Goal: Information Seeking & Learning: Learn about a topic

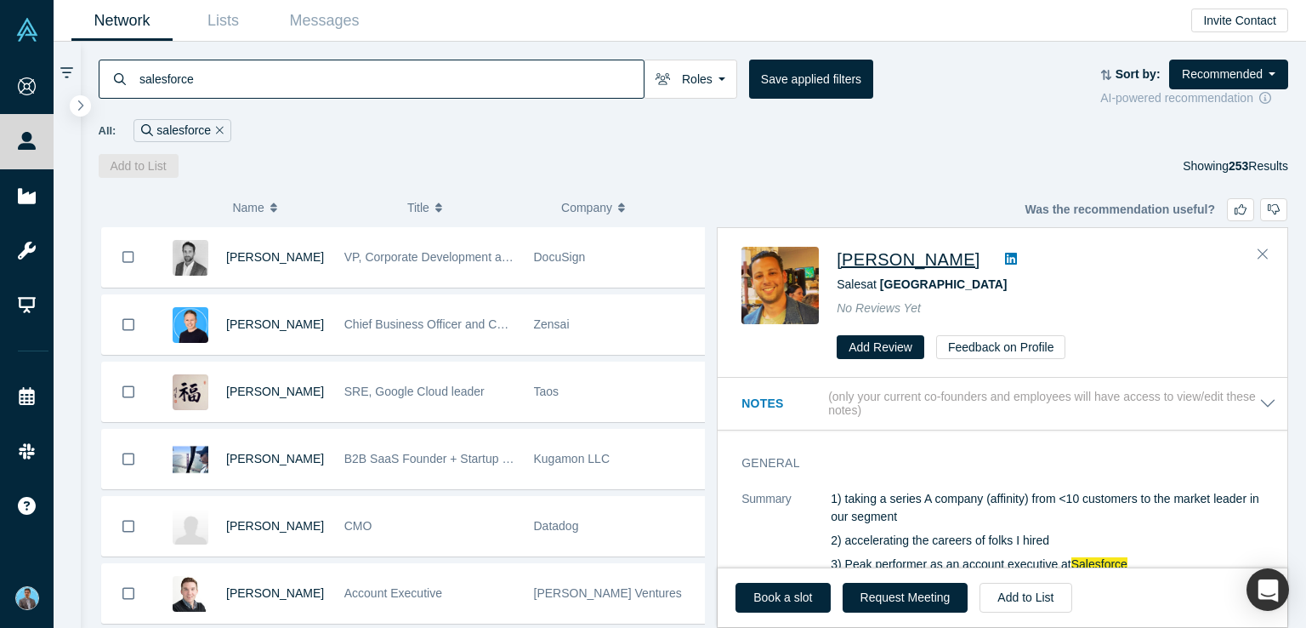
scroll to position [3445, 0]
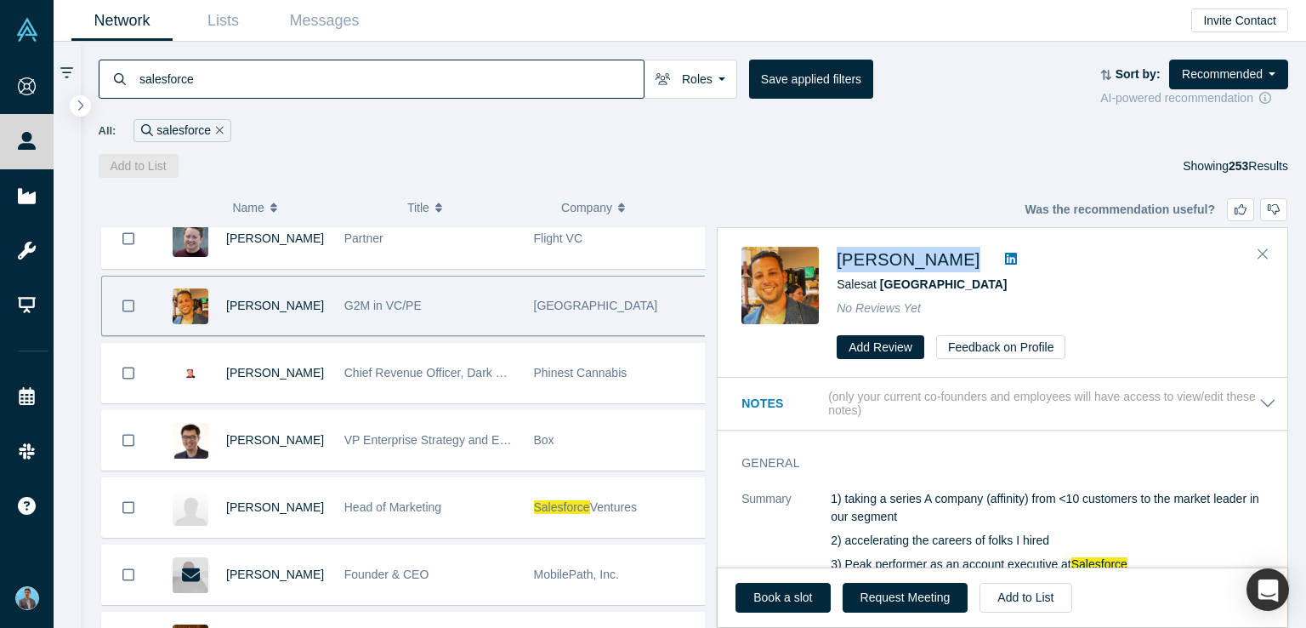
drag, startPoint x: 850, startPoint y: 249, endPoint x: 968, endPoint y: 251, distance: 117.4
click at [968, 251] on div "Nathan Gould Sales at Juniper Square No Reviews Yet Add Review Feedback on Prof…" at bounding box center [1003, 303] width 570 height 149
copy div "Nathan Gould"
click at [1005, 258] on icon at bounding box center [1011, 259] width 12 height 14
click at [1263, 255] on icon "Close" at bounding box center [1263, 253] width 10 height 15
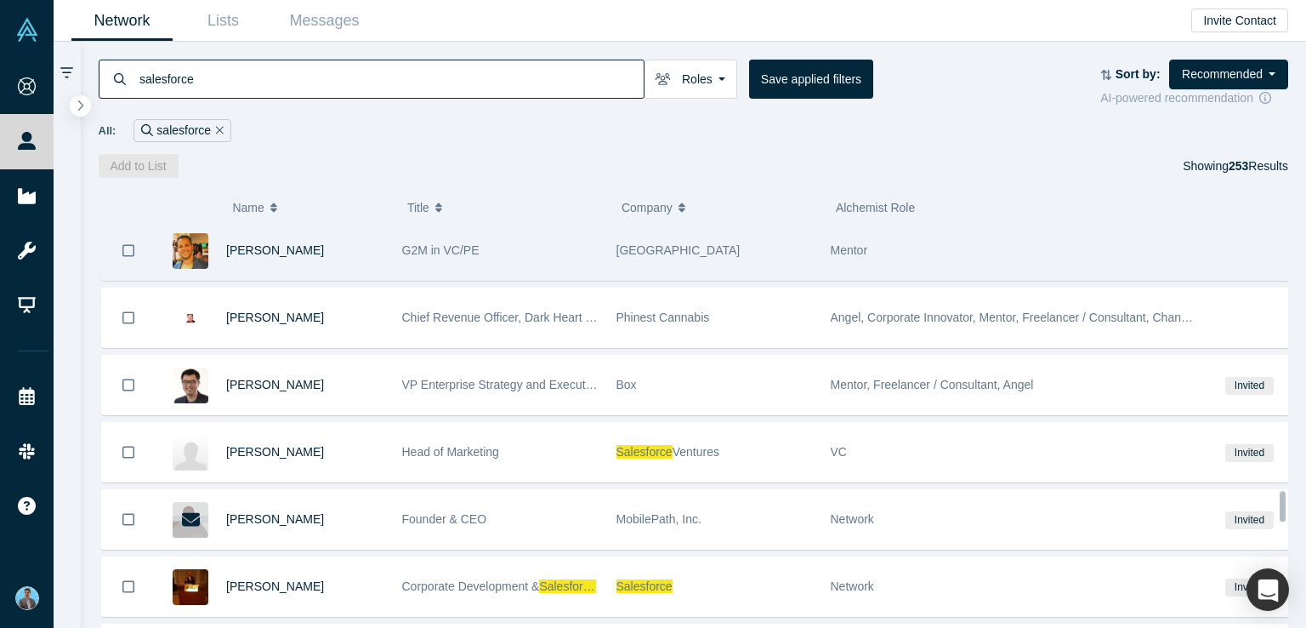
scroll to position [3530, 0]
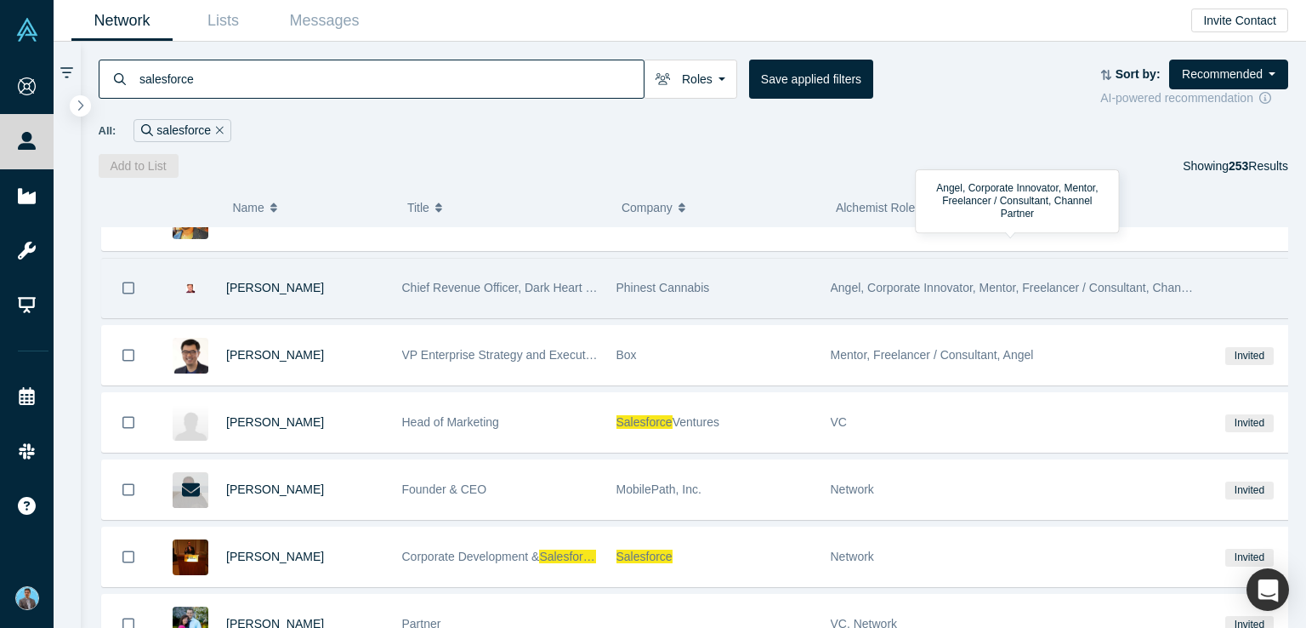
click at [840, 281] on span "Angel, Corporate Innovator, Mentor, Freelancer / Consultant, Channel Partner" at bounding box center [1035, 288] width 409 height 14
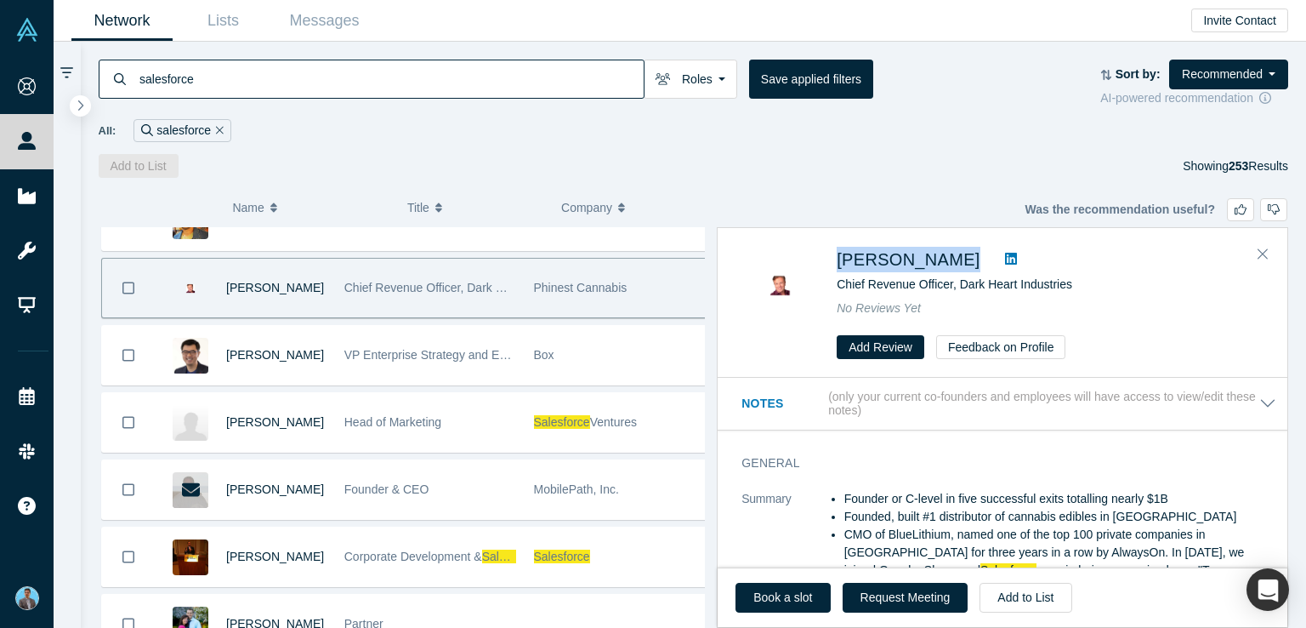
drag, startPoint x: 829, startPoint y: 249, endPoint x: 972, endPoint y: 261, distance: 143.3
click at [972, 261] on div "Dakota Sullivan Chief Revenue Officer, Dark Heart Industries No Reviews Yet Add…" at bounding box center [1005, 303] width 528 height 112
copy div "Dakota Sullivan"
click at [891, 259] on span "Dakota Sullivan" at bounding box center [908, 259] width 143 height 19
click at [898, 262] on span "Dakota Sullivan" at bounding box center [908, 259] width 143 height 19
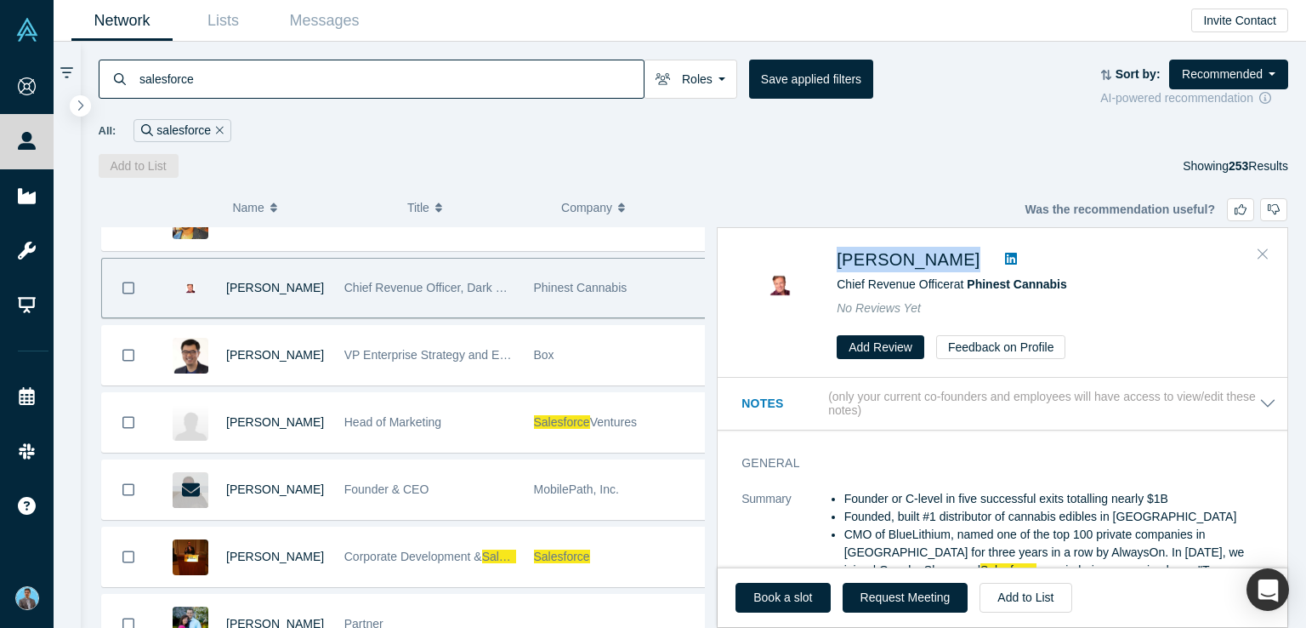
click at [1265, 253] on icon "Close" at bounding box center [1263, 253] width 10 height 15
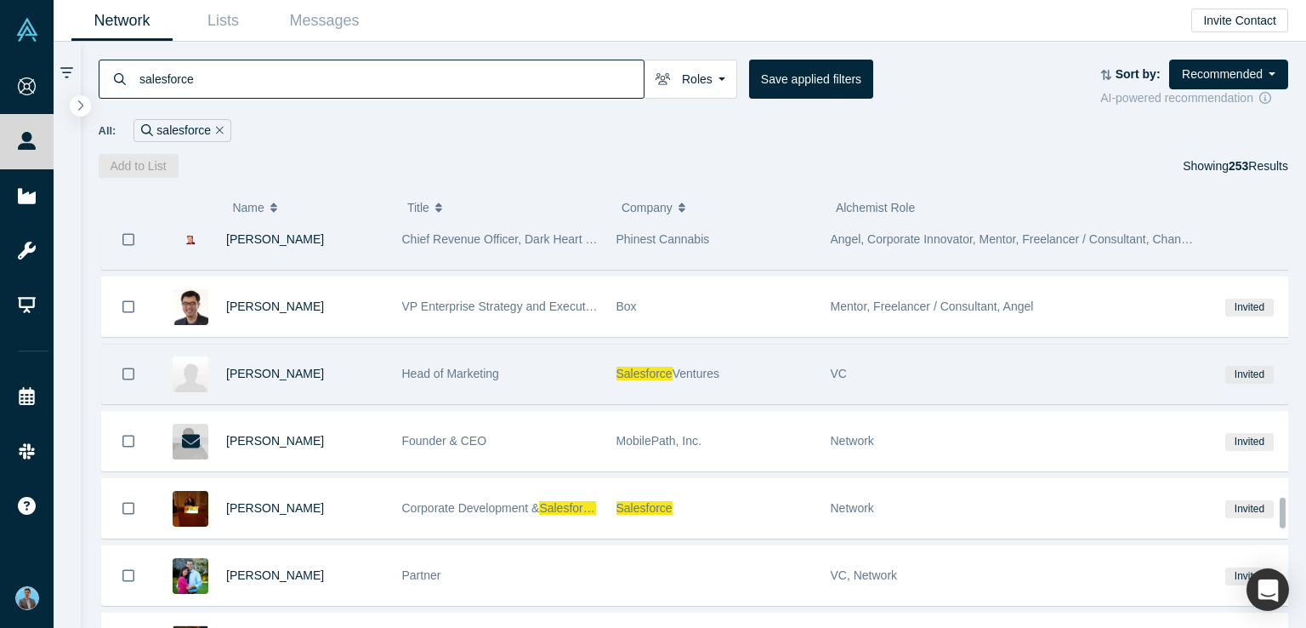
scroll to position [3615, 0]
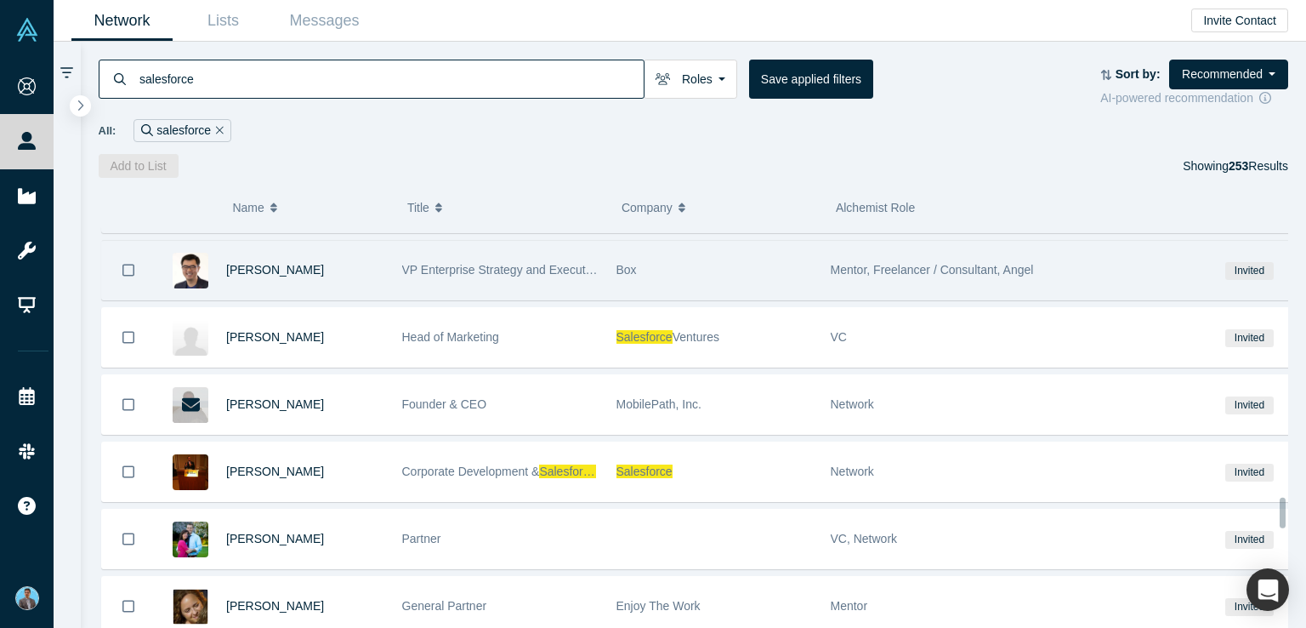
click at [864, 263] on span "Mentor, Freelancer / Consultant, Angel" at bounding box center [932, 270] width 203 height 14
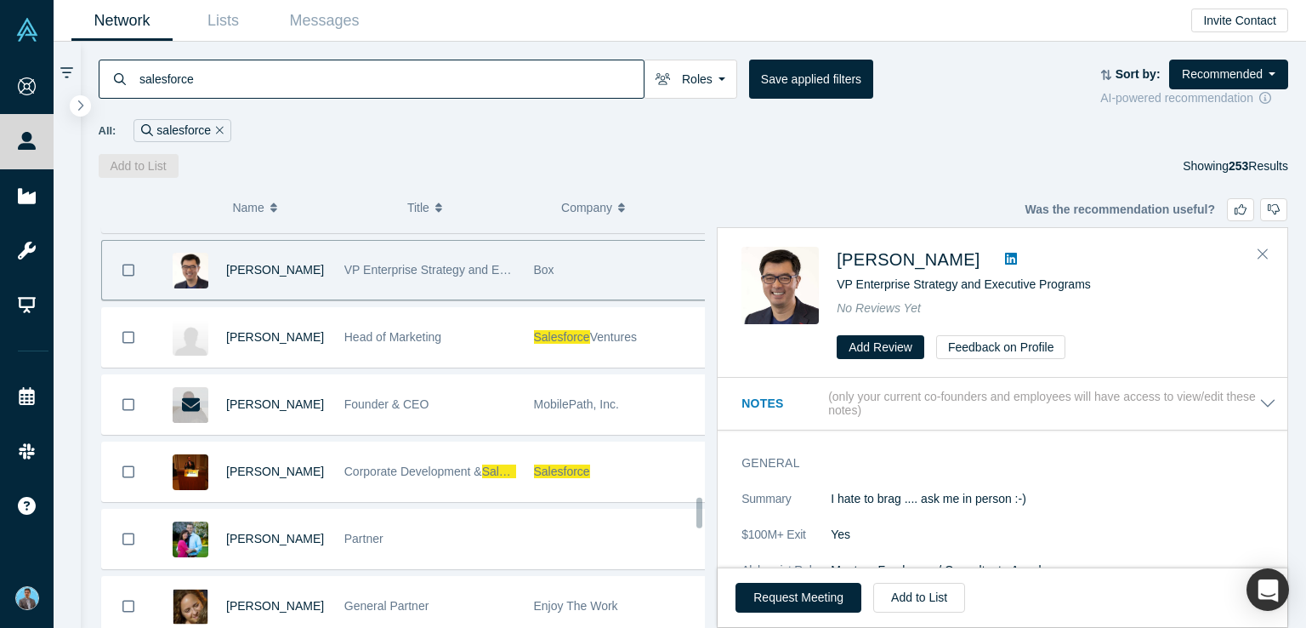
scroll to position [3609, 0]
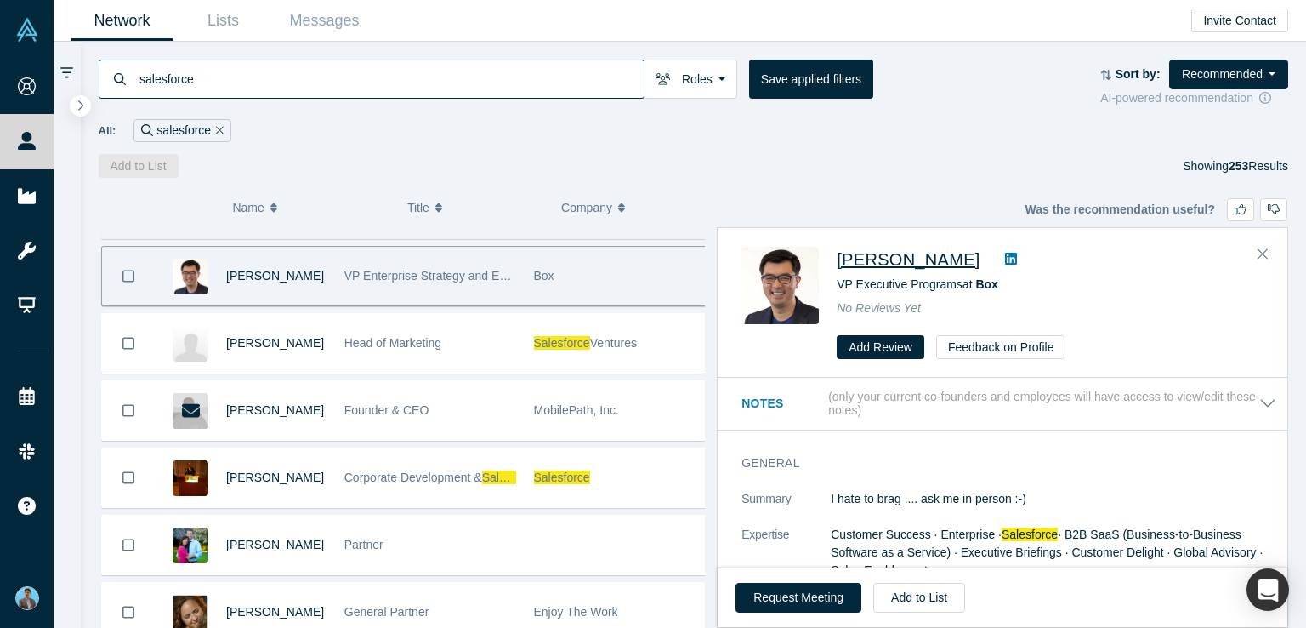
click at [876, 255] on span "Gunil Chung" at bounding box center [908, 259] width 143 height 19
click at [1005, 258] on icon at bounding box center [1011, 259] width 12 height 12
click at [1264, 253] on icon "Close" at bounding box center [1263, 254] width 10 height 10
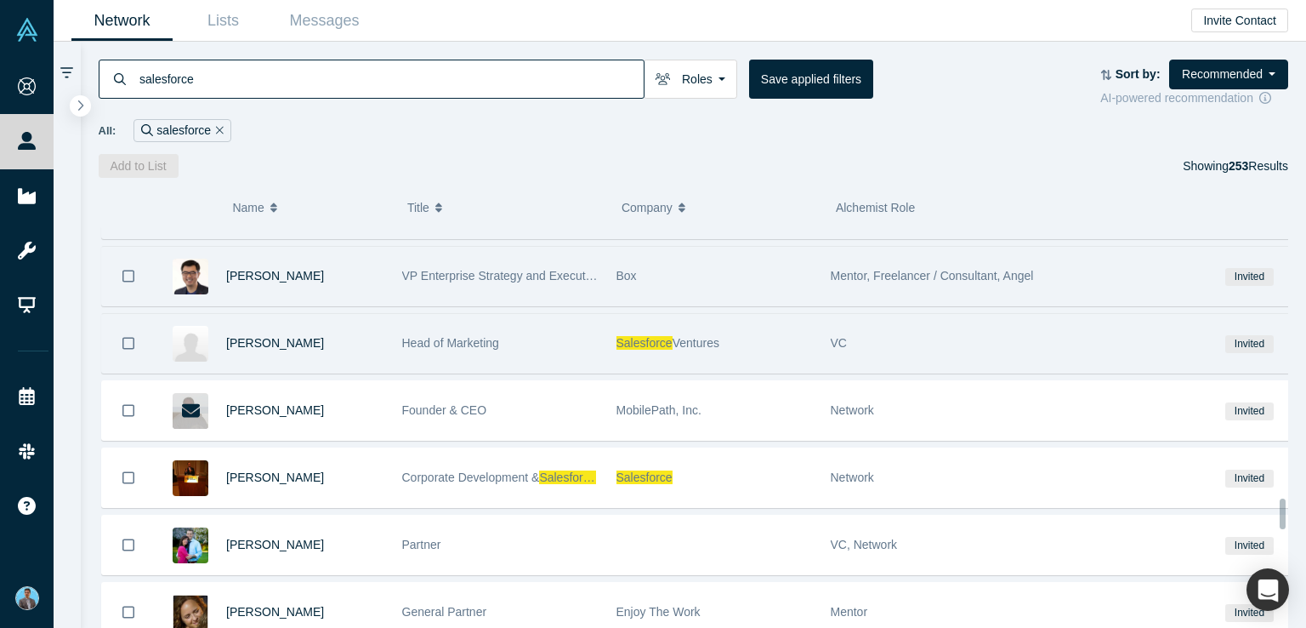
scroll to position [3694, 0]
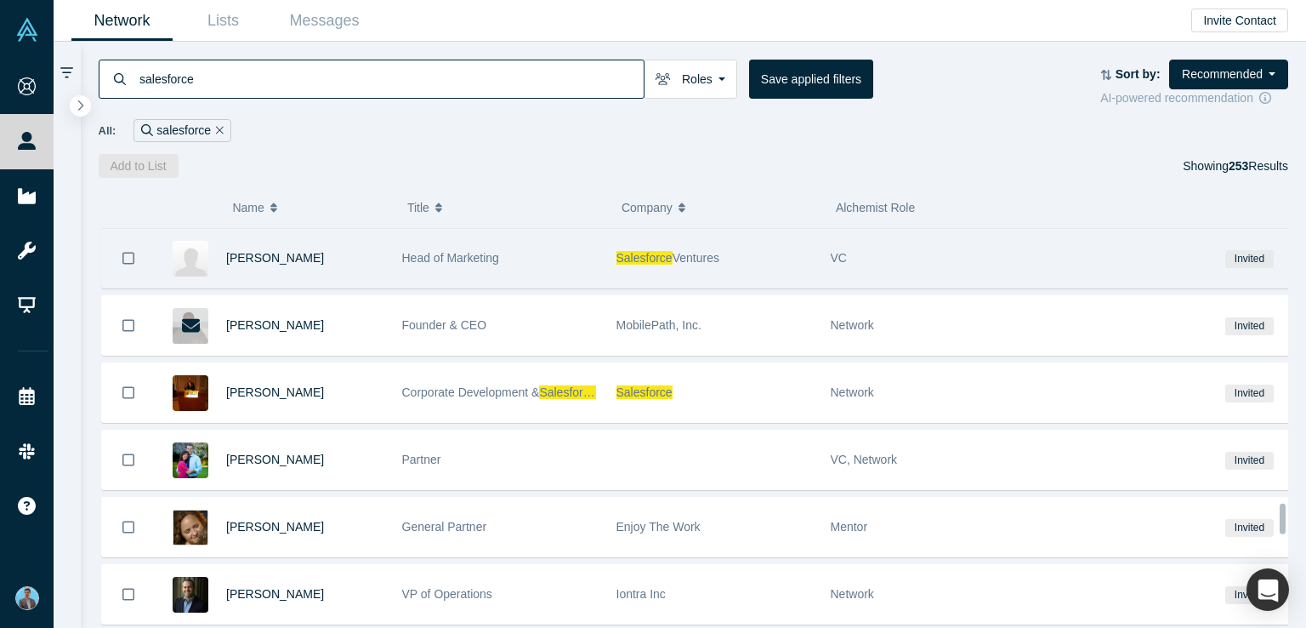
click at [840, 251] on span "VC" at bounding box center [839, 258] width 16 height 14
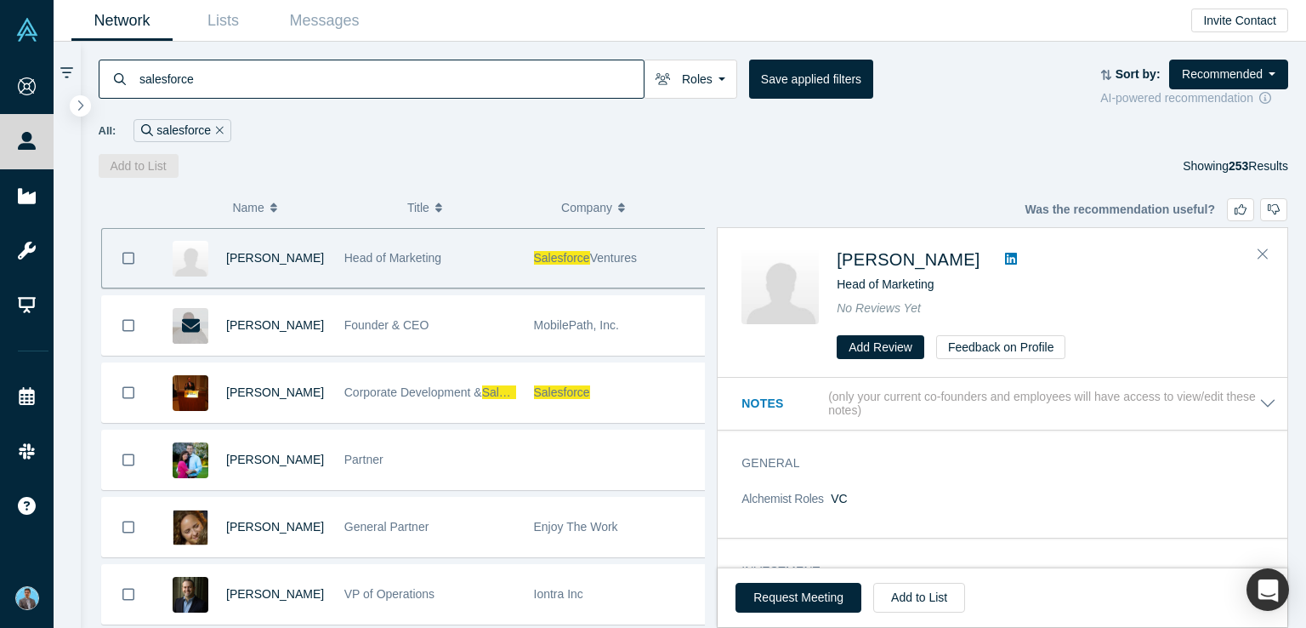
scroll to position [3676, 0]
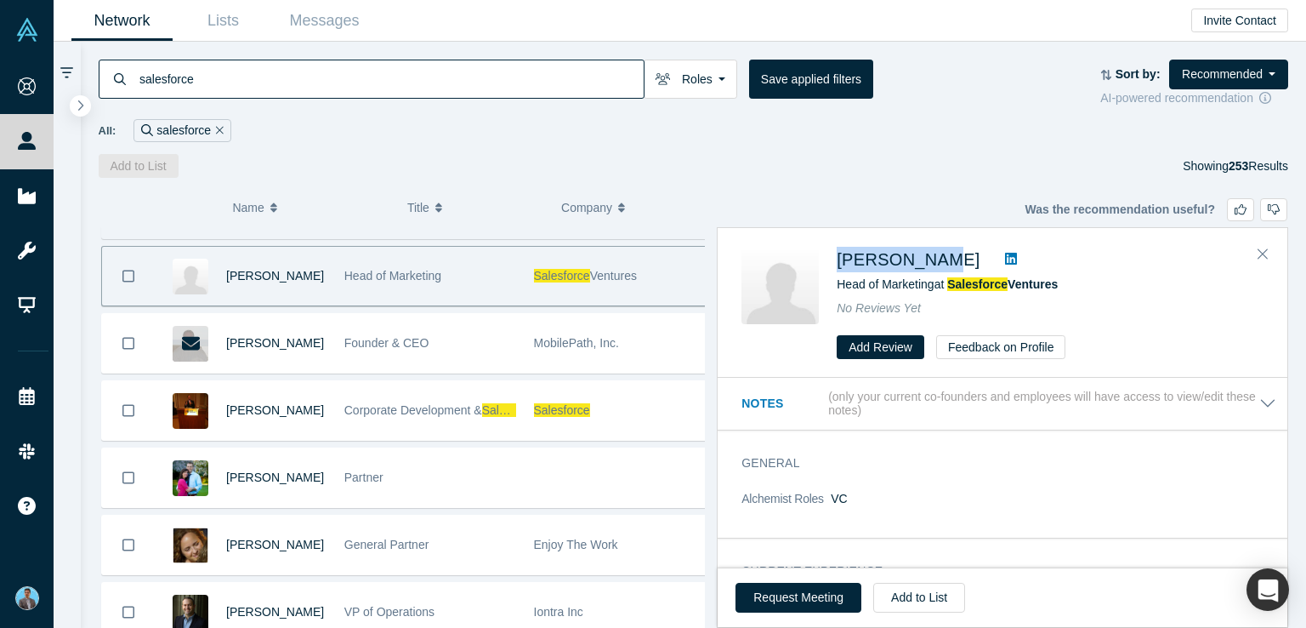
drag, startPoint x: 836, startPoint y: 246, endPoint x: 942, endPoint y: 258, distance: 107.1
click at [942, 258] on div "Anna Hendry Head of Marketing at Salesforce Ventures No Reviews Yet Add Review …" at bounding box center [1005, 303] width 528 height 112
copy span "Anna Hendry"
click at [895, 257] on span "Anna Hendry" at bounding box center [908, 259] width 143 height 19
click at [1005, 258] on icon at bounding box center [1011, 259] width 12 height 14
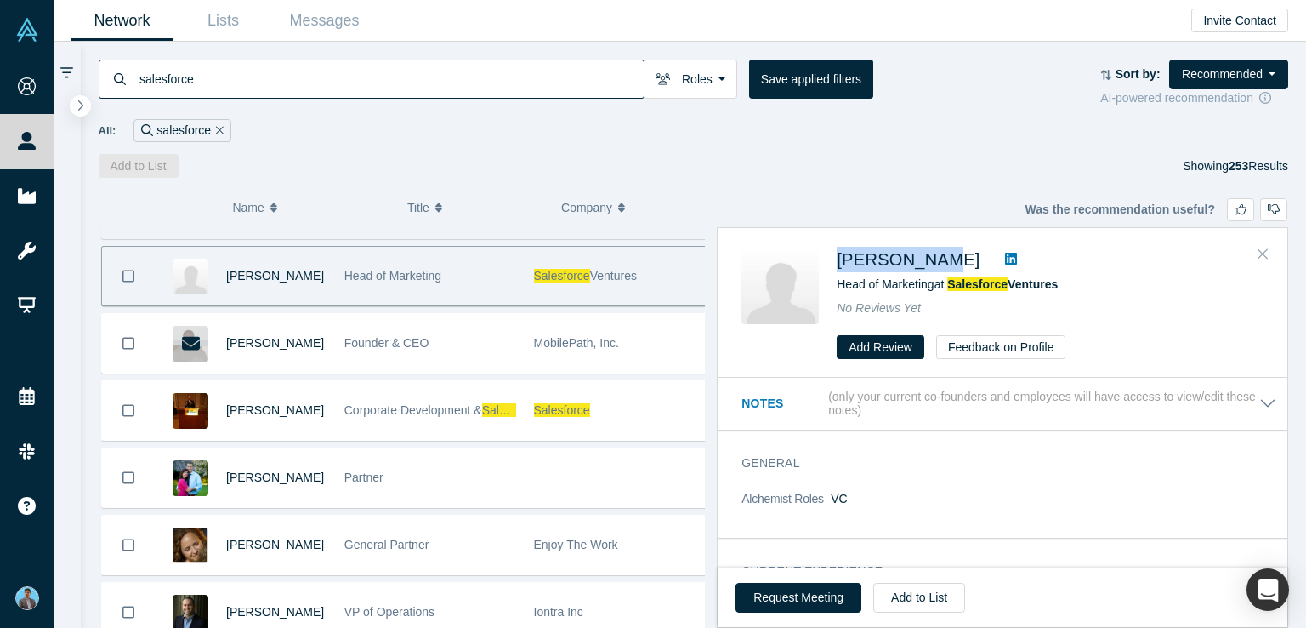
click at [1262, 251] on icon "Close" at bounding box center [1263, 253] width 10 height 15
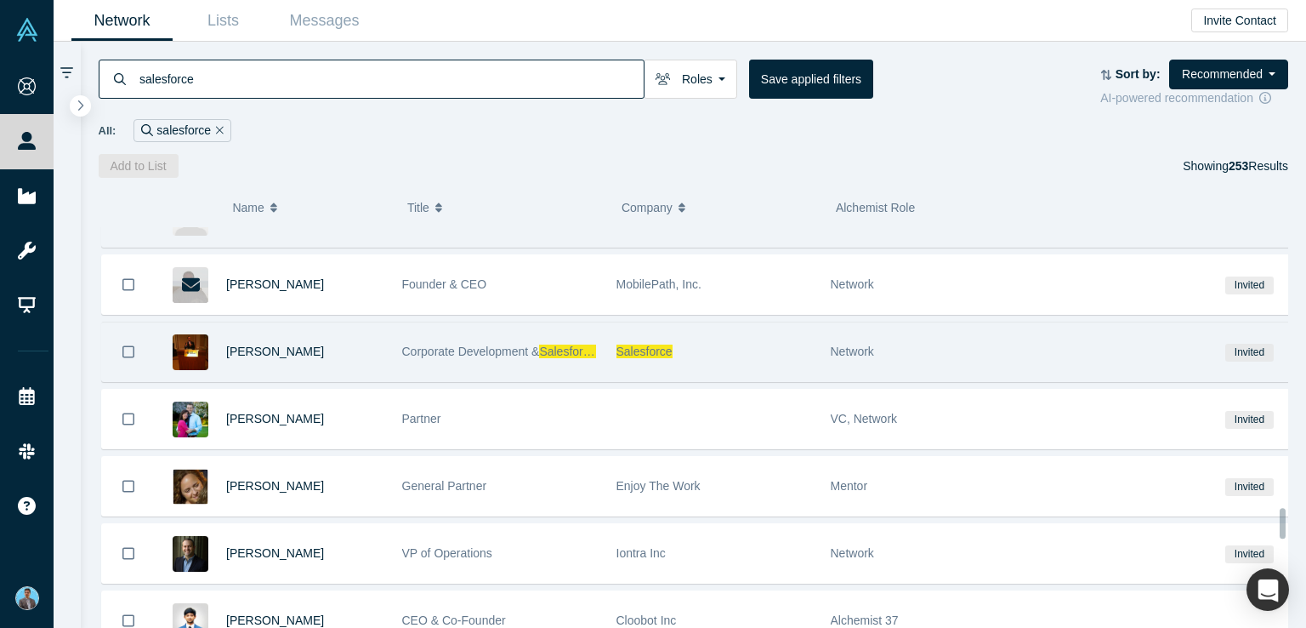
scroll to position [3761, 0]
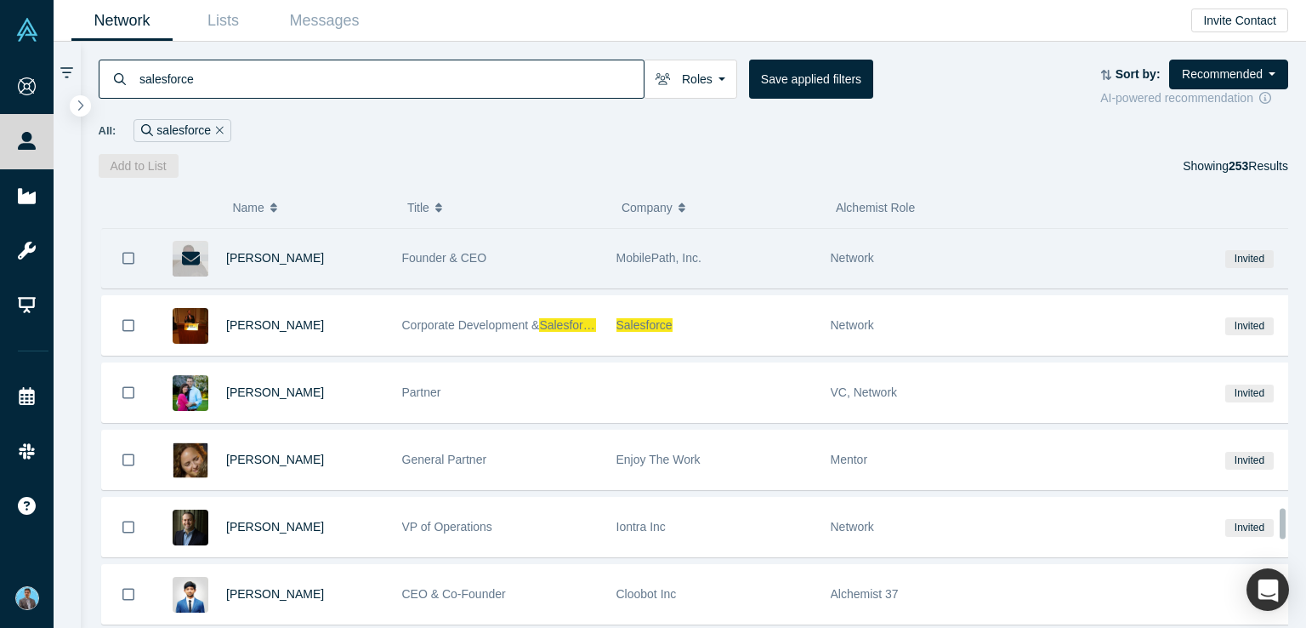
click at [851, 251] on span "Network" at bounding box center [852, 258] width 43 height 14
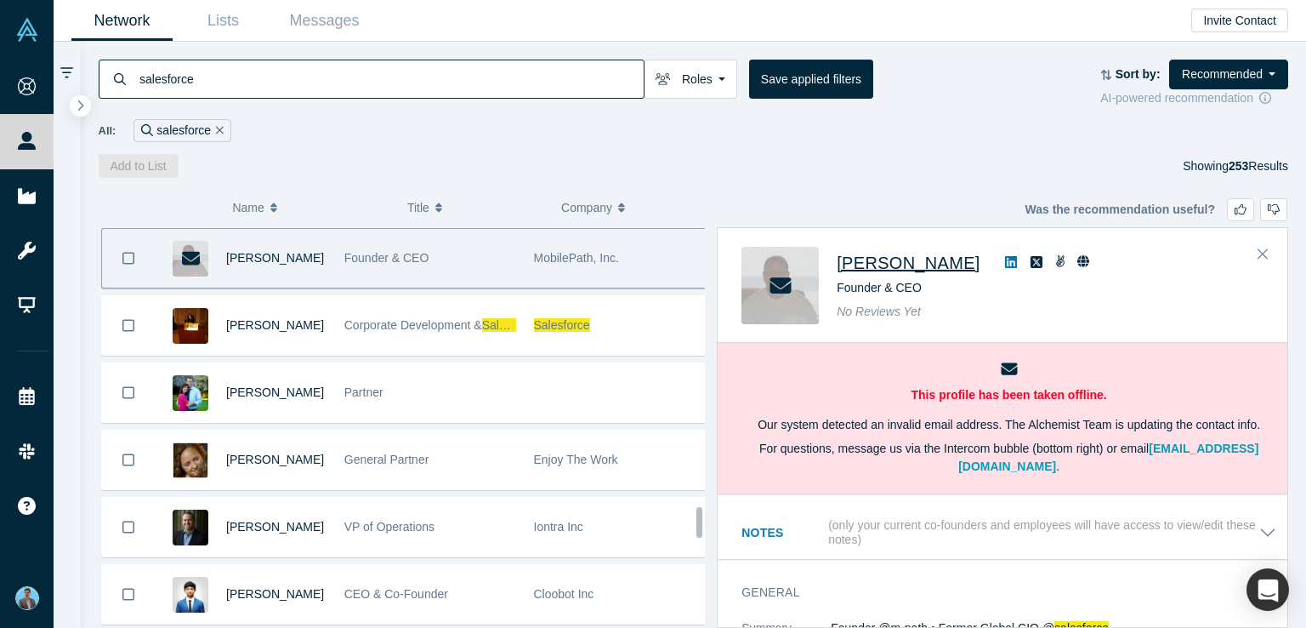
scroll to position [3742, 0]
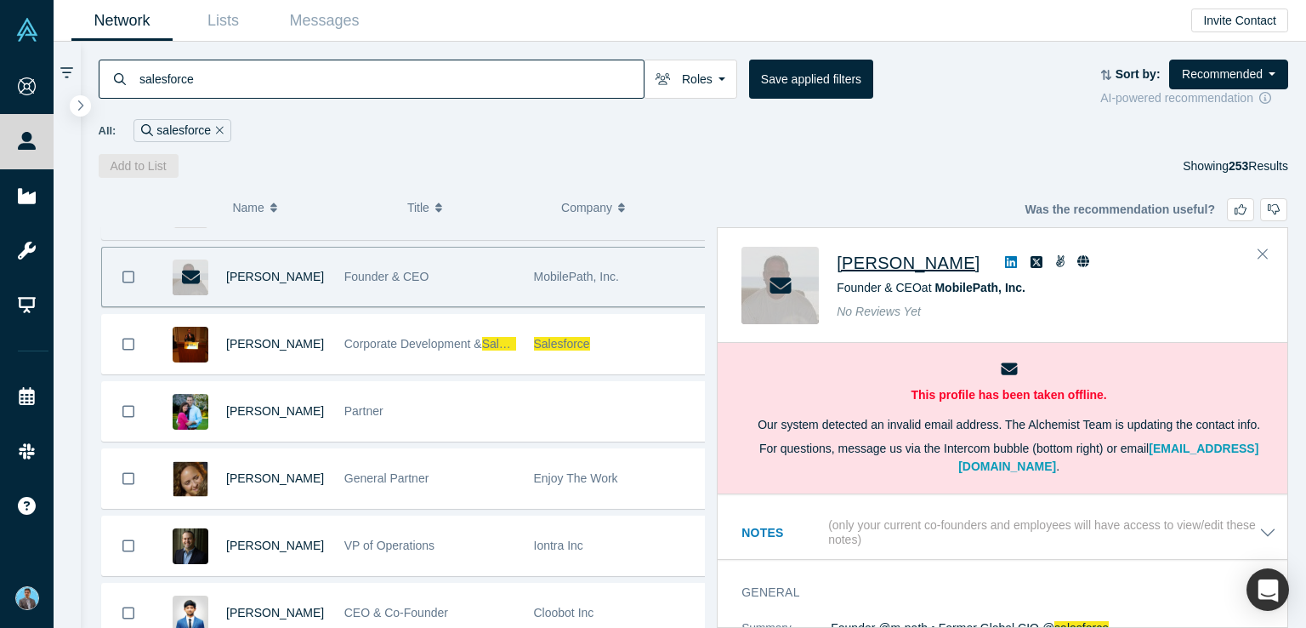
click at [1005, 256] on icon at bounding box center [1011, 262] width 12 height 12
drag, startPoint x: 837, startPoint y: 243, endPoint x: 937, endPoint y: 259, distance: 101.6
click at [937, 259] on div "Claus Moldt Founder & CEO at MobilePath, Inc. No Reviews Yet" at bounding box center [1003, 286] width 570 height 114
copy div "Claus Moldt"
click at [1263, 252] on icon "Close" at bounding box center [1263, 253] width 10 height 15
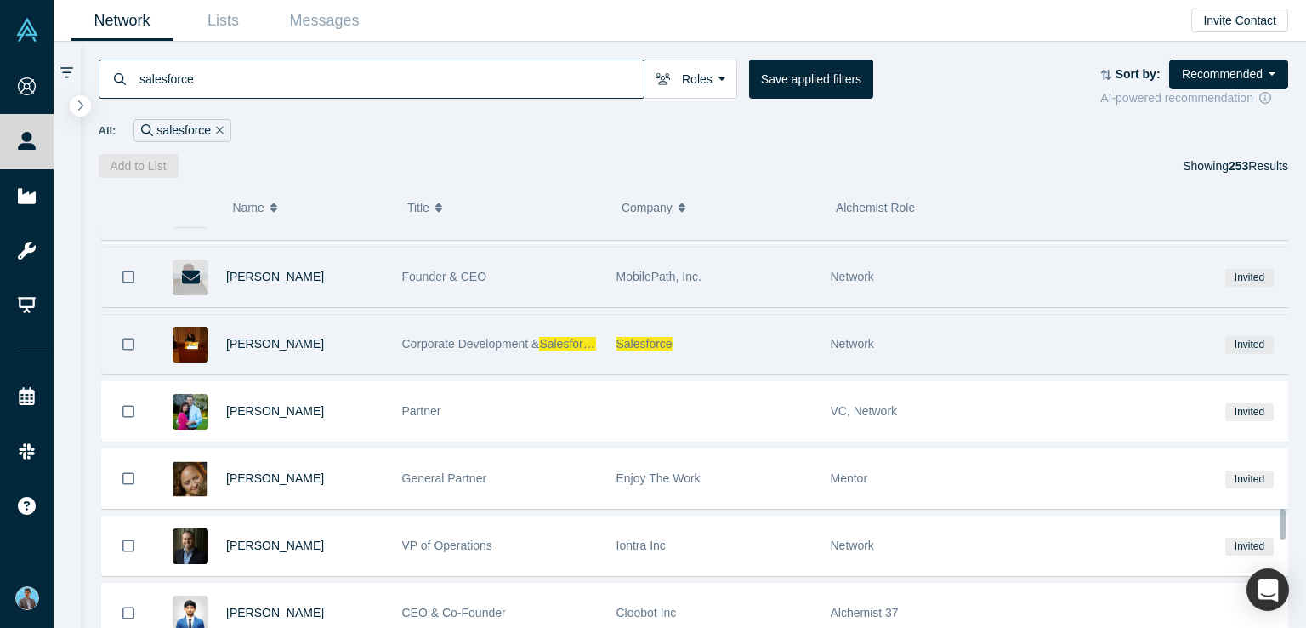
scroll to position [3827, 0]
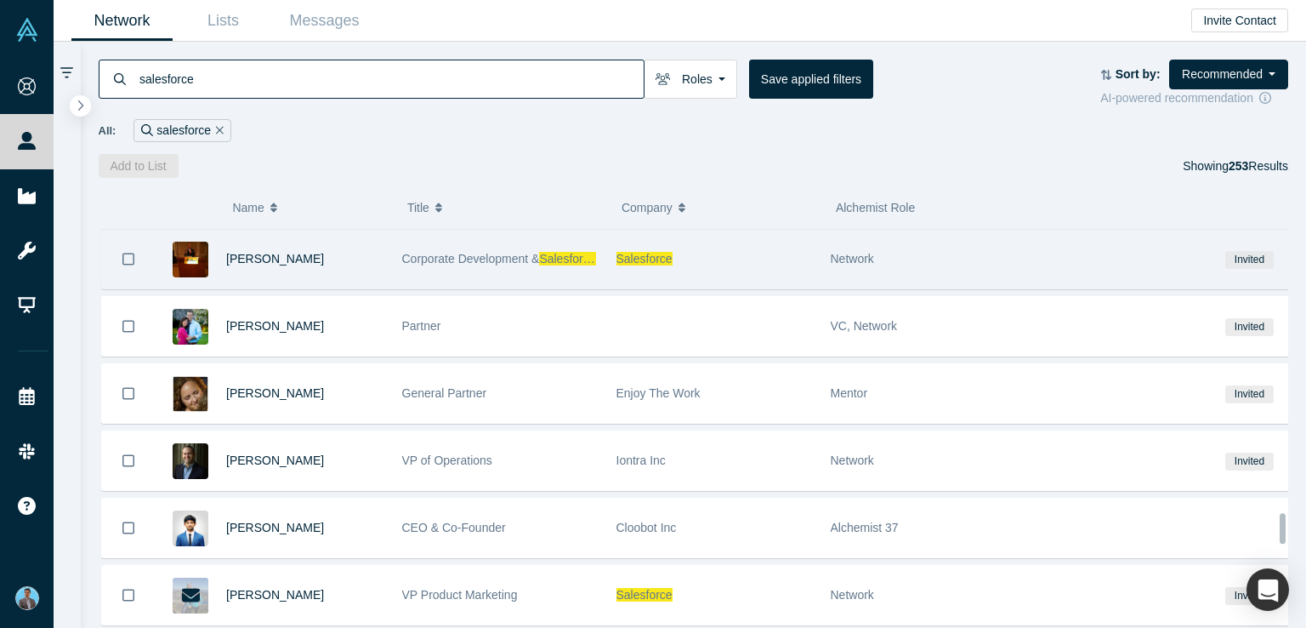
click at [854, 252] on span "Network" at bounding box center [852, 259] width 43 height 14
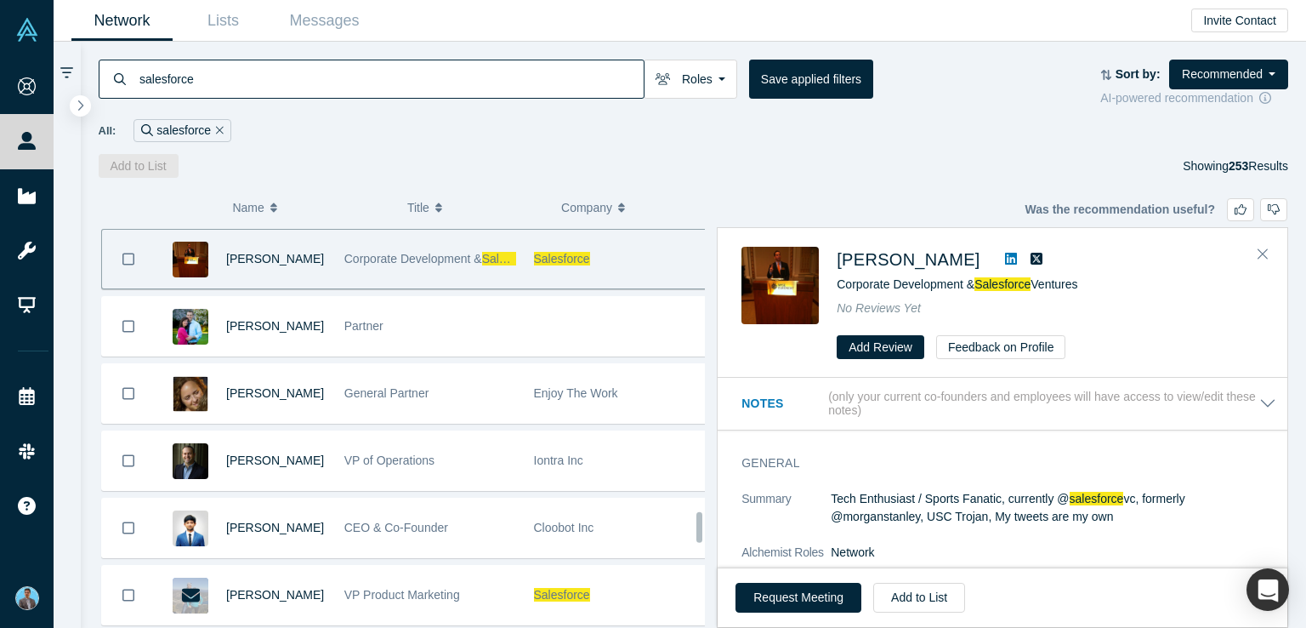
scroll to position [3809, 0]
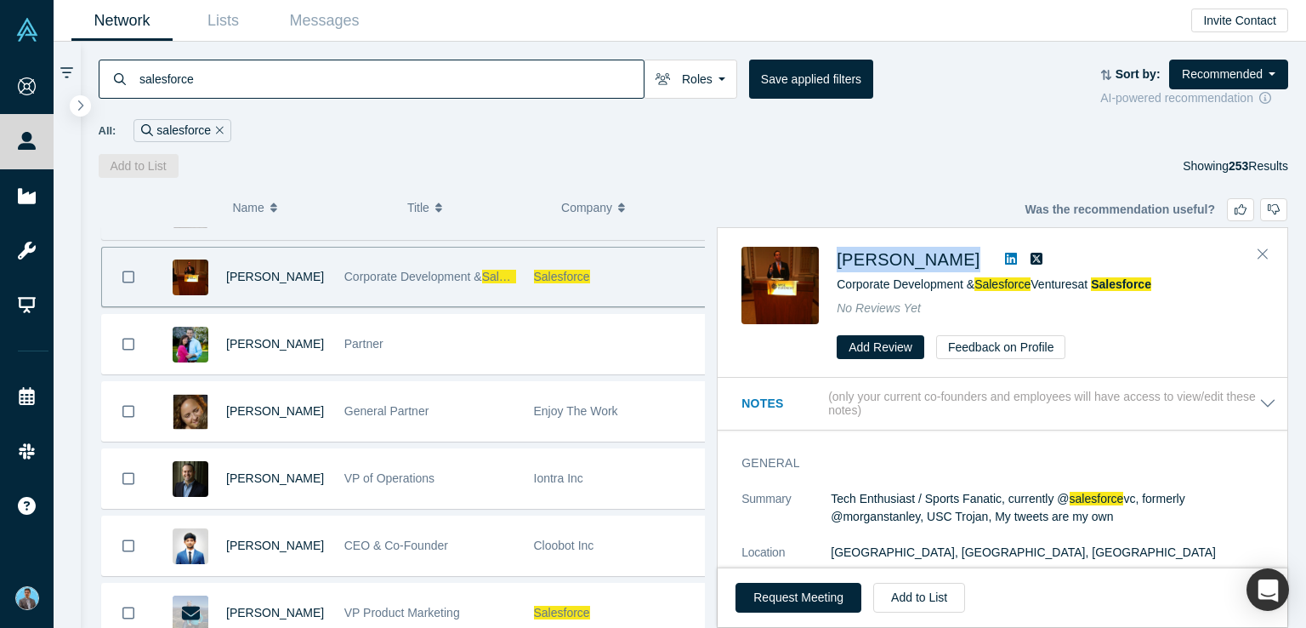
drag, startPoint x: 836, startPoint y: 243, endPoint x: 954, endPoint y: 263, distance: 119.8
click at [954, 263] on div "Robert Keith Corporate Development & Salesforce Ventures at Salesforce No Revie…" at bounding box center [1003, 303] width 570 height 149
copy div "[PERSON_NAME]"
click at [908, 257] on span "[PERSON_NAME]" at bounding box center [908, 259] width 143 height 19
click at [1005, 259] on icon at bounding box center [1011, 259] width 12 height 12
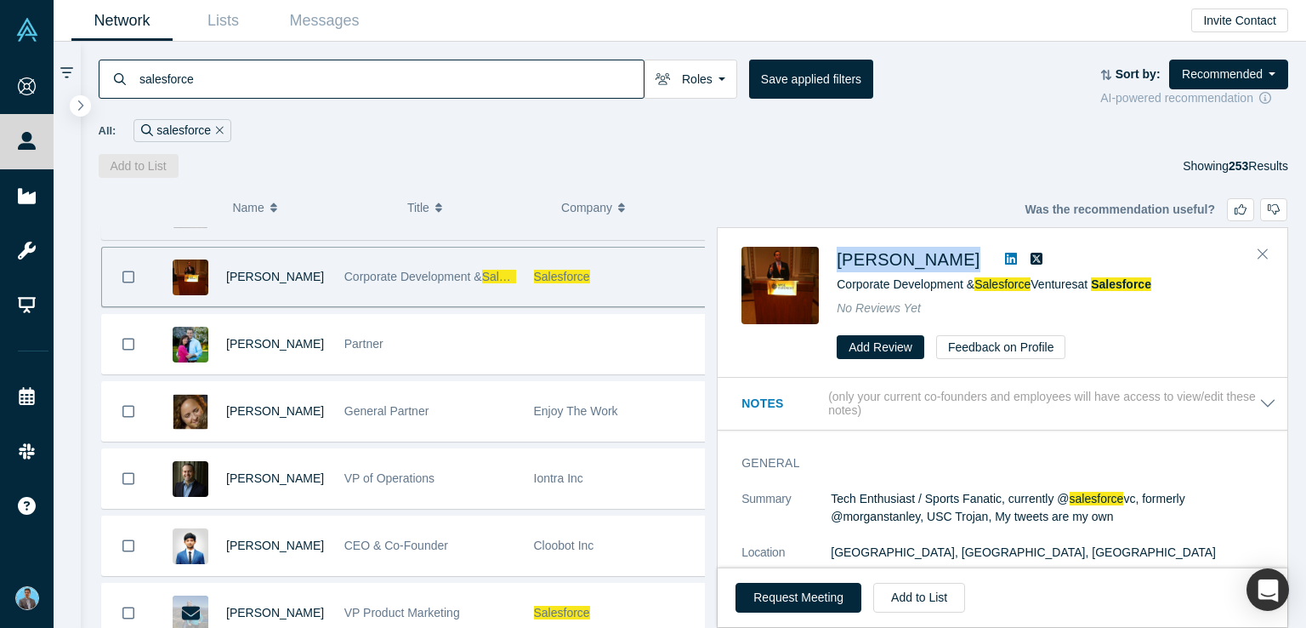
click at [1005, 256] on icon at bounding box center [1011, 259] width 12 height 12
click at [886, 258] on span "[PERSON_NAME]" at bounding box center [908, 259] width 143 height 19
click at [1262, 253] on icon "Close" at bounding box center [1263, 254] width 10 height 10
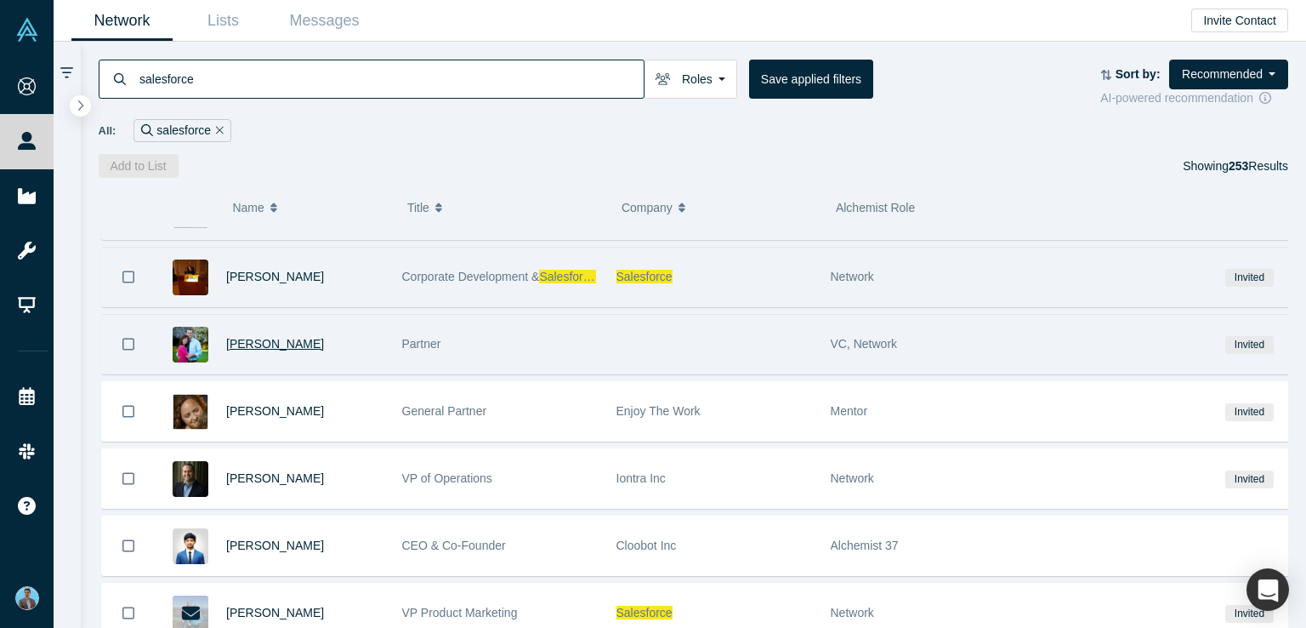
click at [267, 337] on span "Randall Lloyd" at bounding box center [275, 344] width 98 height 14
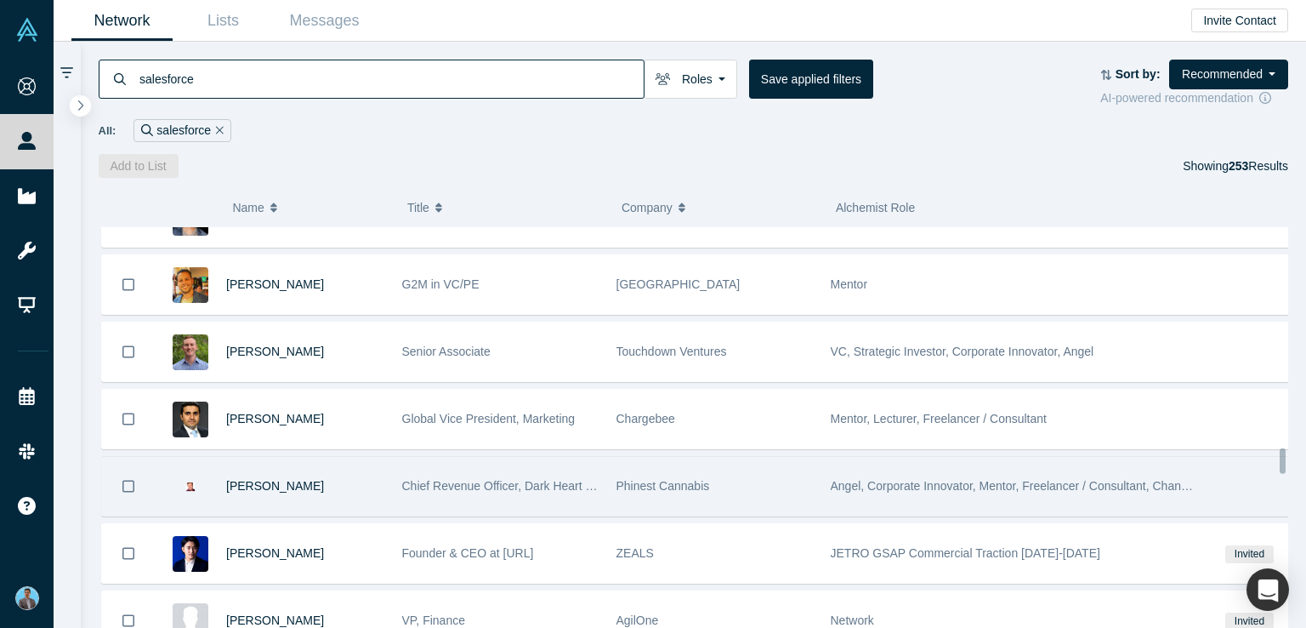
scroll to position [3697, 0]
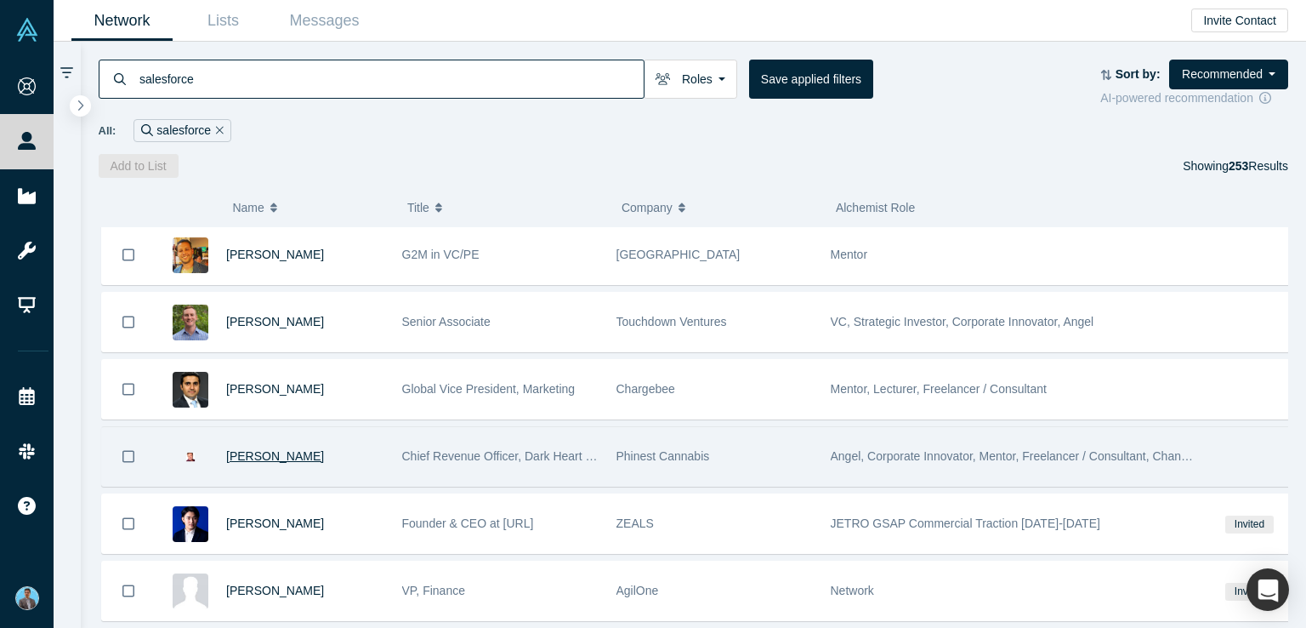
drag, startPoint x: 230, startPoint y: 423, endPoint x: 306, endPoint y: 435, distance: 77.4
click at [306, 435] on div "Dakota Sullivan" at bounding box center [305, 456] width 158 height 59
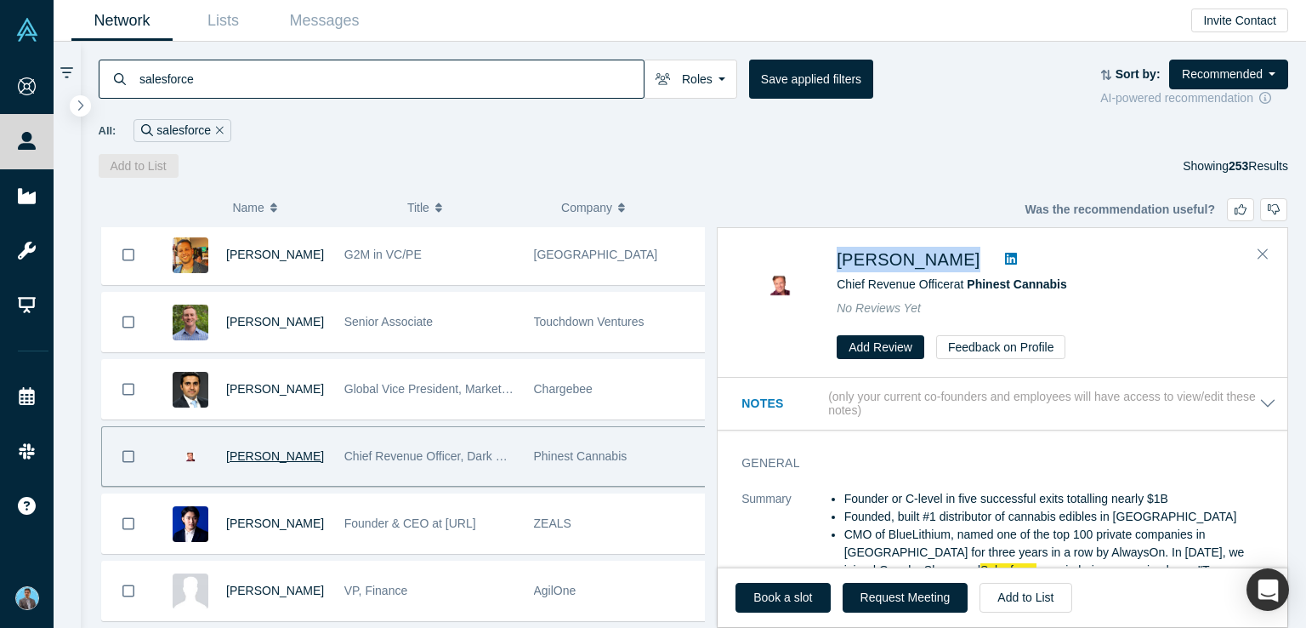
drag, startPoint x: 829, startPoint y: 251, endPoint x: 969, endPoint y: 258, distance: 139.7
click at [969, 258] on div "Dakota Sullivan Chief Revenue Officer at Phinest Cannabis No Reviews Yet Add Re…" at bounding box center [1005, 303] width 528 height 112
copy div "Dakota Sullivan"
click at [1260, 253] on icon "Close" at bounding box center [1263, 253] width 10 height 15
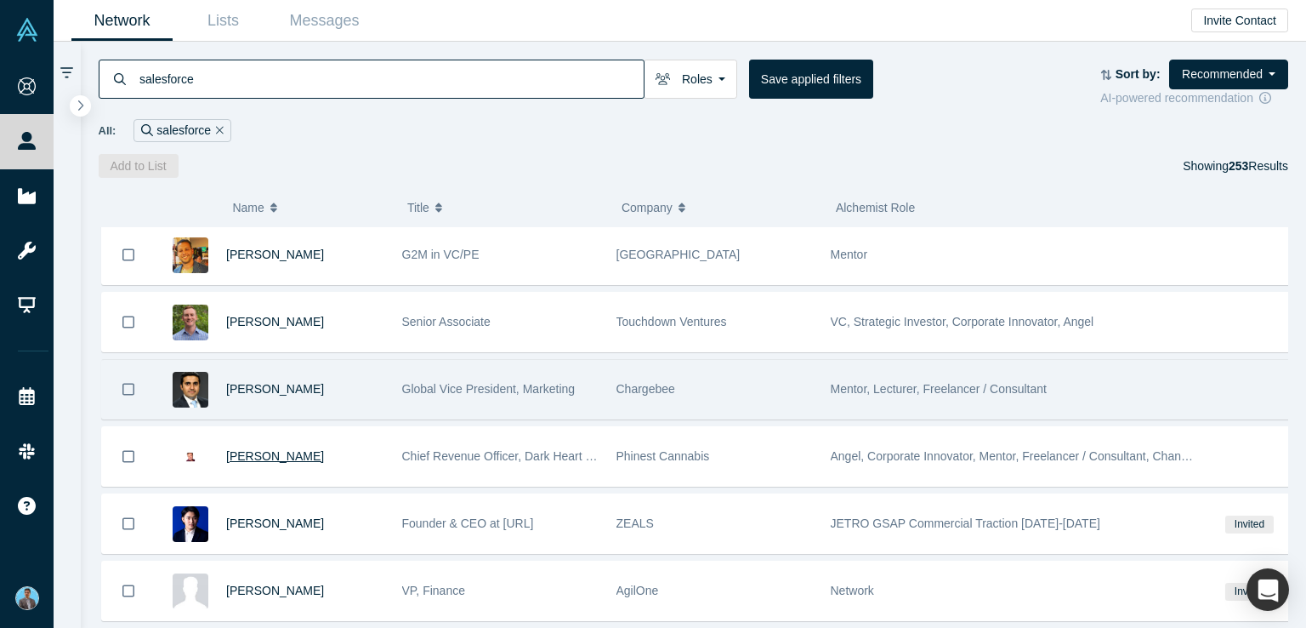
click at [870, 382] on span "Mentor, Lecturer, Freelancer / Consultant" at bounding box center [939, 389] width 216 height 14
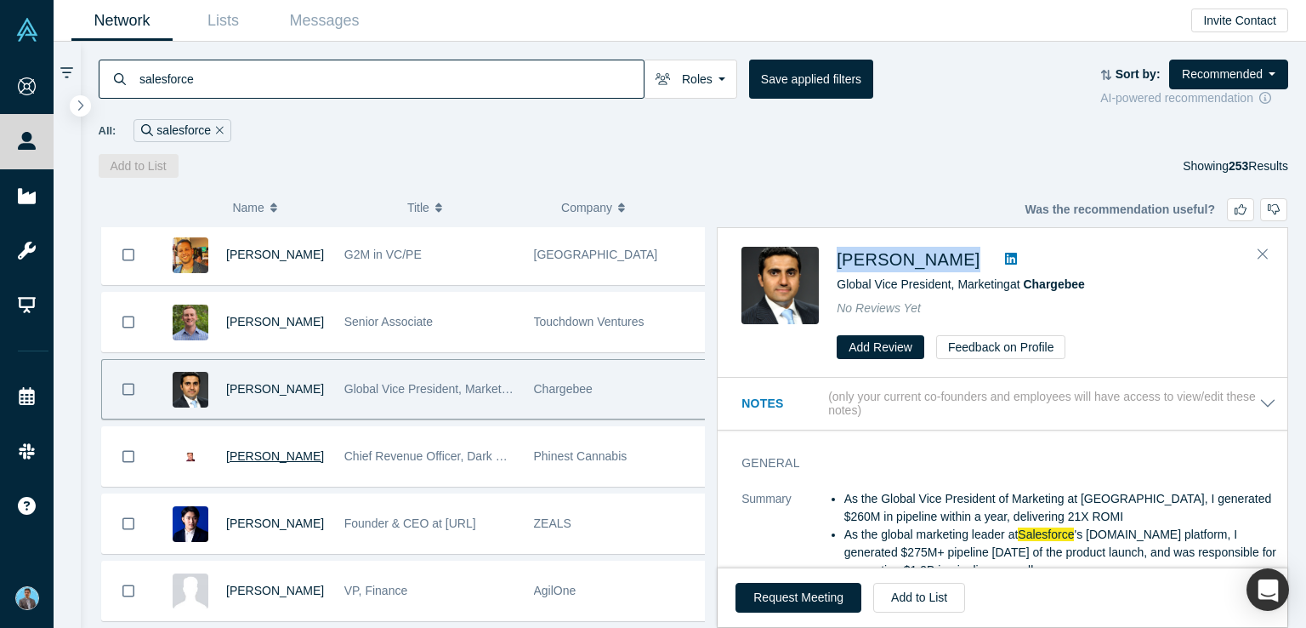
drag, startPoint x: 840, startPoint y: 240, endPoint x: 952, endPoint y: 265, distance: 115.1
click at [952, 265] on div "Ajay Manglani Global Vice President, Marketing at Chargebee No Reviews Yet Add …" at bounding box center [1003, 303] width 570 height 149
copy span "Ajay Manglani"
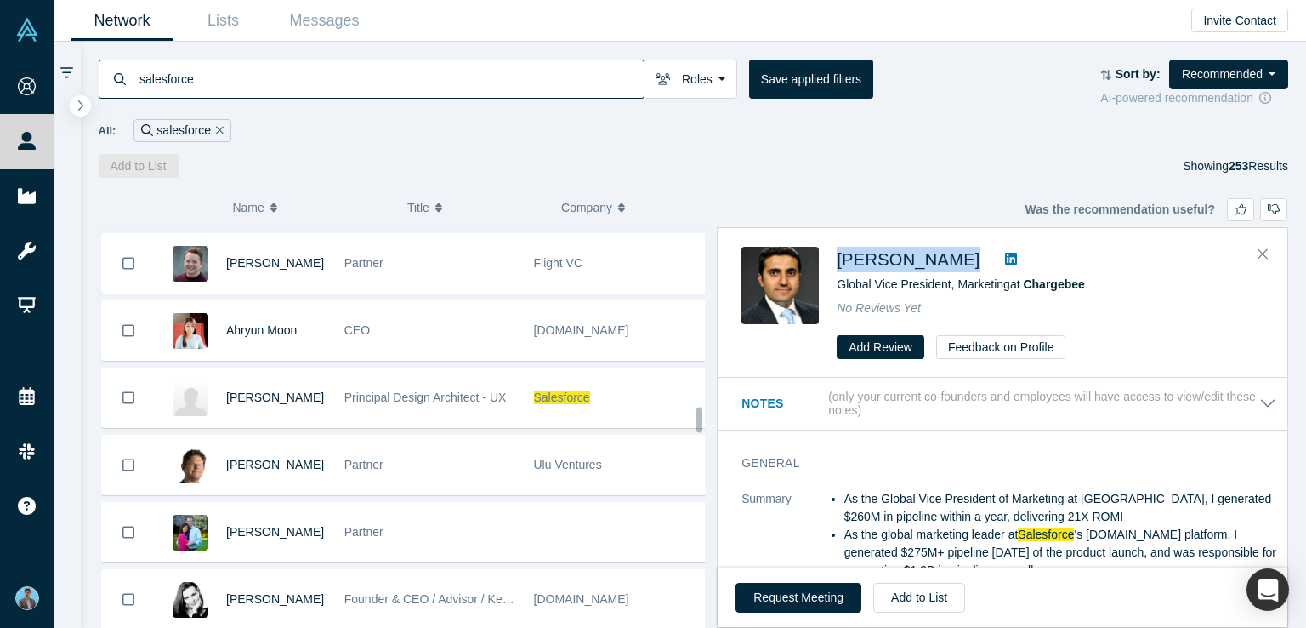
scroll to position [2932, 0]
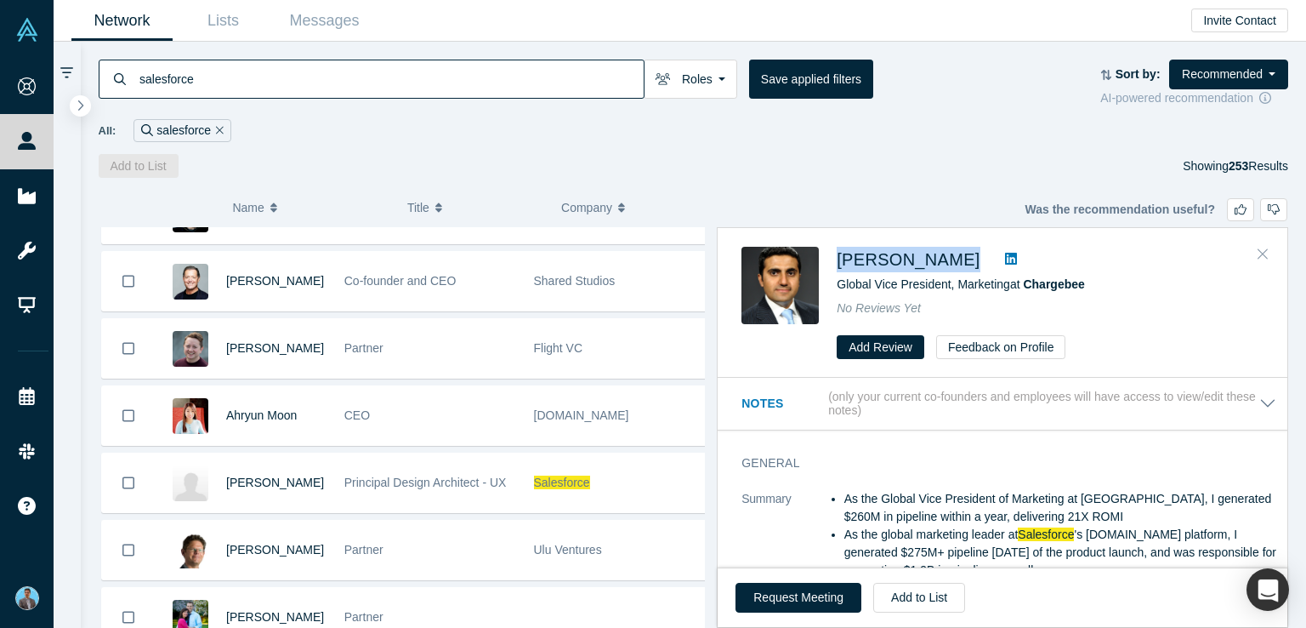
click at [1261, 251] on icon "Close" at bounding box center [1263, 254] width 10 height 10
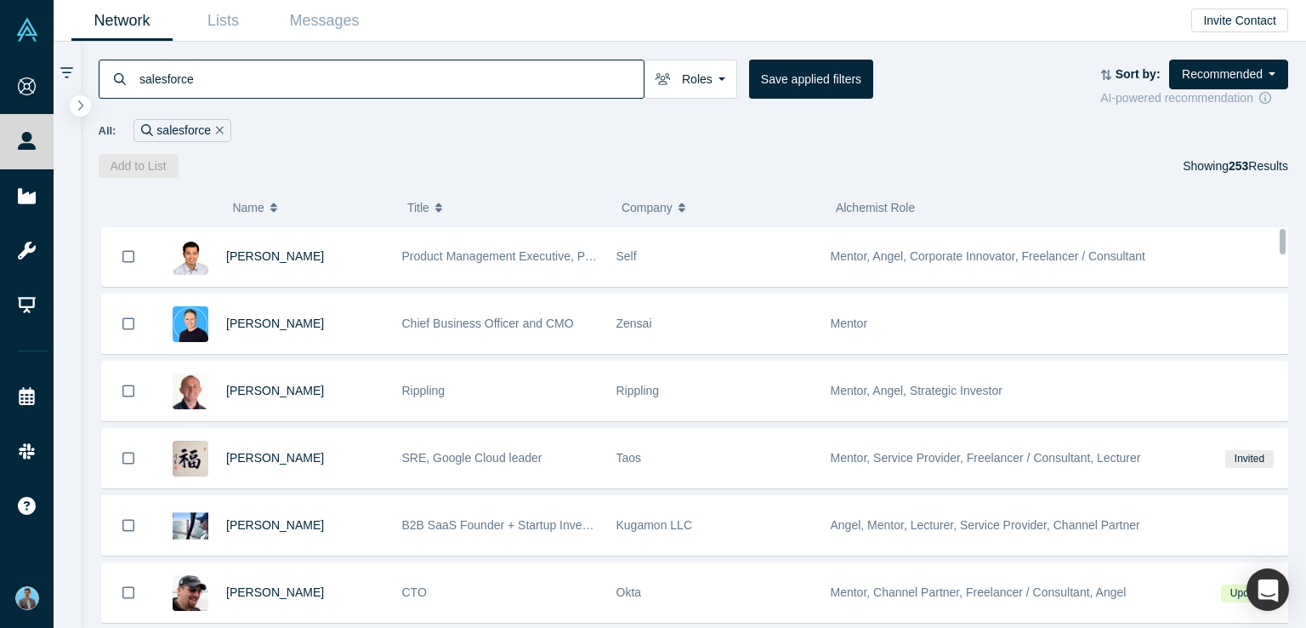
scroll to position [0, 0]
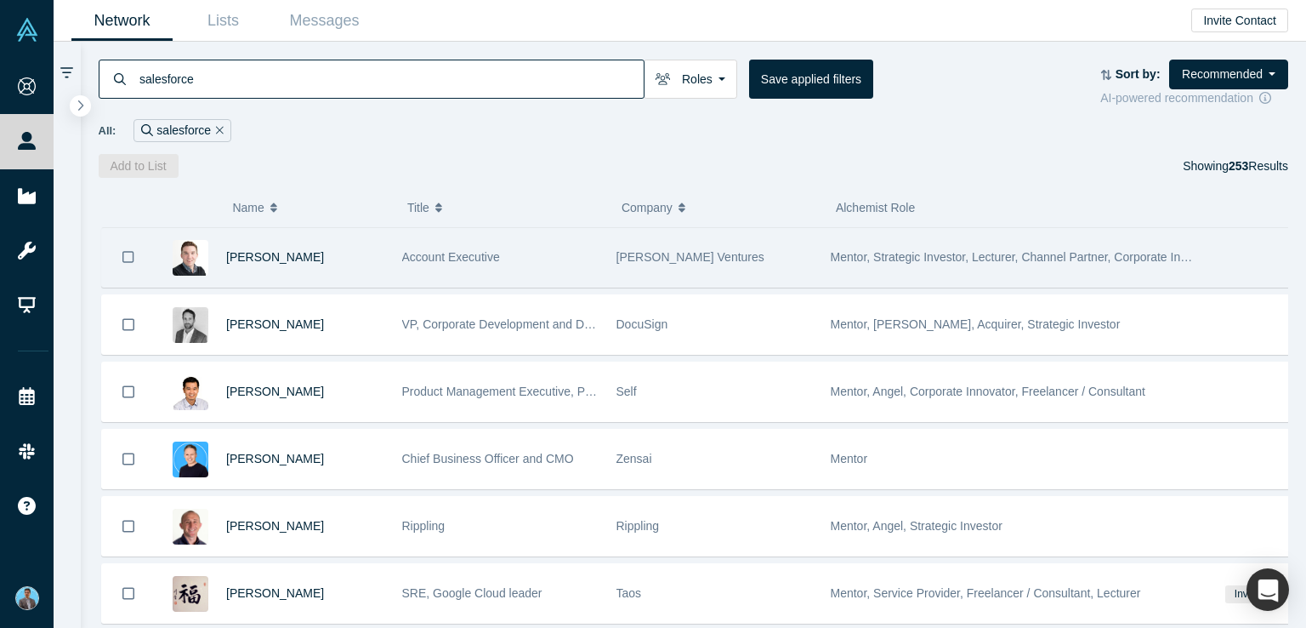
drag, startPoint x: 224, startPoint y: 239, endPoint x: 333, endPoint y: 260, distance: 110.9
click at [333, 260] on div "Dan O'Holleran" at bounding box center [270, 257] width 230 height 59
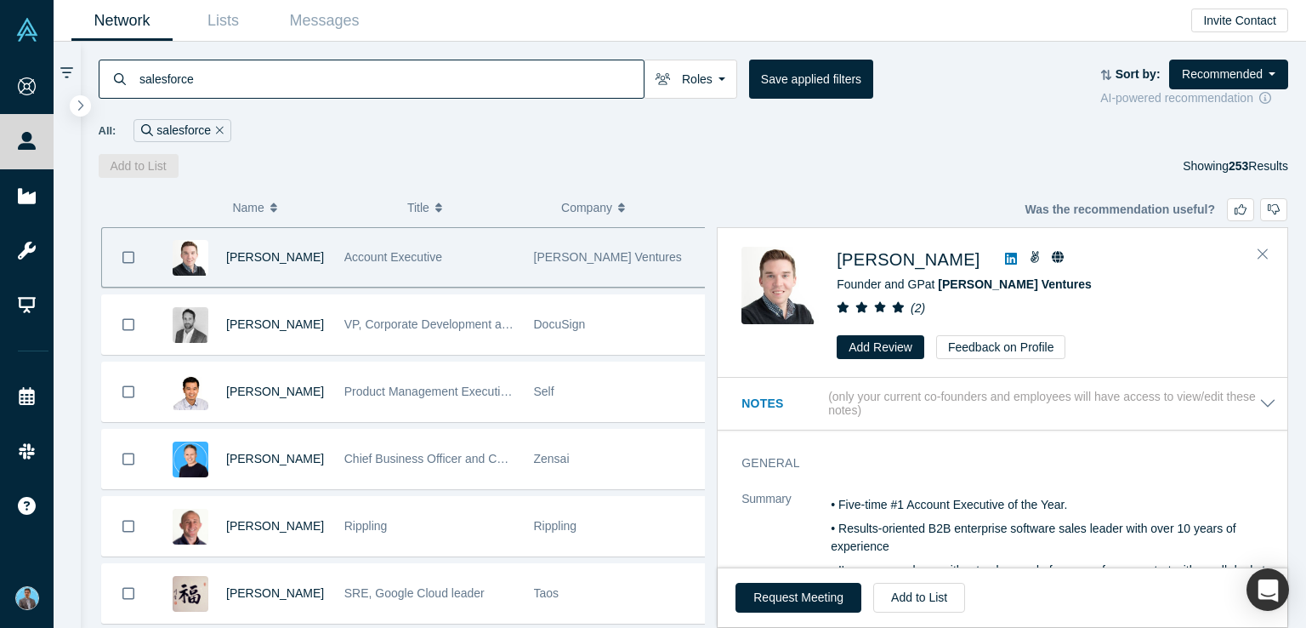
copy span "Dan O'Holleran"
click at [1258, 253] on icon "Close" at bounding box center [1263, 253] width 10 height 15
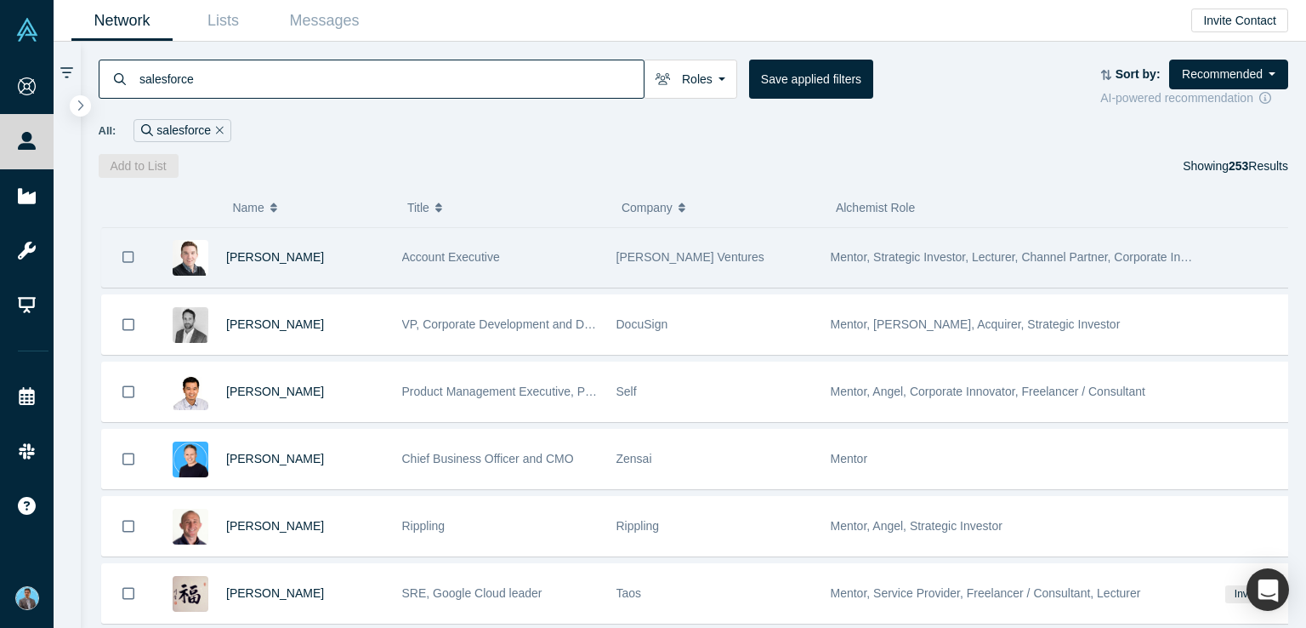
drag, startPoint x: 228, startPoint y: 242, endPoint x: 313, endPoint y: 264, distance: 87.6
click at [313, 264] on div "Dan O'Holleran" at bounding box center [305, 257] width 158 height 59
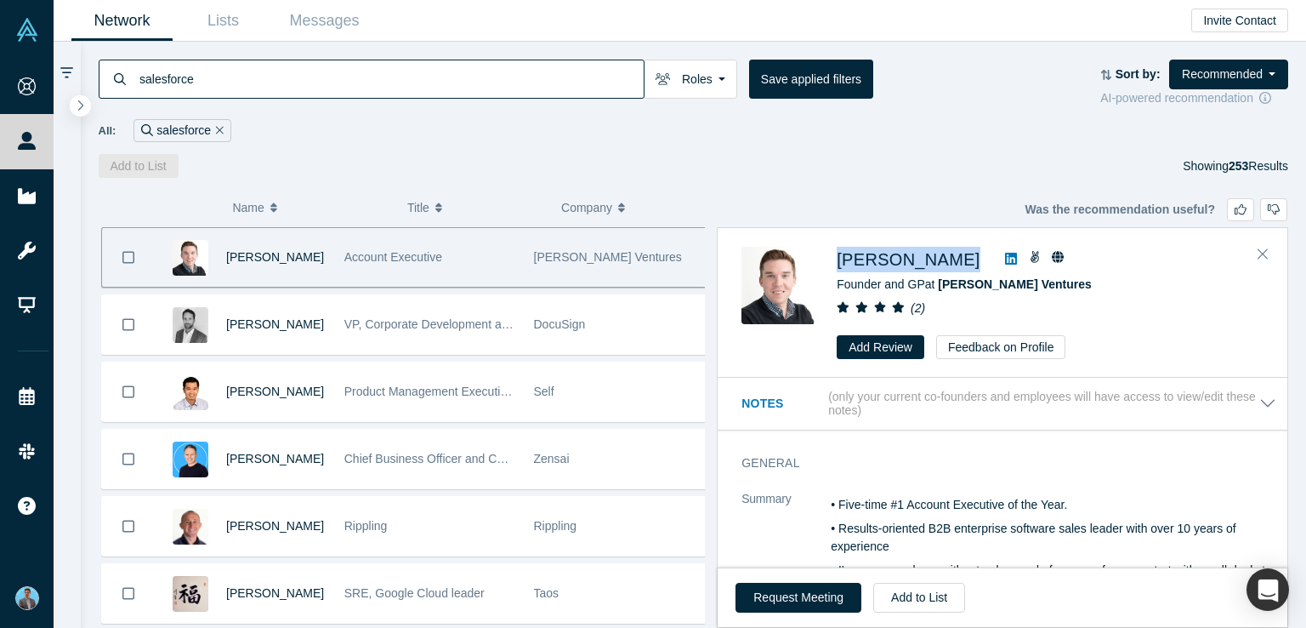
drag, startPoint x: 829, startPoint y: 239, endPoint x: 972, endPoint y: 264, distance: 145.1
click at [974, 264] on div "Dan O'Holleran Founder and GP at O'Holleran Ventures ( 2 ) Add Review Feedback …" at bounding box center [1003, 303] width 570 height 149
copy div "Dan O'Holleran"
drag, startPoint x: 228, startPoint y: 243, endPoint x: 323, endPoint y: 260, distance: 96.7
click at [323, 260] on div "Dan O'Holleran" at bounding box center [245, 257] width 180 height 59
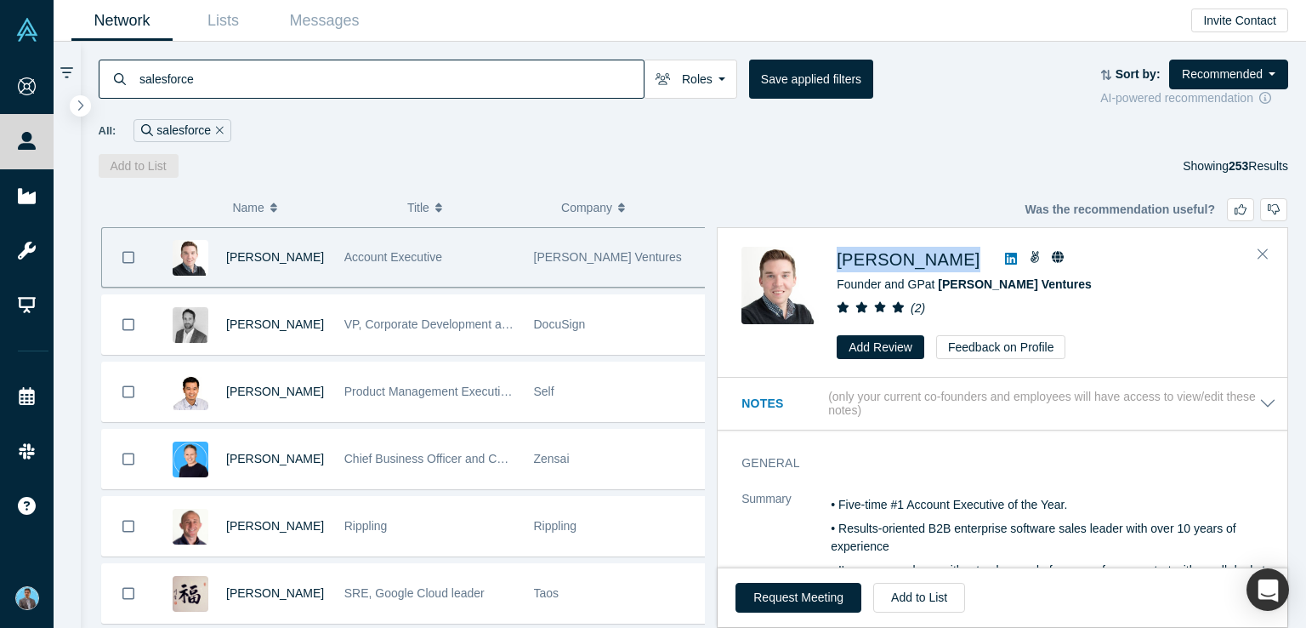
drag, startPoint x: 832, startPoint y: 246, endPoint x: 963, endPoint y: 262, distance: 131.9
click at [963, 262] on div "Dan O'Holleran Founder and GP at O'Holleran Ventures ( 2 ) Add Review Feedback …" at bounding box center [1005, 303] width 528 height 112
copy div "Dan O'Holleran"
click at [1258, 252] on icon "Close" at bounding box center [1263, 253] width 10 height 15
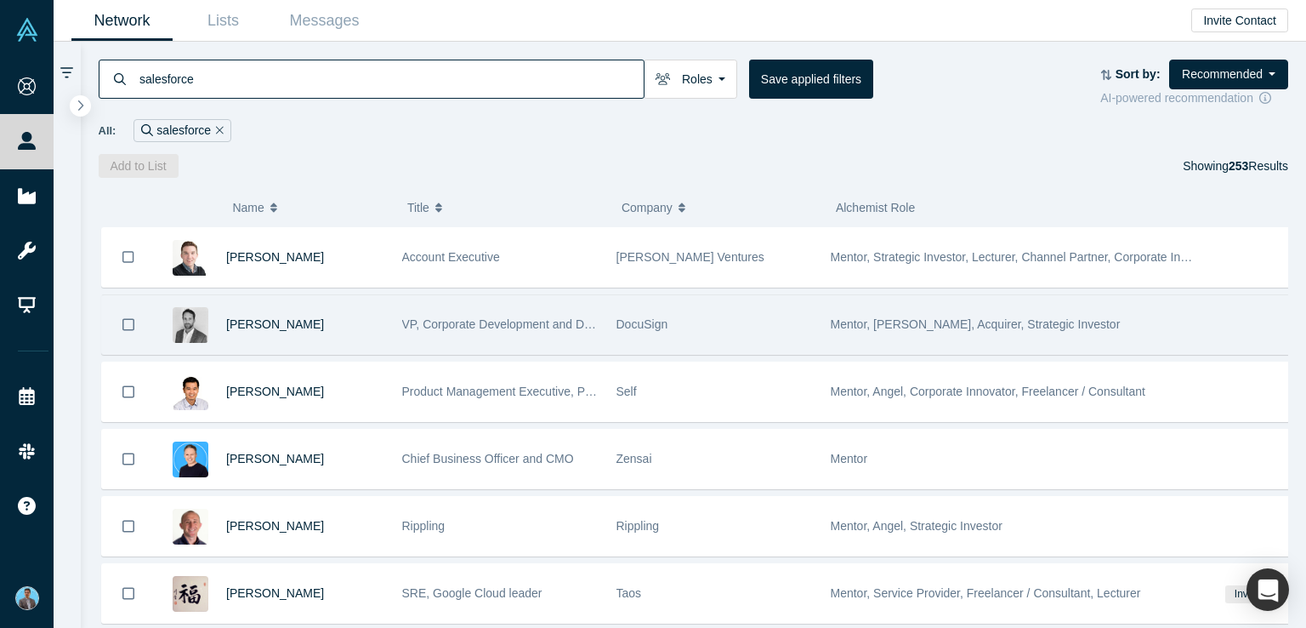
click at [884, 311] on div "Mentor, Angel, Acquirer, Strategic Investor" at bounding box center [1012, 324] width 363 height 59
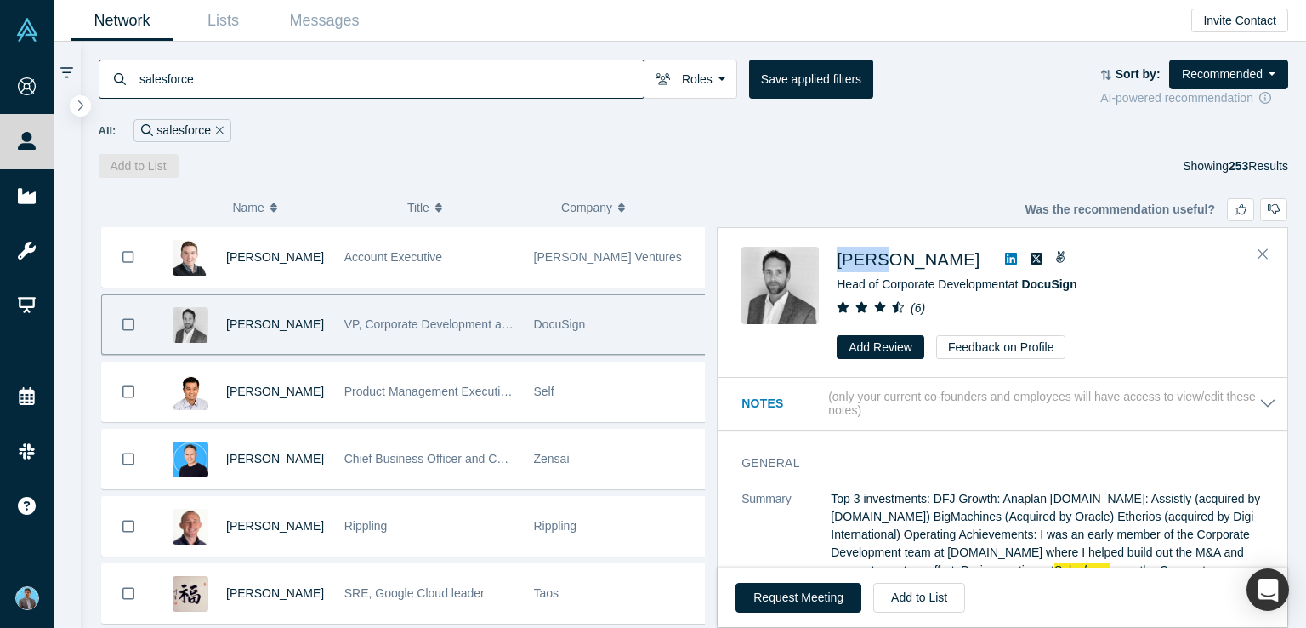
drag, startPoint x: 835, startPoint y: 242, endPoint x: 930, endPoint y: 263, distance: 97.4
click at [932, 264] on div "Eric Darwin Head of Corporate Development at DocuSign ( 6 ) Add Review Feedback…" at bounding box center [1003, 303] width 570 height 149
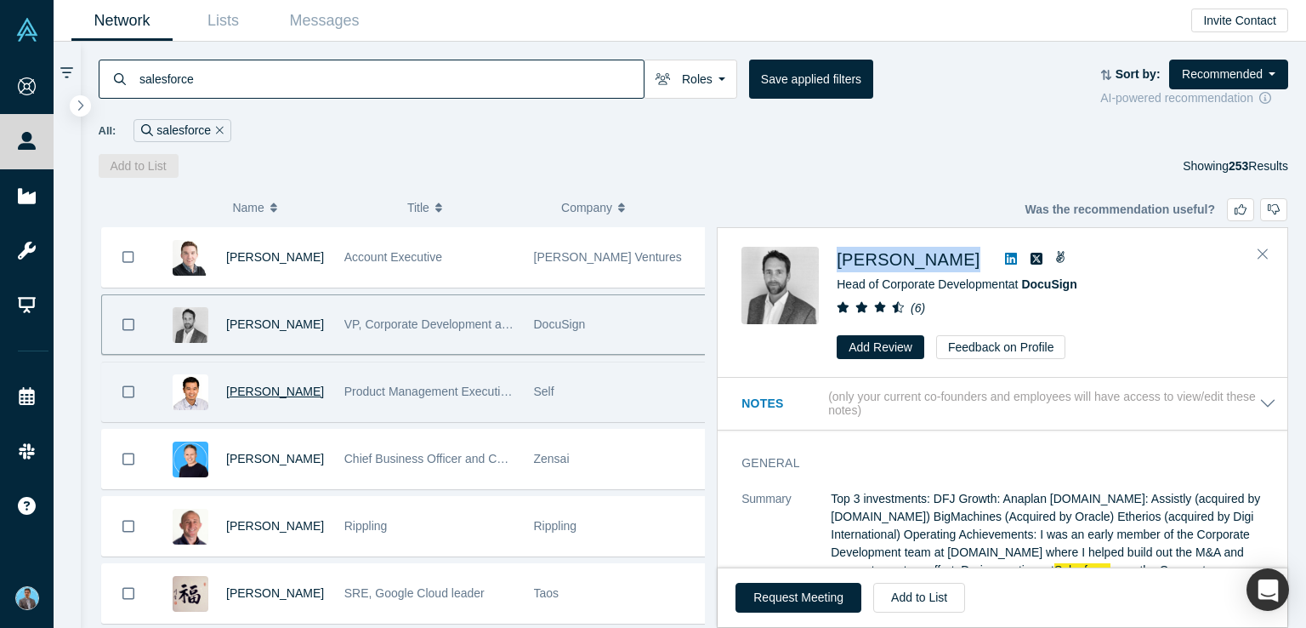
click at [244, 386] on span "David Lee" at bounding box center [275, 391] width 98 height 14
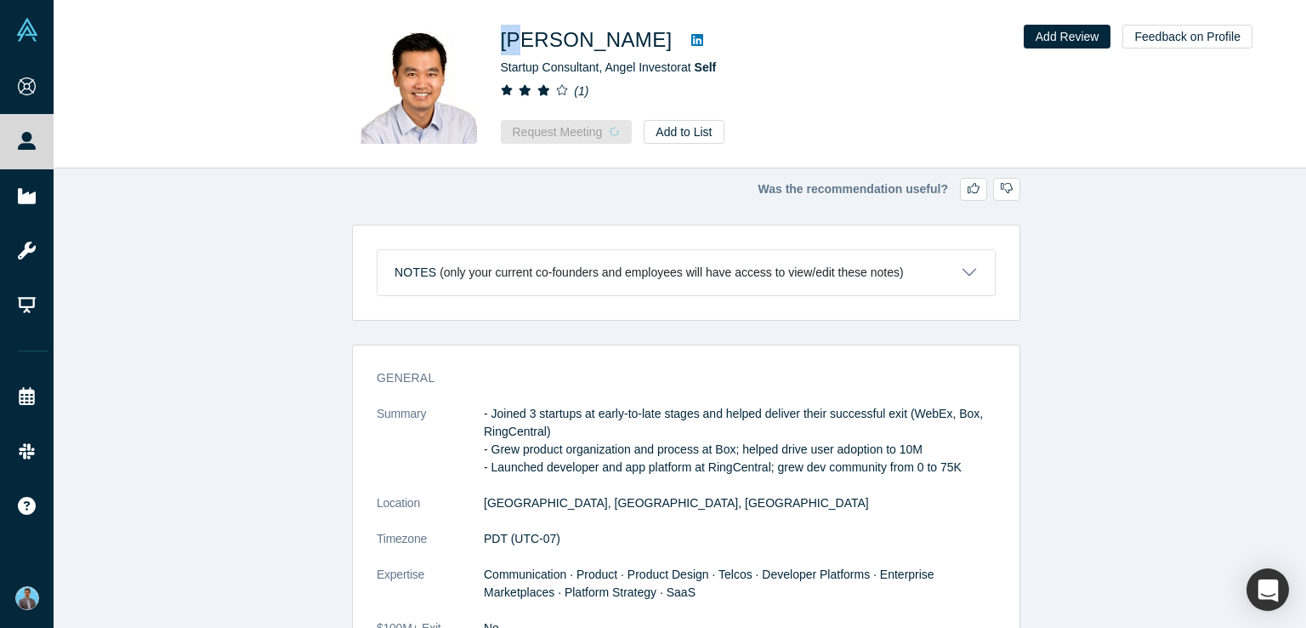
drag, startPoint x: 504, startPoint y: 38, endPoint x: 599, endPoint y: 44, distance: 94.6
click at [595, 46] on div "David Lee" at bounding box center [739, 40] width 476 height 31
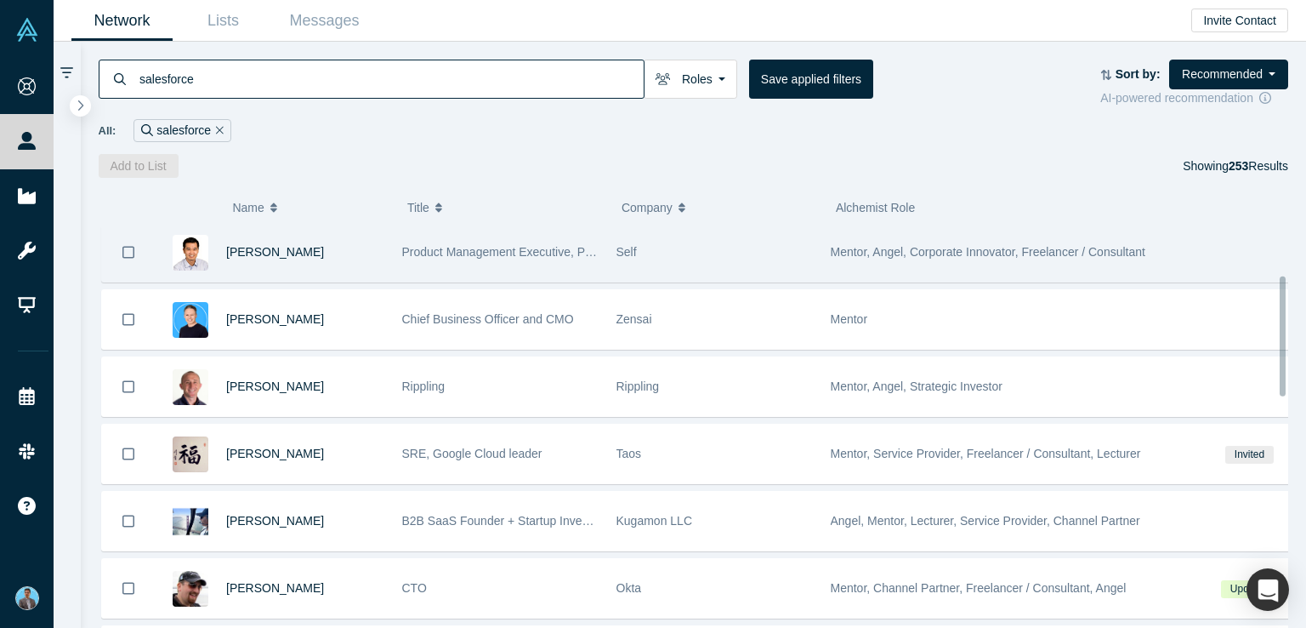
scroll to position [170, 0]
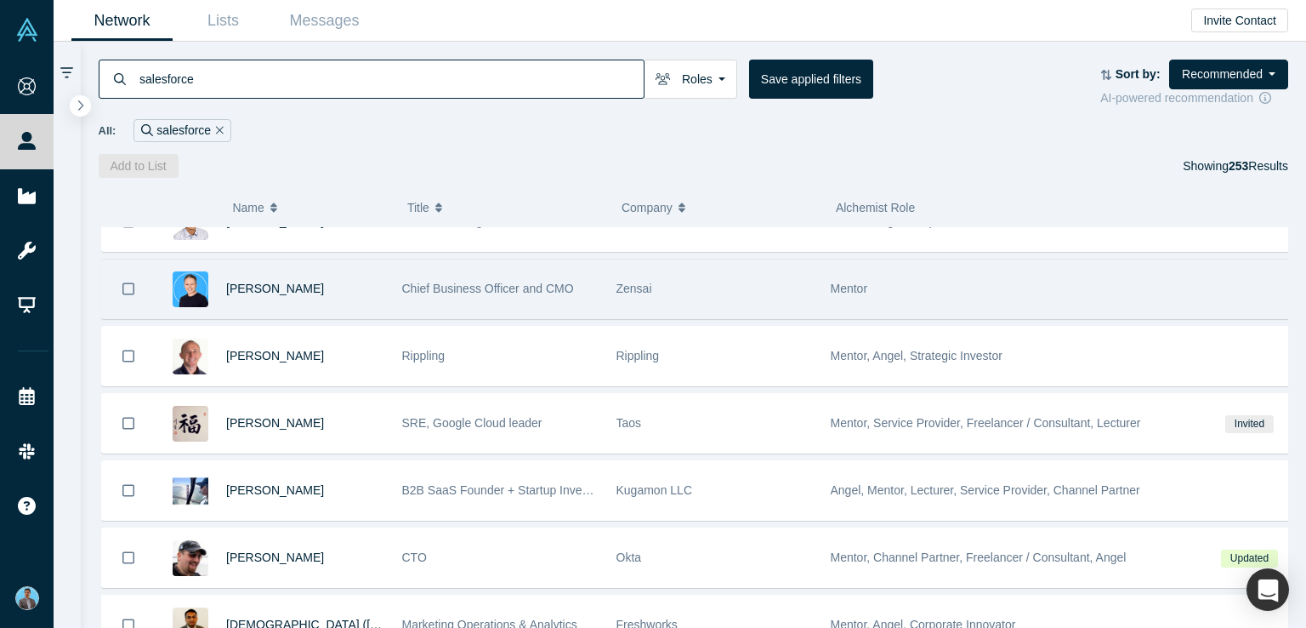
click at [849, 287] on span "Mentor" at bounding box center [849, 288] width 37 height 14
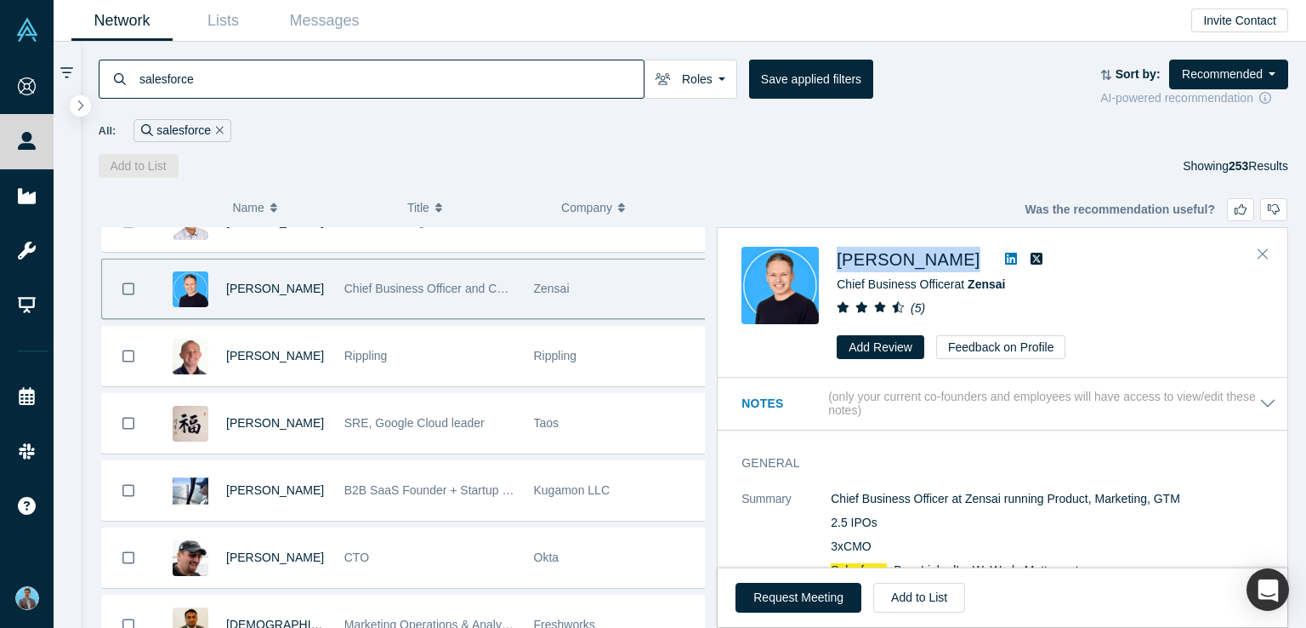
drag, startPoint x: 839, startPoint y: 244, endPoint x: 950, endPoint y: 259, distance: 111.6
click at [950, 259] on div "Robin Daniels Chief Business Officer at Zensai ( 5 ) Add Review Feedback on Pro…" at bounding box center [1003, 303] width 570 height 149
click at [1258, 255] on icon "Close" at bounding box center [1263, 253] width 10 height 15
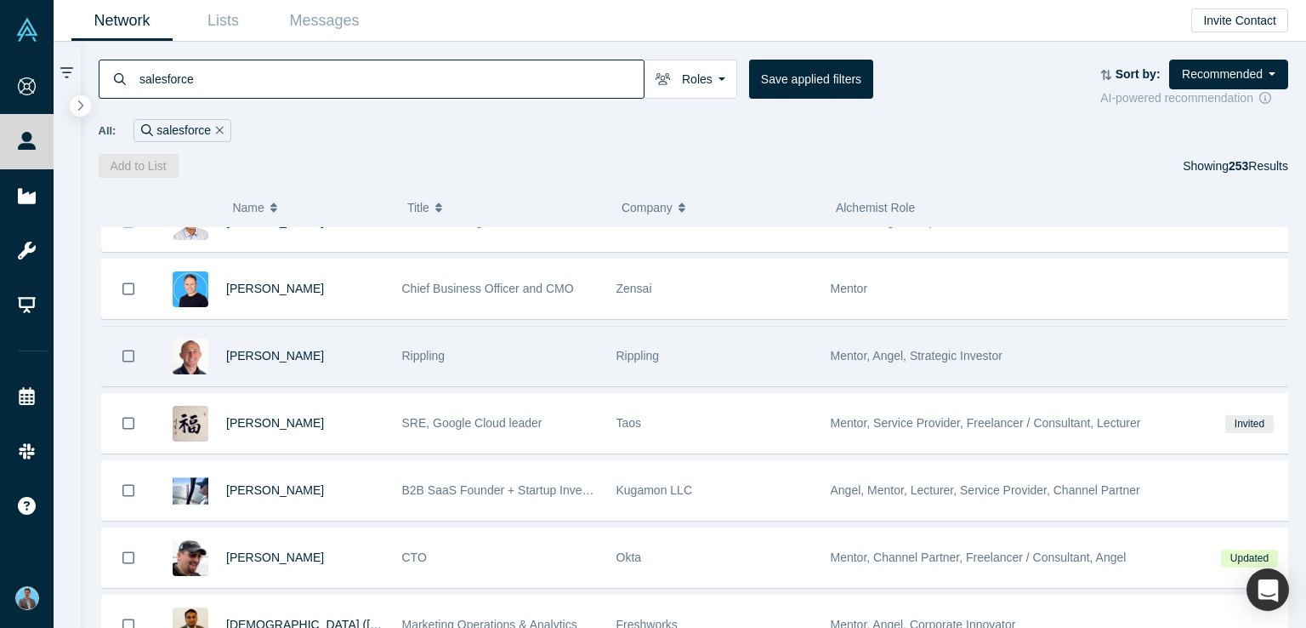
click at [958, 355] on span "Mentor, Angel, Strategic Investor" at bounding box center [917, 356] width 172 height 14
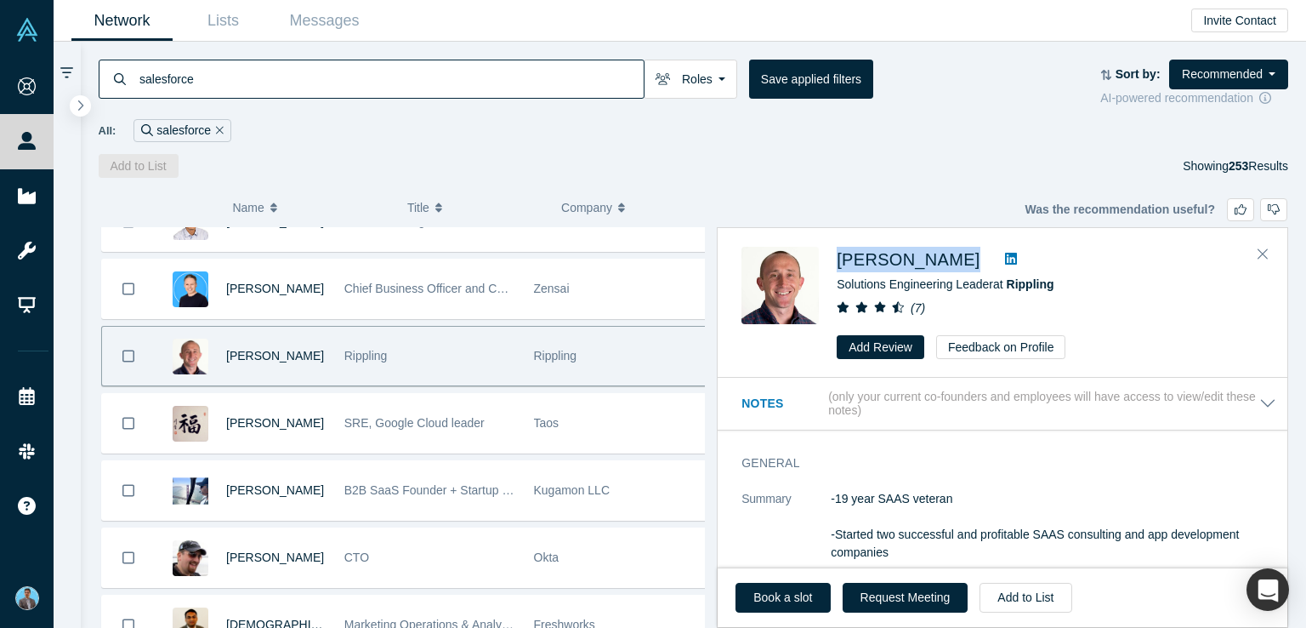
drag, startPoint x: 836, startPoint y: 244, endPoint x: 953, endPoint y: 264, distance: 119.1
click at [953, 264] on div "Zach Lawryk Solutions Engineering Leader at Rippling ( 7 ) Add Review Feedback …" at bounding box center [1003, 303] width 570 height 149
click at [1265, 253] on icon "Close" at bounding box center [1263, 253] width 10 height 15
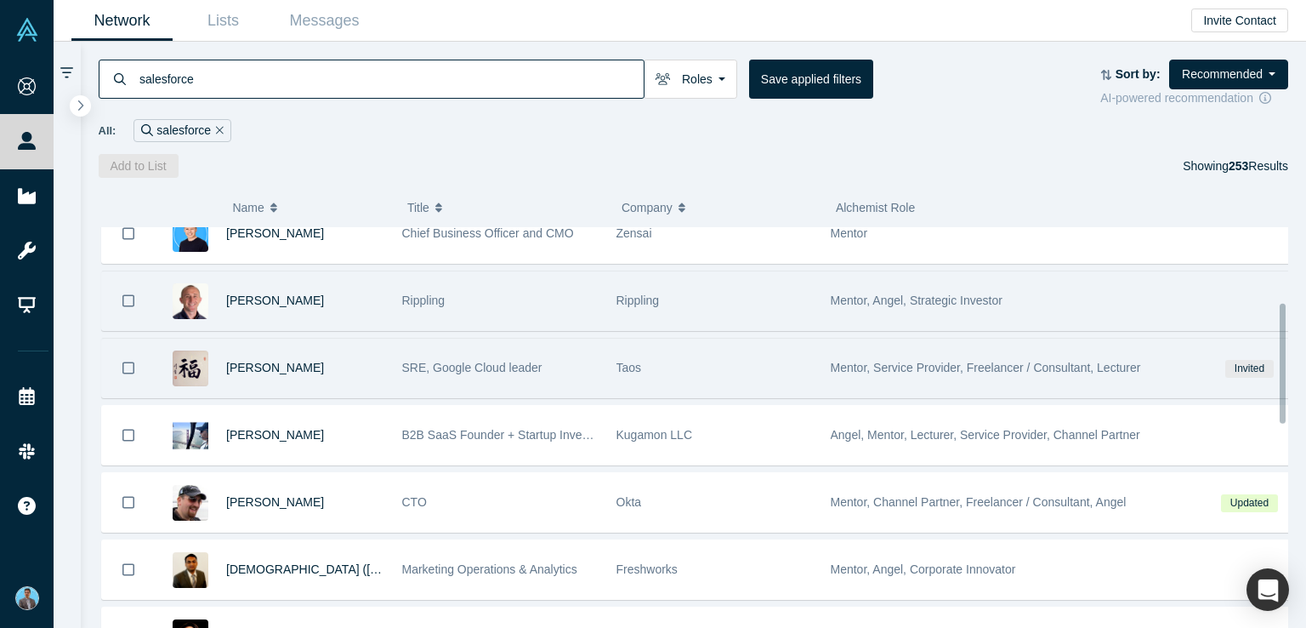
scroll to position [255, 0]
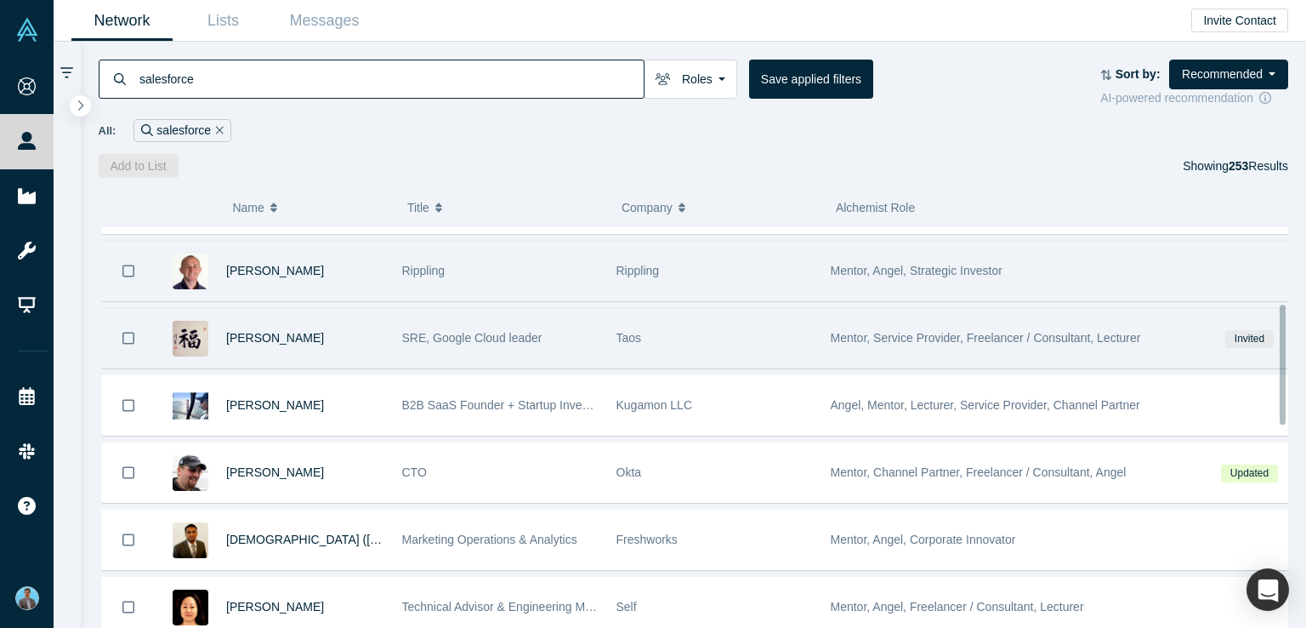
click at [899, 332] on span "Mentor, Service Provider, Freelancer / Consultant, Lecturer" at bounding box center [986, 338] width 310 height 14
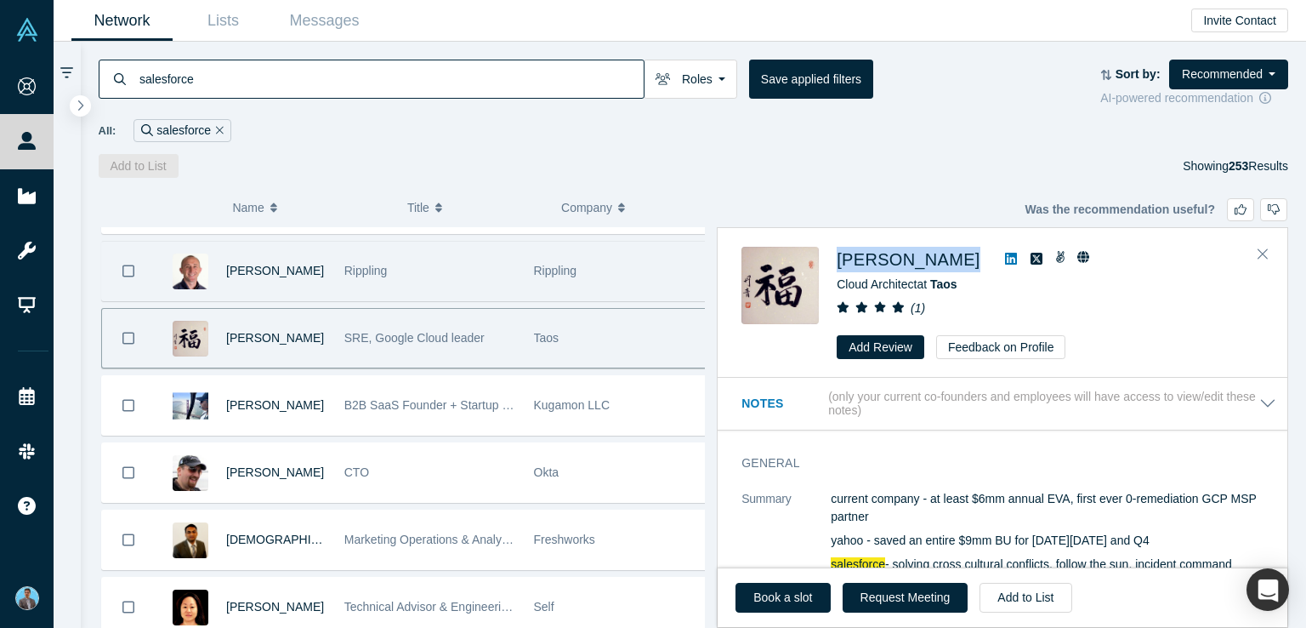
drag, startPoint x: 837, startPoint y: 236, endPoint x: 959, endPoint y: 260, distance: 124.9
click at [959, 260] on div "Zachary Hanna Cloud Architect at Taos ( 1 ) Add Review Feedback on Profile" at bounding box center [1003, 303] width 570 height 149
click at [1261, 254] on icon "Close" at bounding box center [1263, 254] width 10 height 10
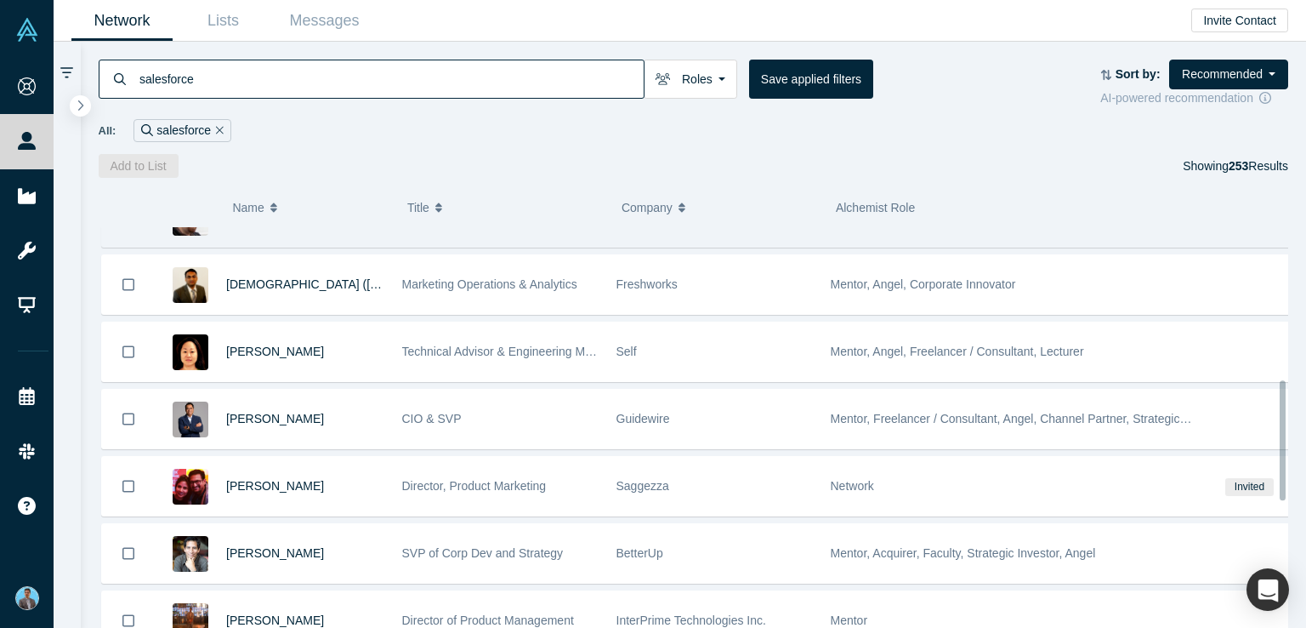
scroll to position [425, 0]
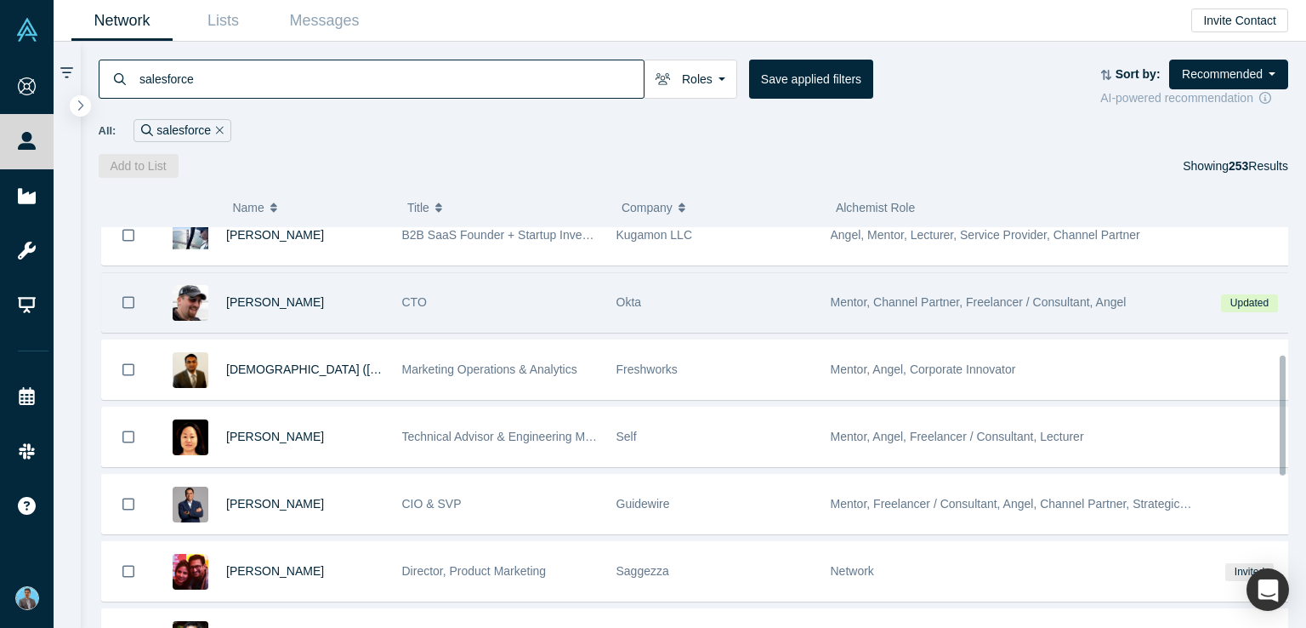
click at [865, 300] on span "Mentor, Channel Partner, Freelancer / Consultant, Angel" at bounding box center [979, 302] width 296 height 14
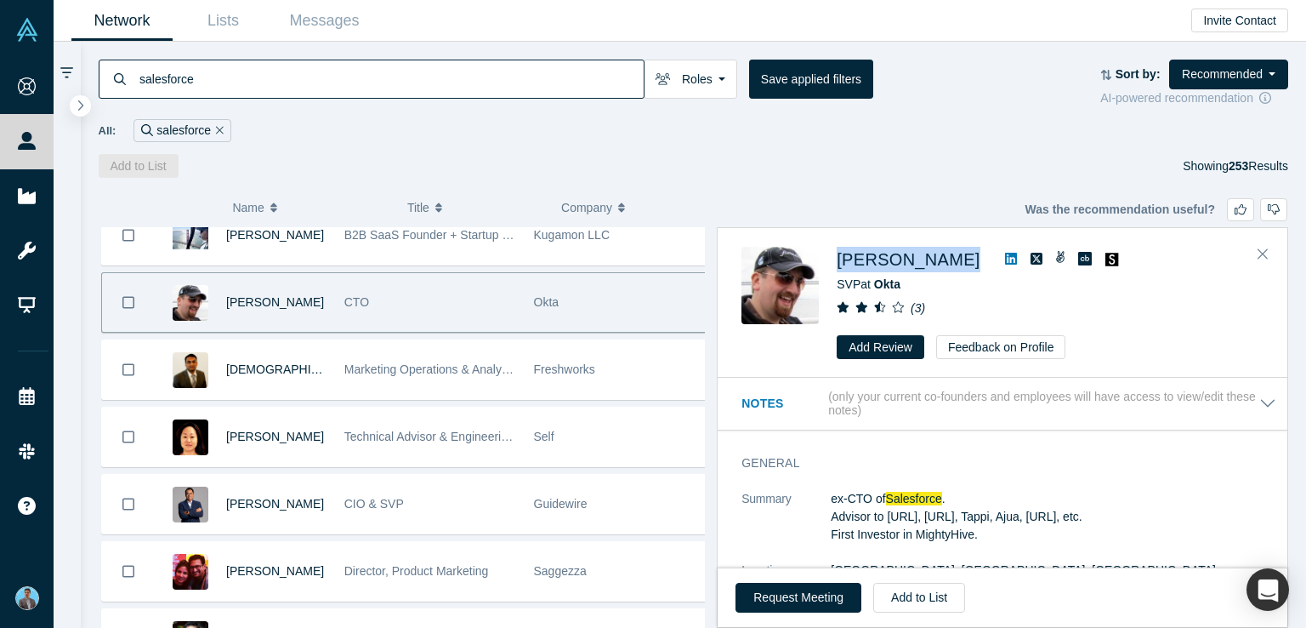
drag, startPoint x: 833, startPoint y: 245, endPoint x: 951, endPoint y: 258, distance: 118.1
click at [952, 258] on div "Steven Tamm SVP at Okta ( 3 ) Add Review Feedback on Profile" at bounding box center [1005, 303] width 528 height 112
click at [1261, 255] on icon "Close" at bounding box center [1263, 254] width 10 height 10
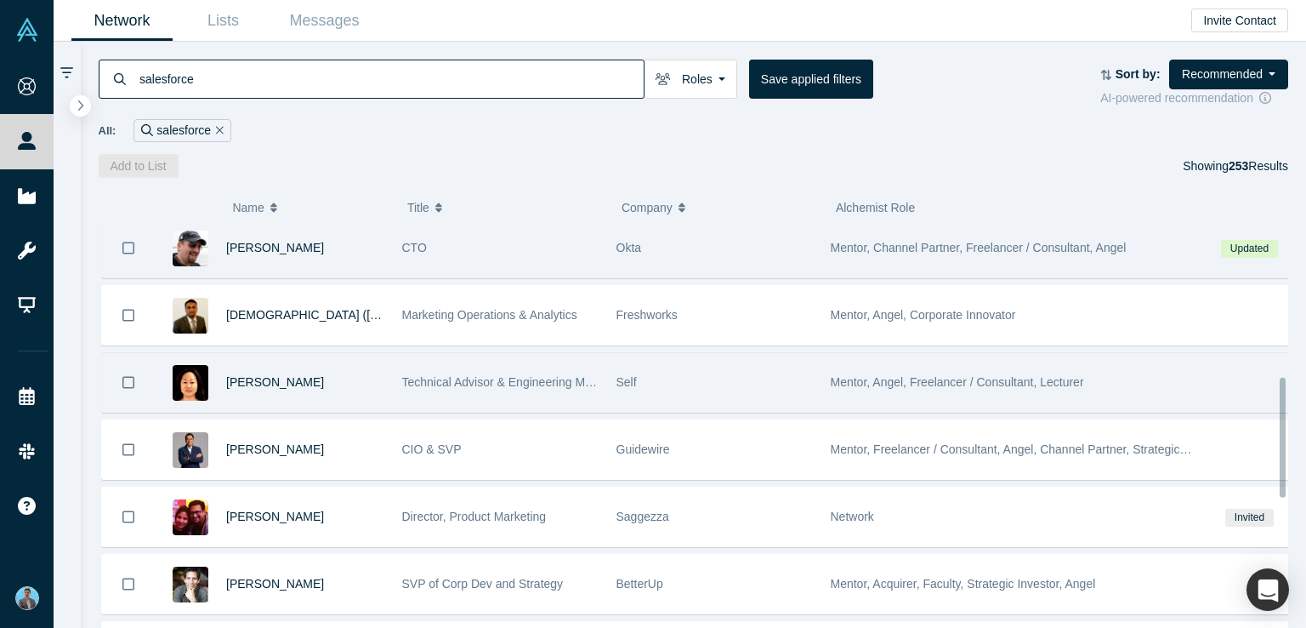
scroll to position [510, 0]
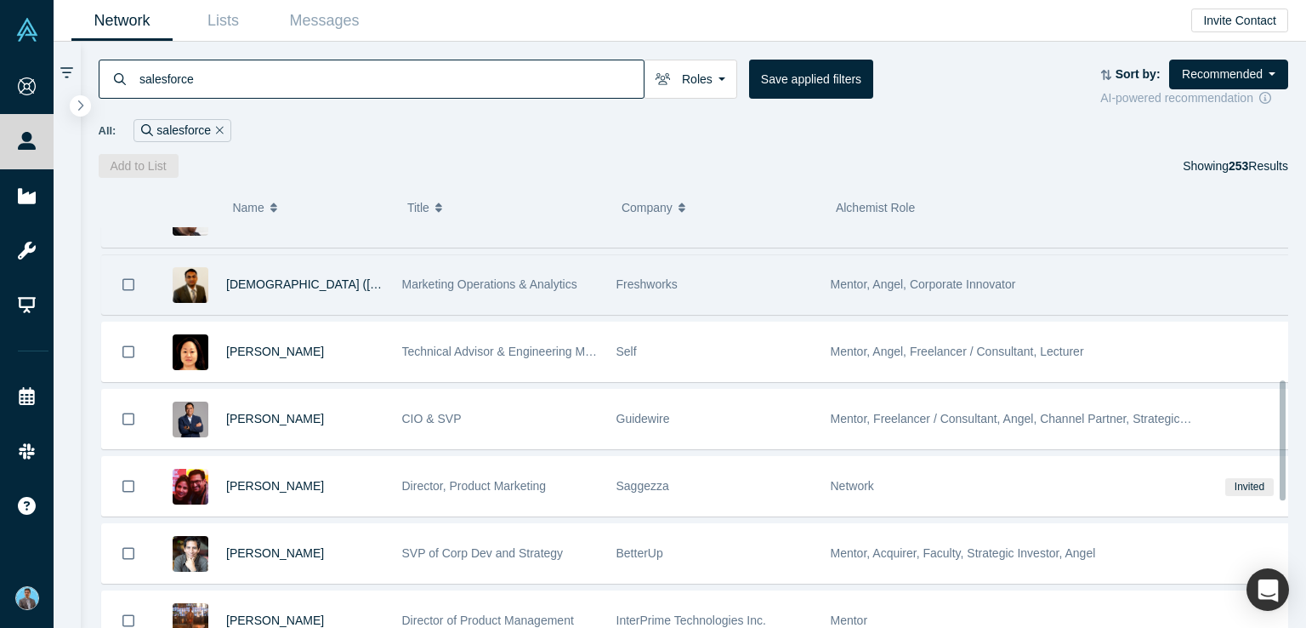
click at [876, 279] on span "Mentor, Angel, Corporate Innovator" at bounding box center [923, 284] width 185 height 14
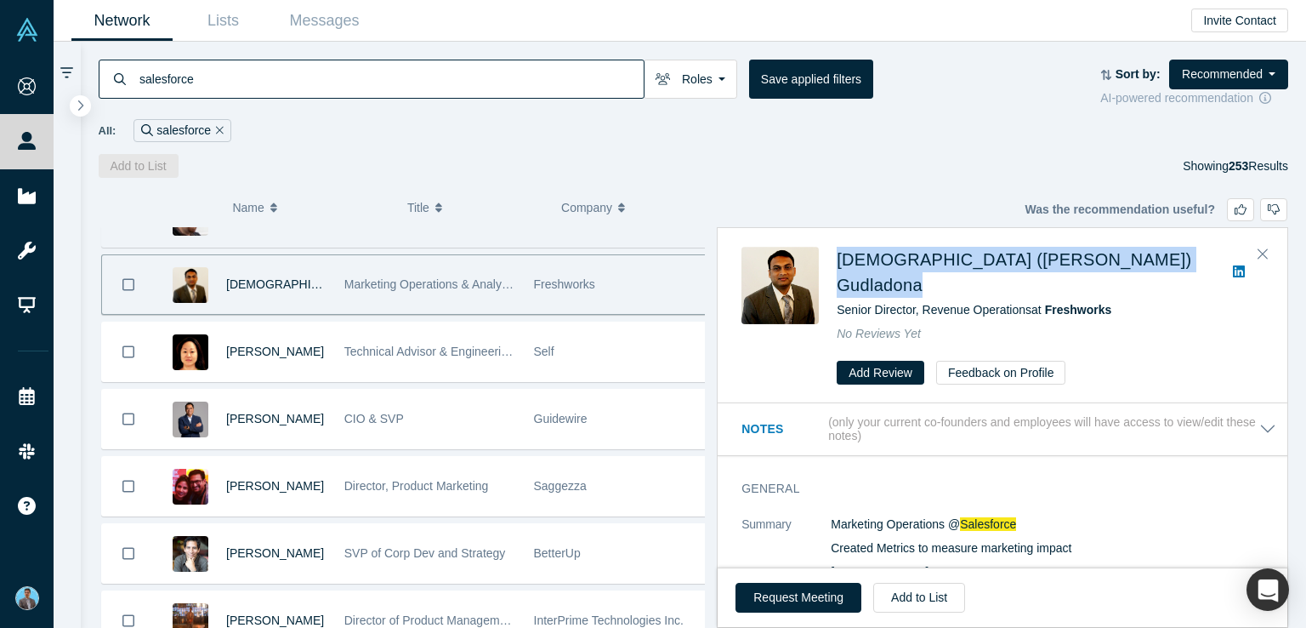
drag, startPoint x: 833, startPoint y: 240, endPoint x: 1109, endPoint y: 259, distance: 276.2
click at [1109, 259] on div "Venkata (Sai Krishna) Gudladona Senior Director, Revenue Operations at Freshwor…" at bounding box center [1003, 316] width 570 height 174
click at [1259, 249] on icon "Close" at bounding box center [1263, 254] width 10 height 10
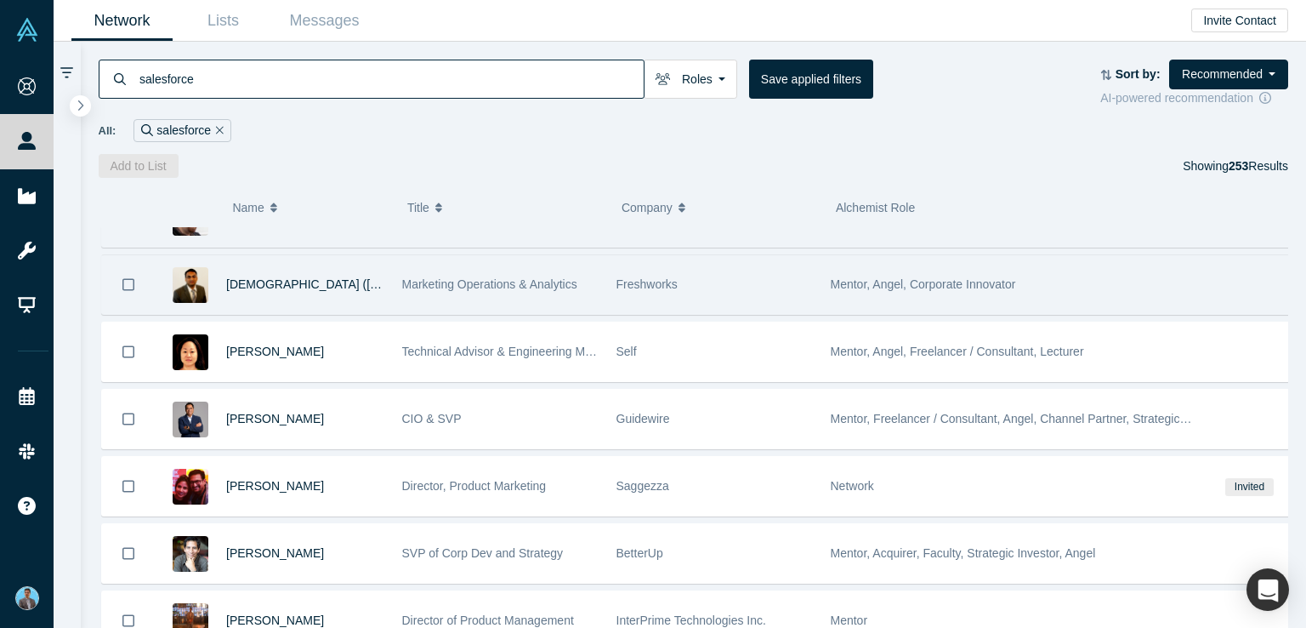
scroll to position [595, 0]
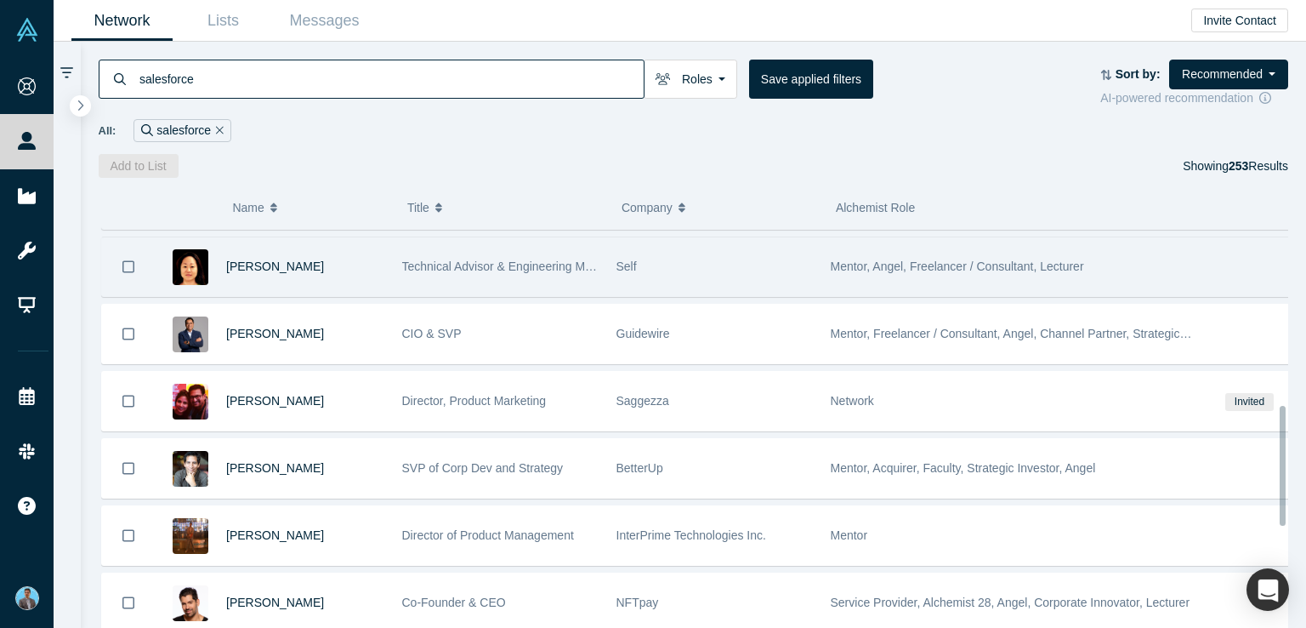
click at [854, 260] on span "Mentor, Angel, Freelancer / Consultant, Lecturer" at bounding box center [957, 266] width 253 height 14
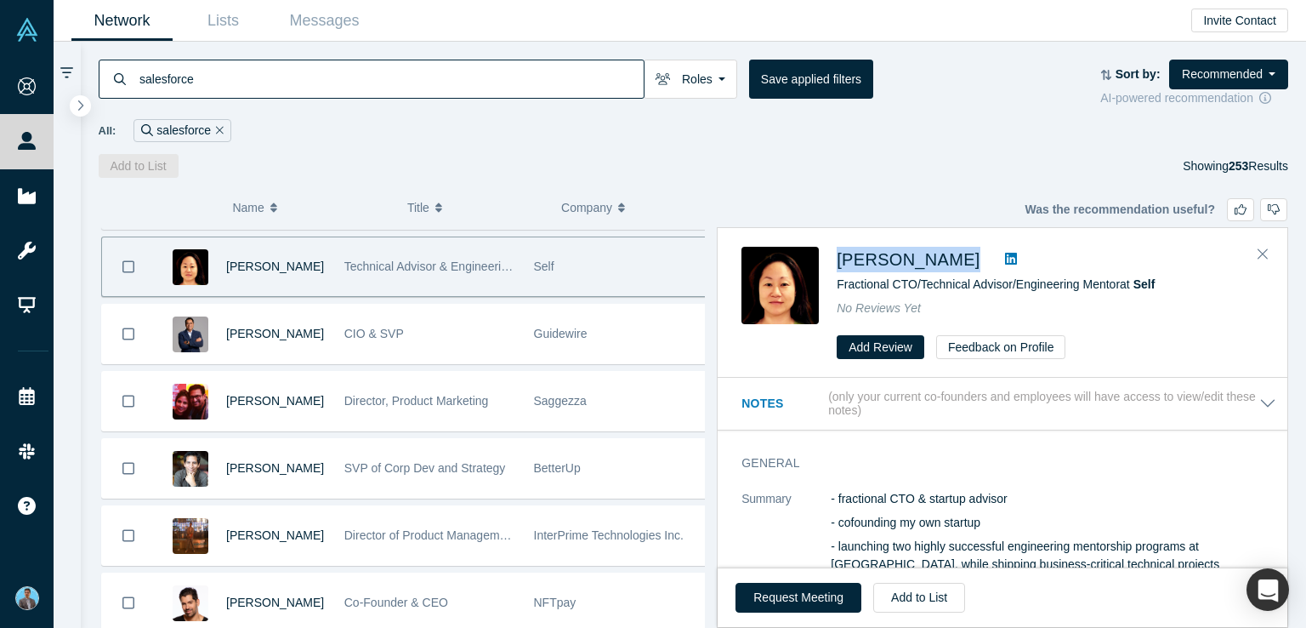
drag, startPoint x: 832, startPoint y: 239, endPoint x: 952, endPoint y: 253, distance: 120.7
click at [952, 253] on div "Ei-Nyung Choi Fractional CTO/Technical Advisor/Engineering Mentor at Self No Re…" at bounding box center [1003, 303] width 570 height 149
click at [1258, 253] on icon "Close" at bounding box center [1263, 253] width 10 height 15
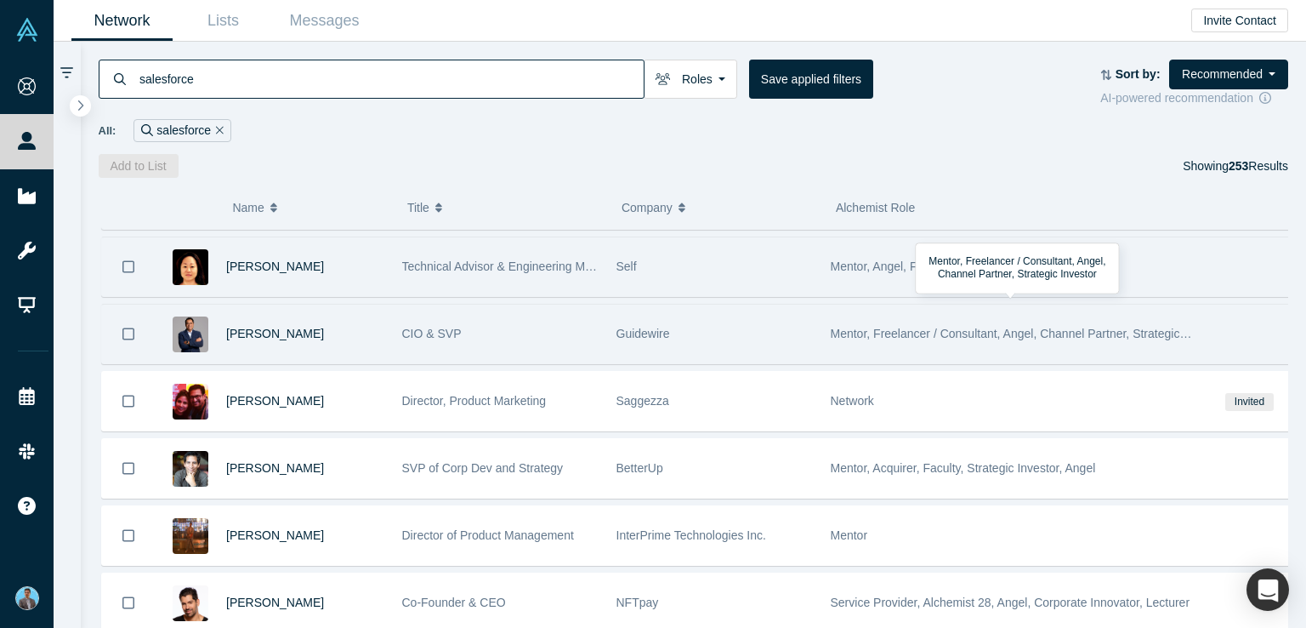
click at [895, 330] on span "Mentor, Freelancer / Consultant, Angel, Channel Partner, Strategic Investor" at bounding box center [1028, 334] width 395 height 14
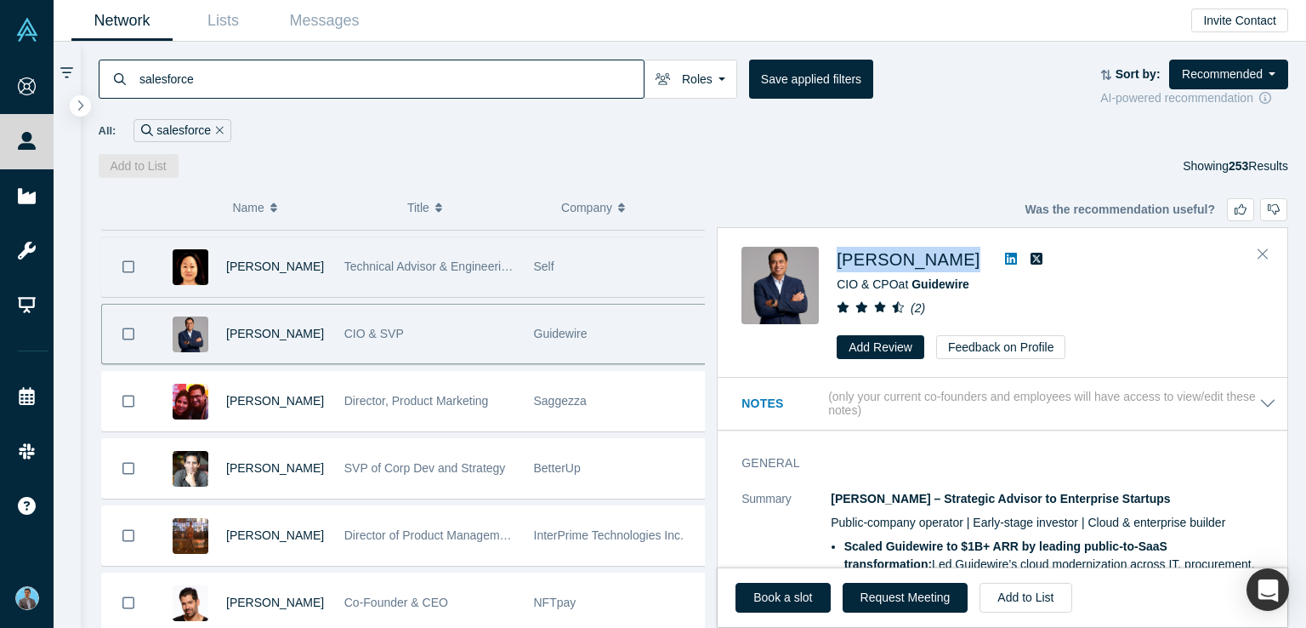
drag, startPoint x: 833, startPoint y: 241, endPoint x: 953, endPoint y: 253, distance: 120.6
click at [953, 253] on div "Chet Mandair CIO & CPO at Guidewire ( 2 ) Add Review Feedback on Profile" at bounding box center [1003, 303] width 570 height 149
click at [1263, 253] on icon "Close" at bounding box center [1263, 254] width 10 height 10
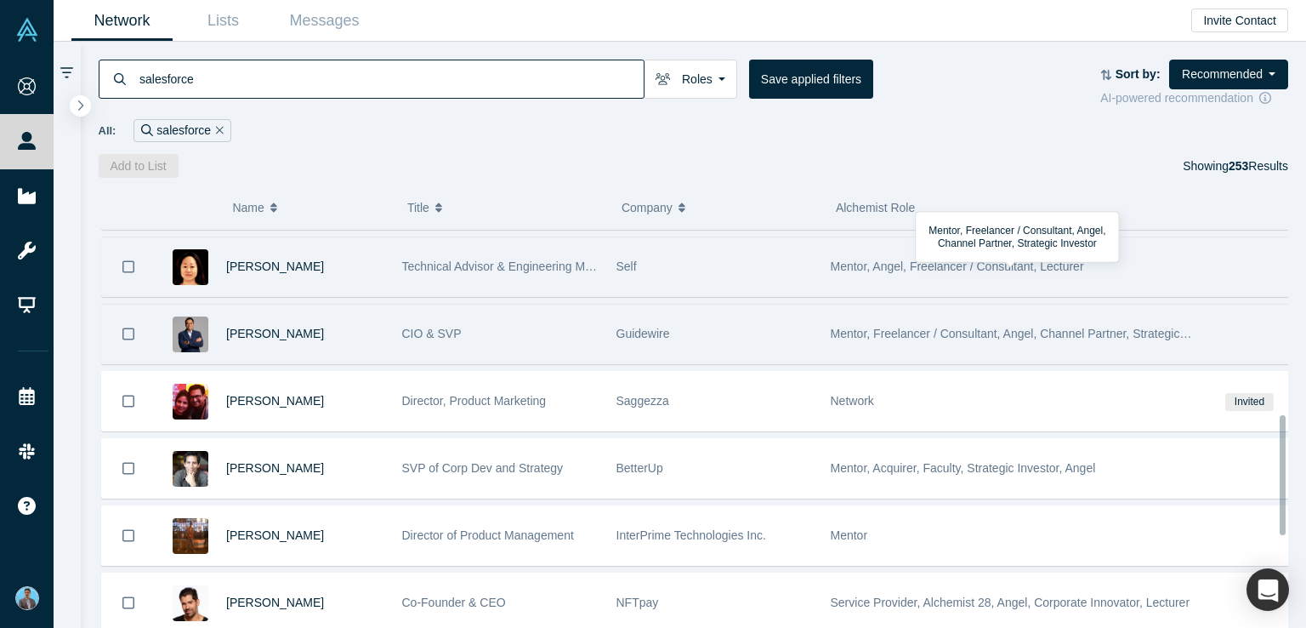
scroll to position [680, 0]
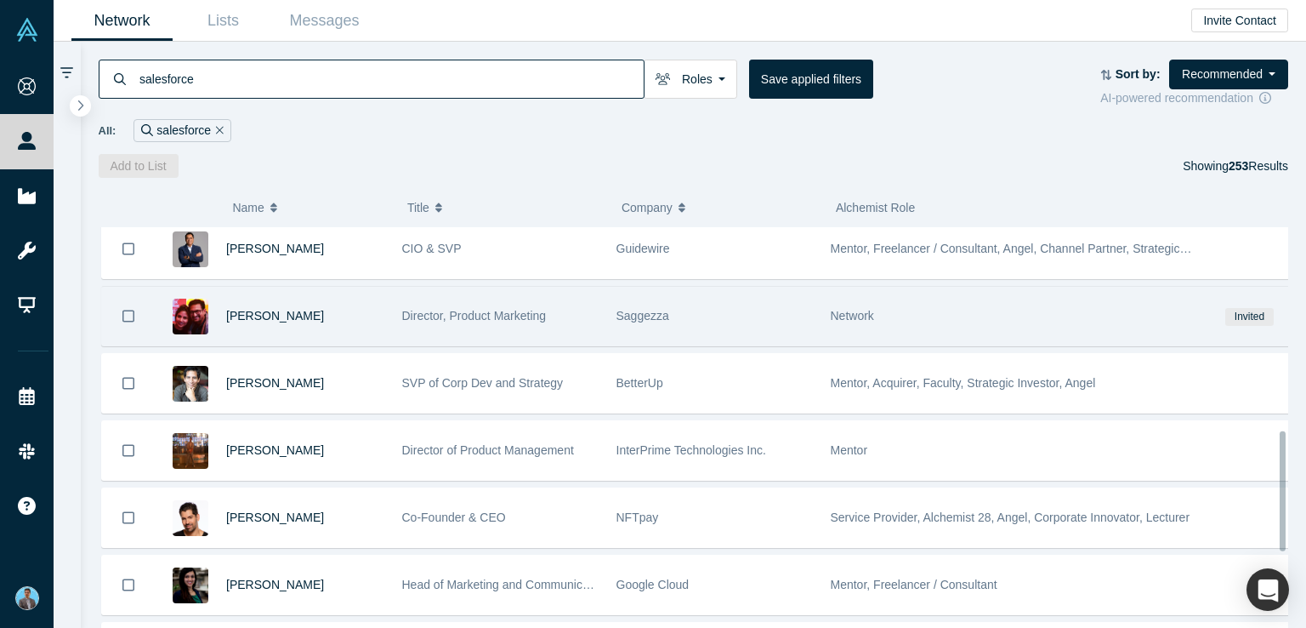
click at [852, 312] on span "Network" at bounding box center [852, 316] width 43 height 14
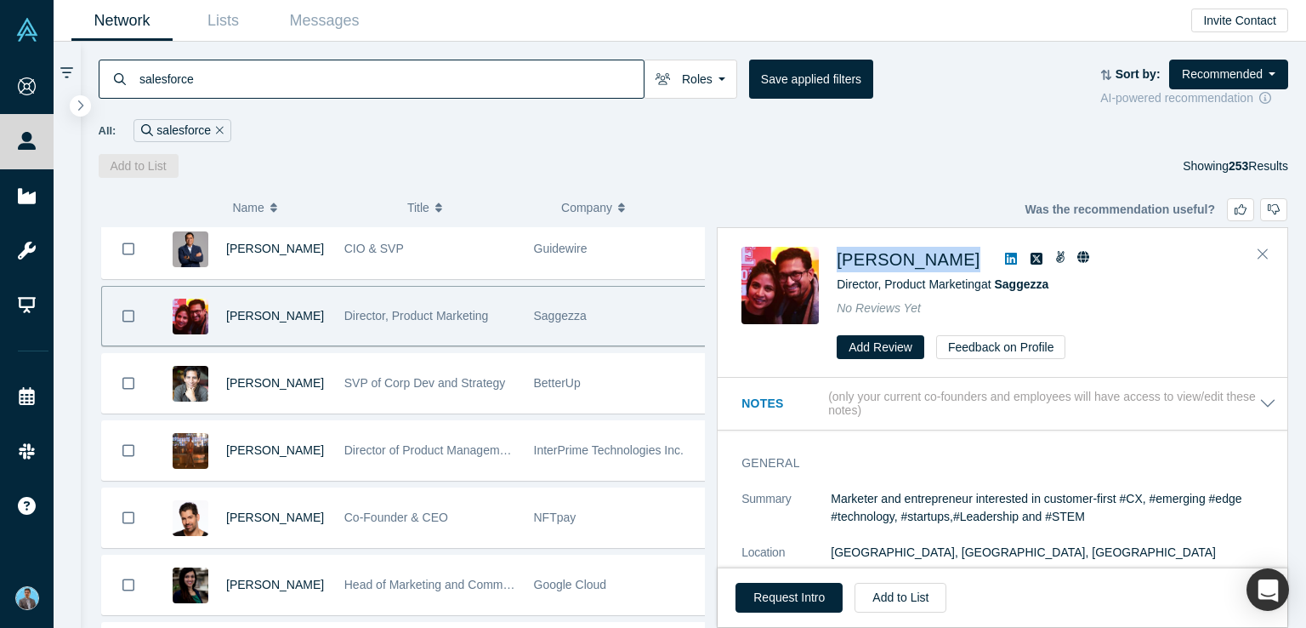
drag, startPoint x: 841, startPoint y: 242, endPoint x: 990, endPoint y: 263, distance: 150.2
click at [990, 263] on div "Anwesa Chatterjee Director, Product Marketing at Saggezza No Reviews Yet Add Re…" at bounding box center [1003, 303] width 570 height 149
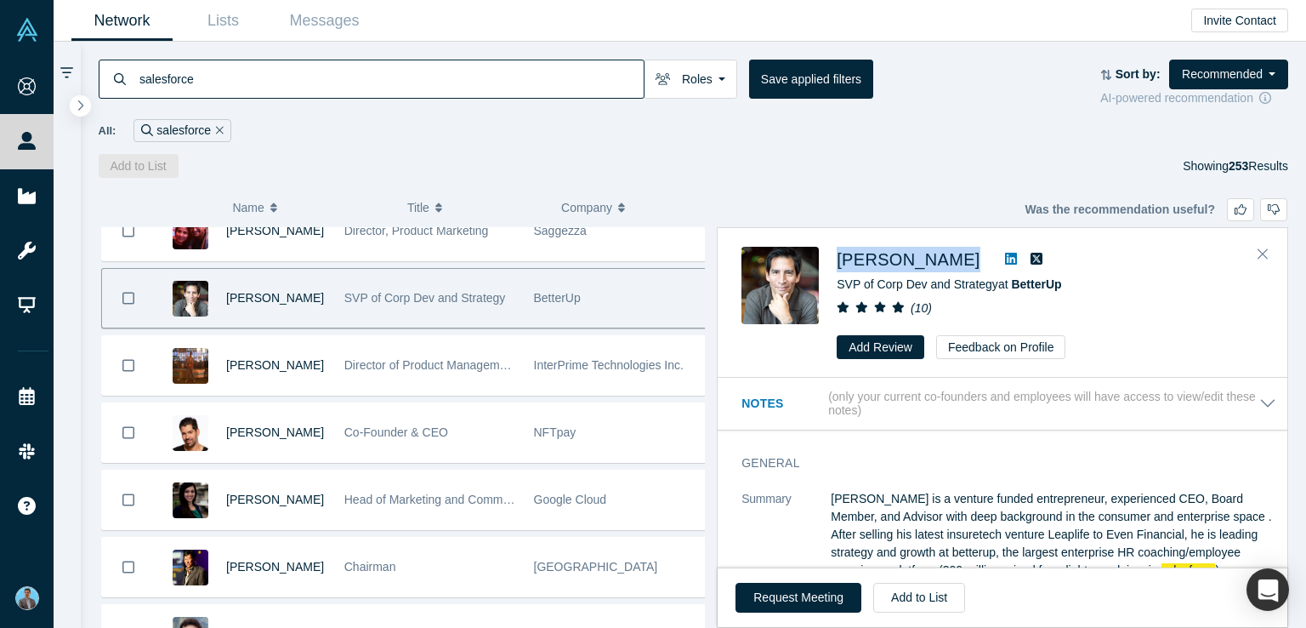
drag, startPoint x: 832, startPoint y: 240, endPoint x: 1003, endPoint y: 263, distance: 172.4
click at [1003, 263] on div "Thomas Patterson SVP of Corp Dev and Strategy at BetterUp ( 10 ) Add Review Fee…" at bounding box center [1003, 303] width 570 height 149
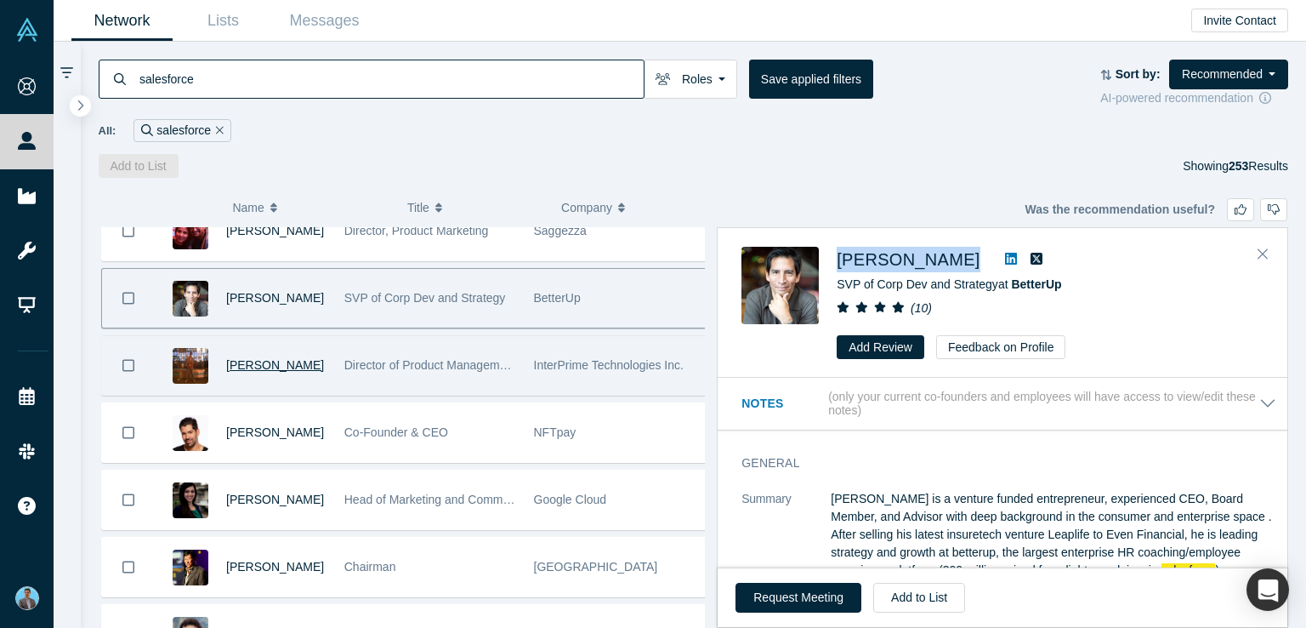
click at [272, 358] on span "Kanishka Maheshwari" at bounding box center [275, 365] width 98 height 14
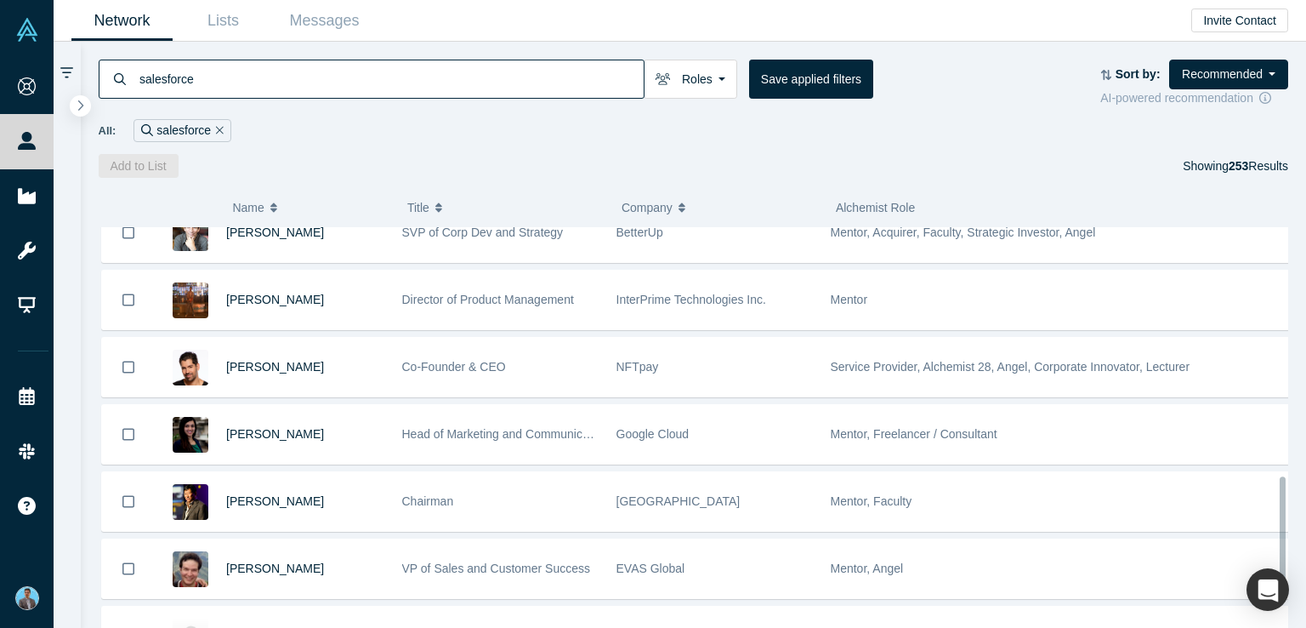
scroll to position [850, 0]
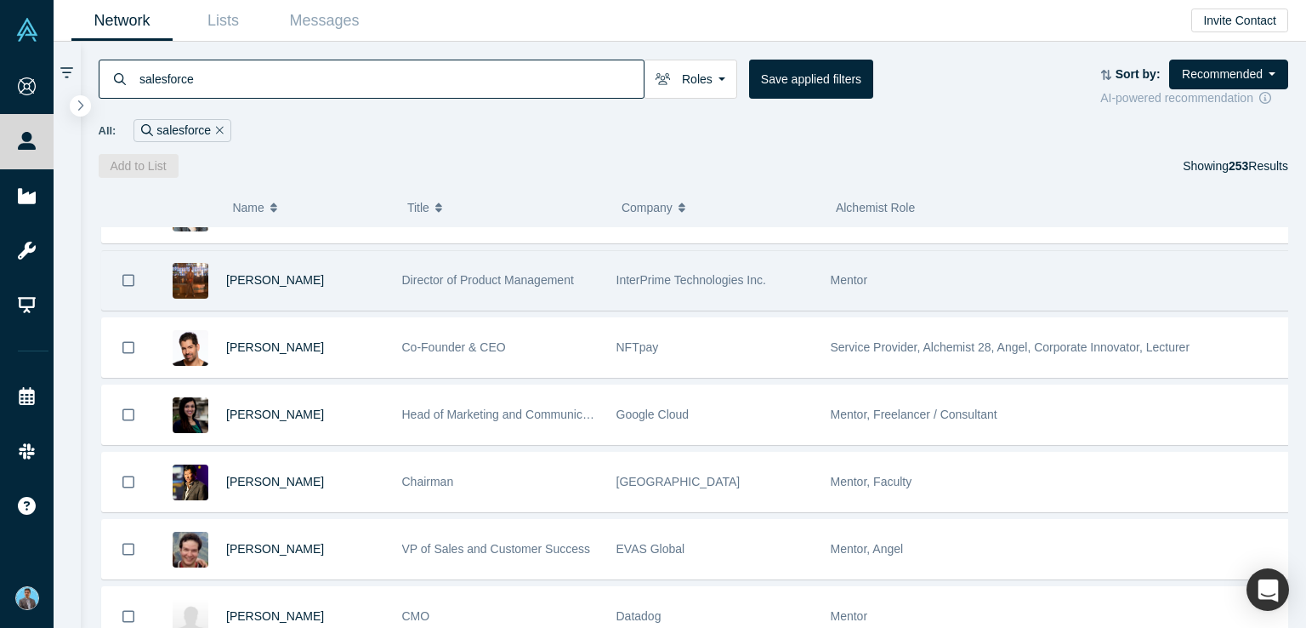
click at [836, 273] on span "Mentor" at bounding box center [849, 280] width 37 height 14
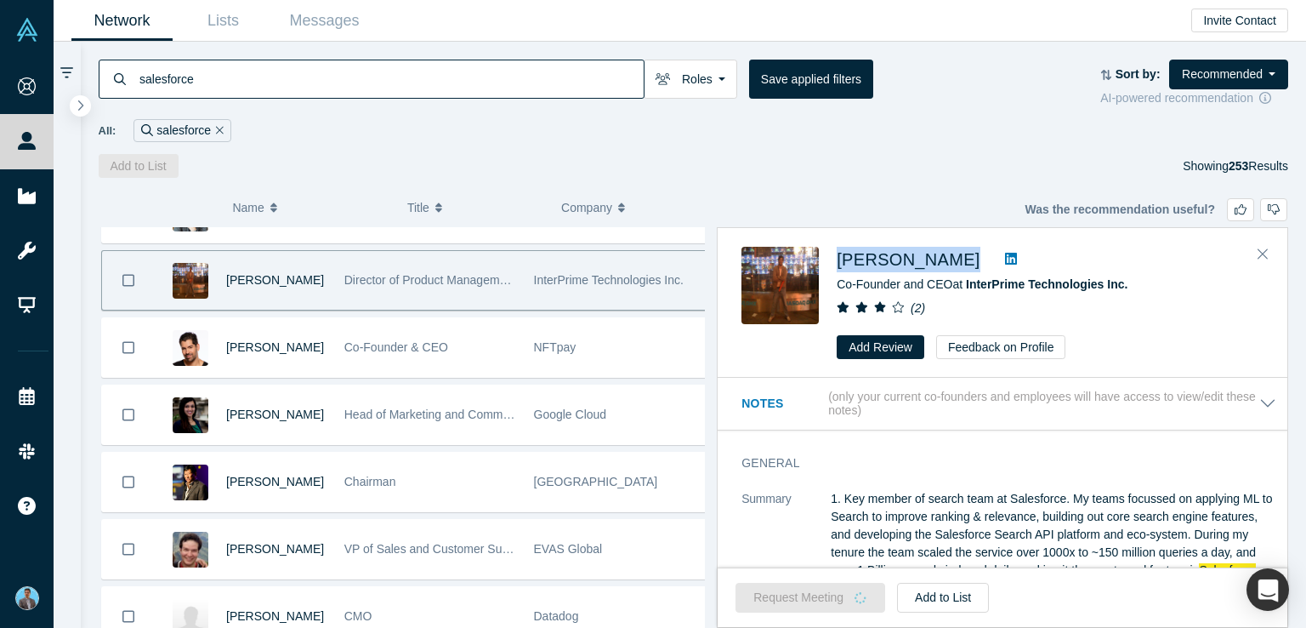
drag, startPoint x: 840, startPoint y: 239, endPoint x: 1011, endPoint y: 254, distance: 171.6
click at [1011, 254] on div "Kanishka Maheshwari Co-Founder and CEO at InterPrime Technologies Inc. ( 2 ) Ad…" at bounding box center [1003, 303] width 570 height 149
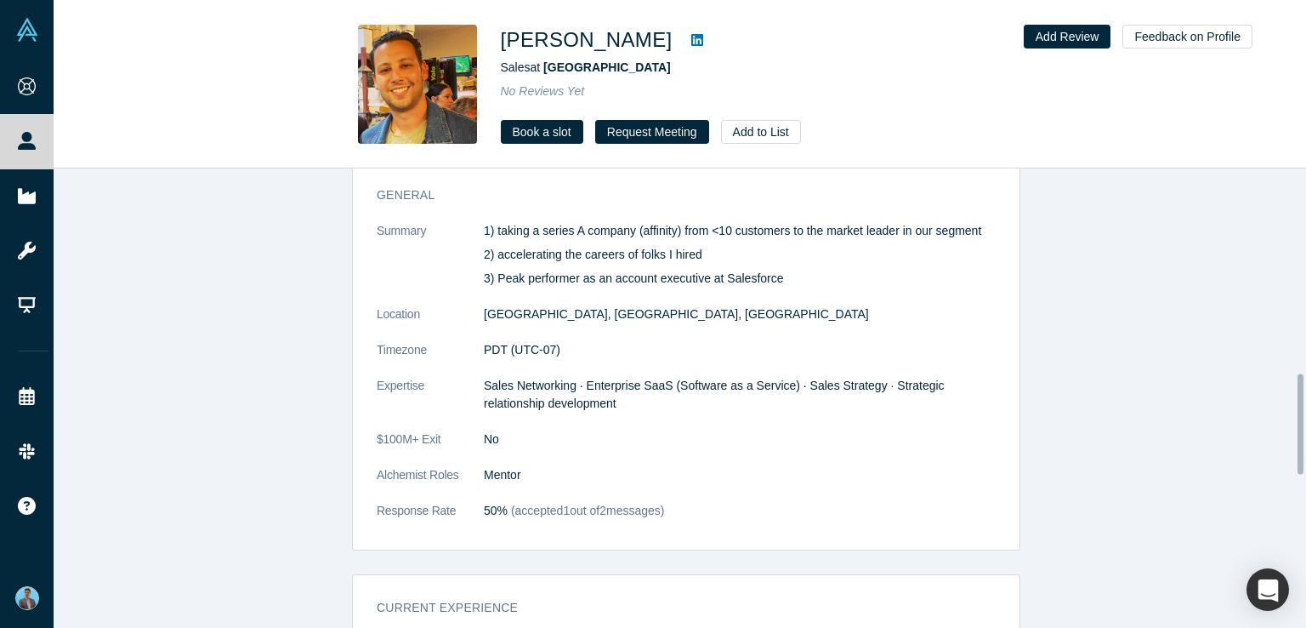
scroll to position [935, 0]
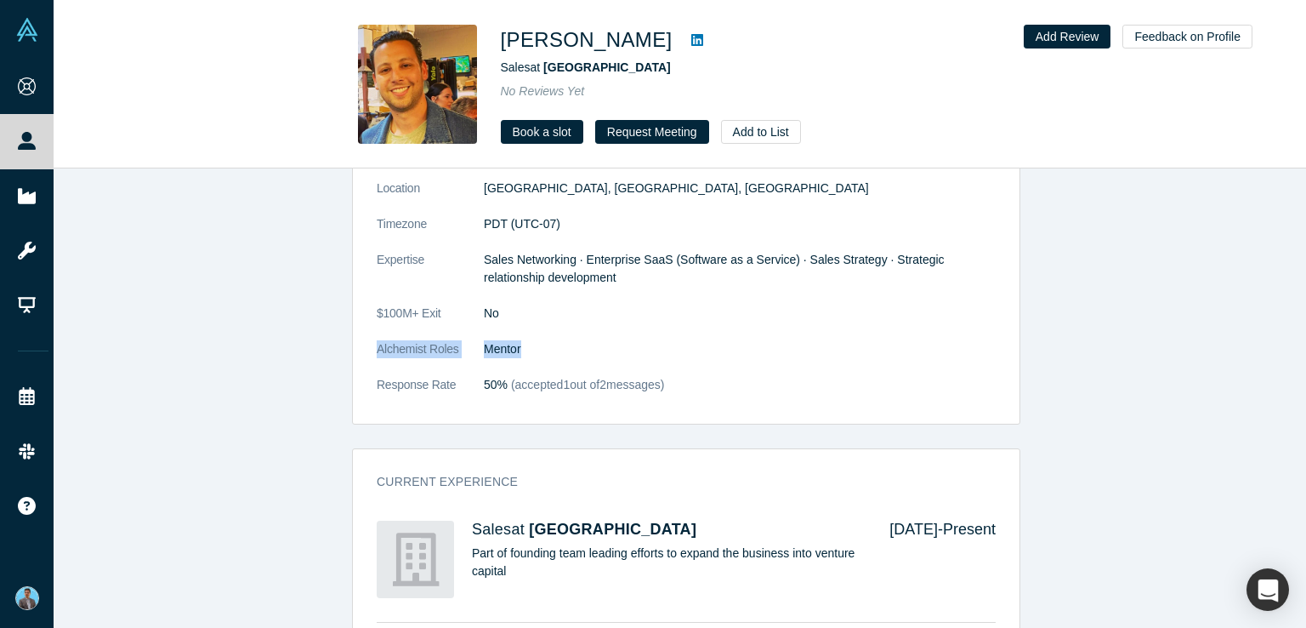
drag, startPoint x: 366, startPoint y: 331, endPoint x: 530, endPoint y: 331, distance: 163.3
click at [530, 331] on div "General Summary 1) taking a series A company (affinity) from <10 customers to t…" at bounding box center [686, 235] width 667 height 375
copy dl "Alchemist Roles Mentor"
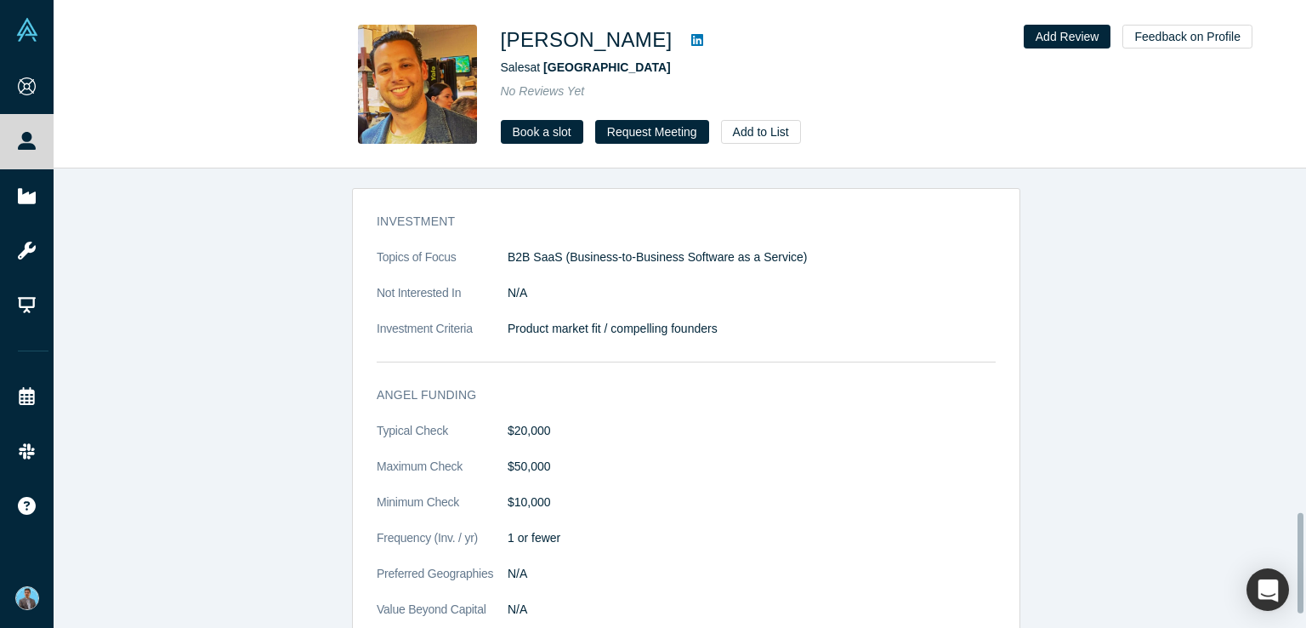
scroll to position [1633, 0]
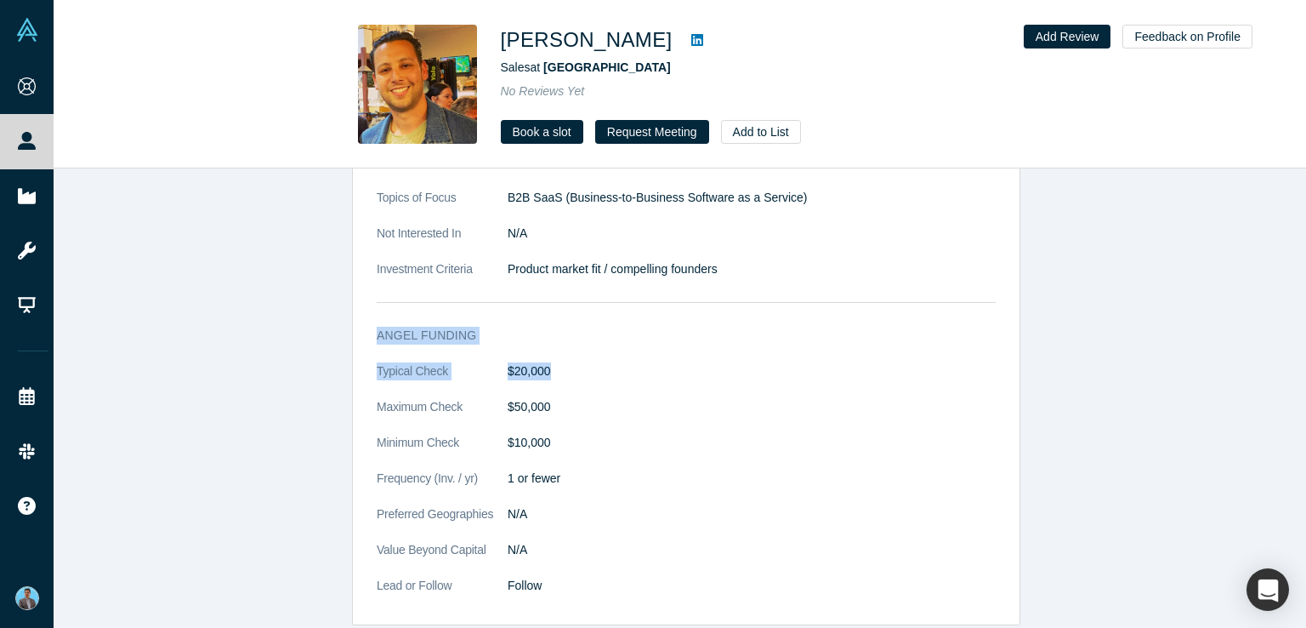
drag, startPoint x: 365, startPoint y: 310, endPoint x: 554, endPoint y: 346, distance: 193.1
click at [554, 346] on div "Angel Funding Typical Check $20,000 Maximum Check $50,000 Minimum Check $10,000…" at bounding box center [686, 470] width 667 height 310
copy div "Angel Funding Typical Check $20,000"
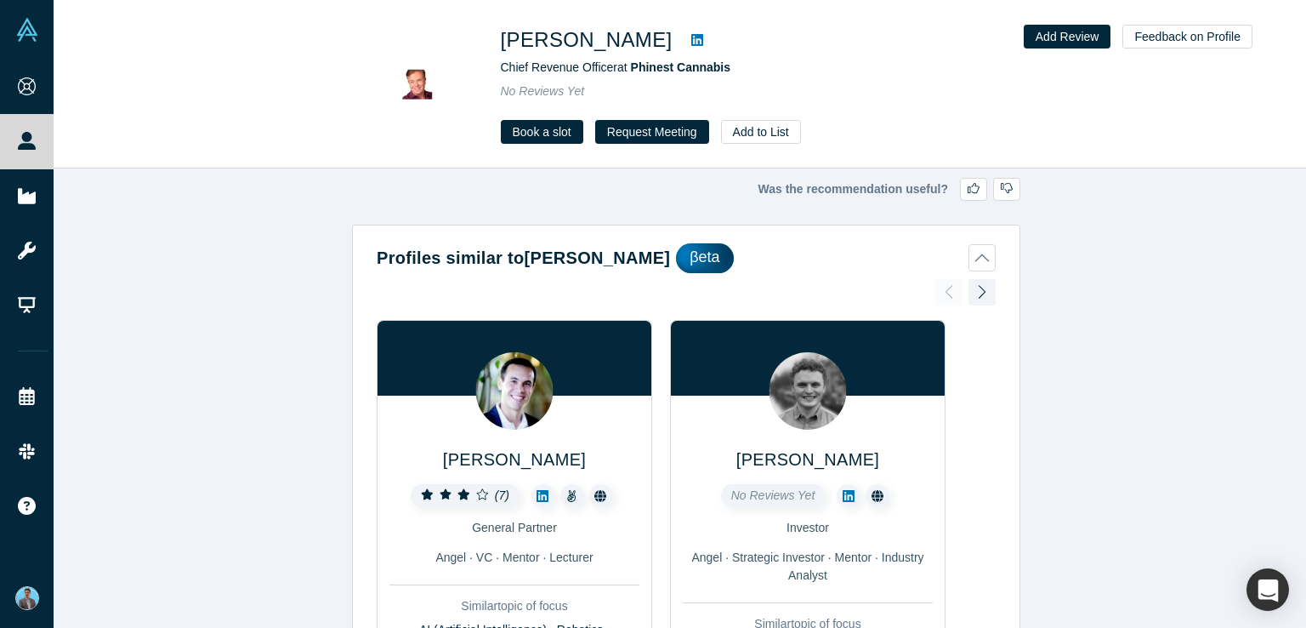
click at [691, 42] on icon at bounding box center [697, 40] width 12 height 14
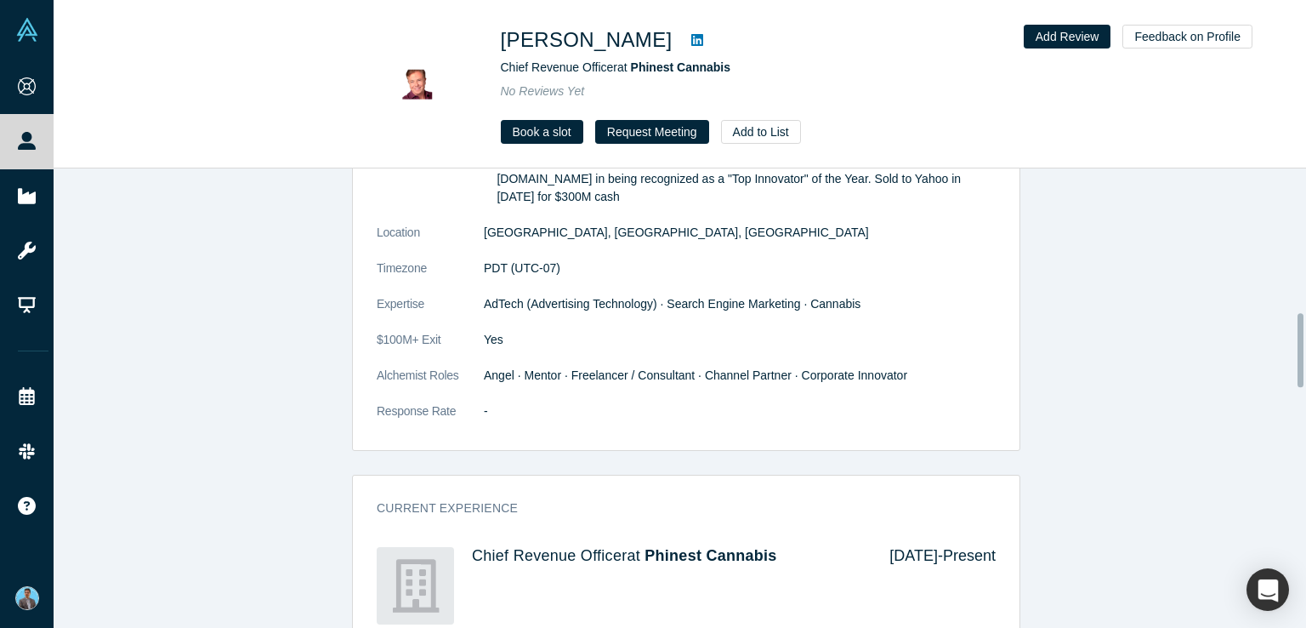
scroll to position [935, 0]
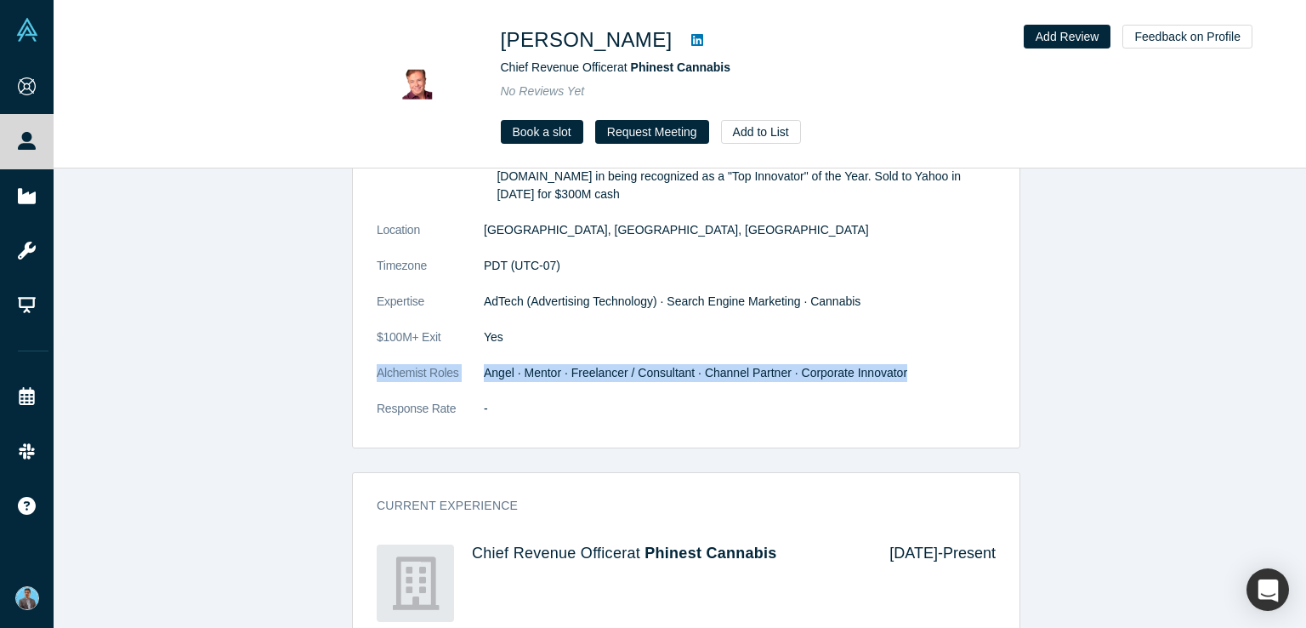
drag, startPoint x: 367, startPoint y: 328, endPoint x: 929, endPoint y: 341, distance: 562.2
click at [929, 341] on div "General Summary Founder or C-level in five successful exits totalling nearly $1…" at bounding box center [686, 247] width 667 height 399
copy dl "Alchemist Roles Angel · Mentor · Freelancer / Consultant · Channel Partner · Co…"
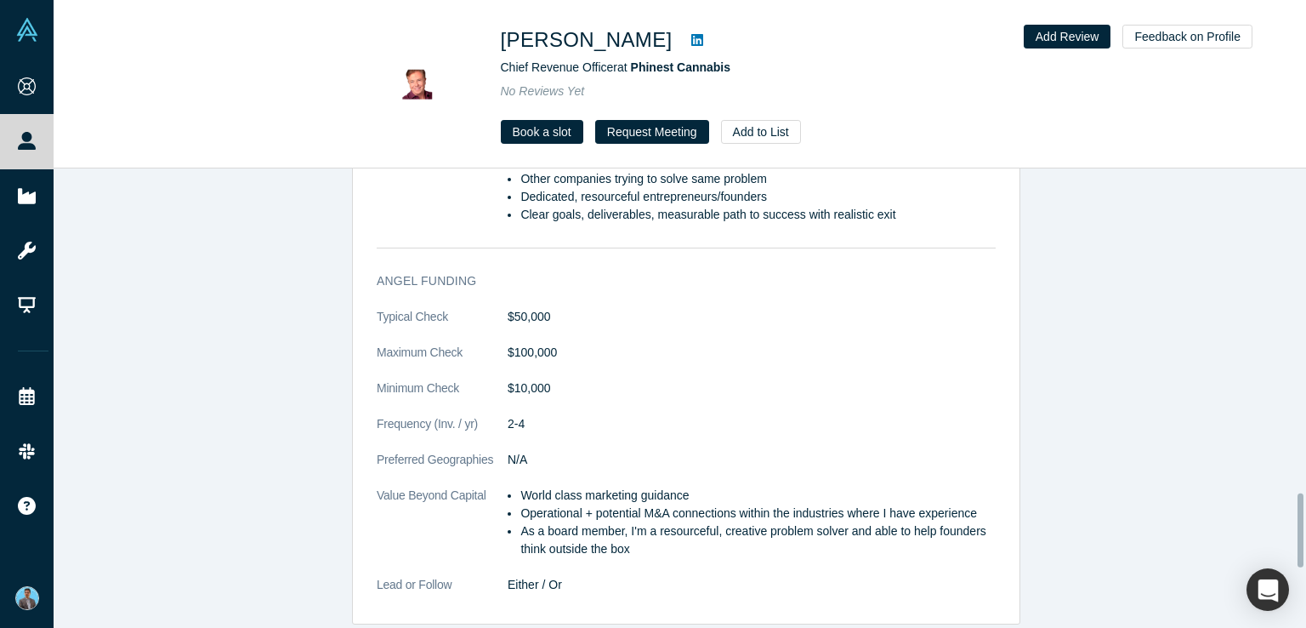
scroll to position [1956, 0]
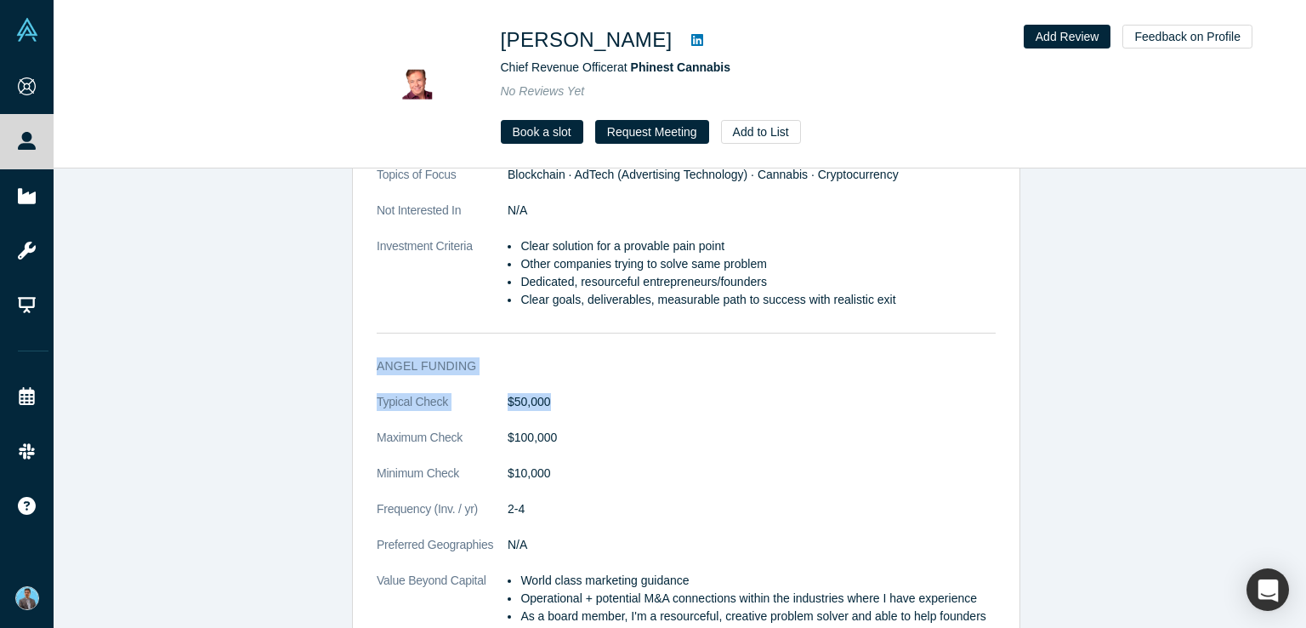
drag, startPoint x: 366, startPoint y: 310, endPoint x: 558, endPoint y: 366, distance: 200.0
click at [558, 366] on div "Angel Funding Typical Check $50,000 Maximum Check $100,000 Minimum Check $10,00…" at bounding box center [686, 526] width 667 height 363
copy div "Angel Funding Typical Check $50,000"
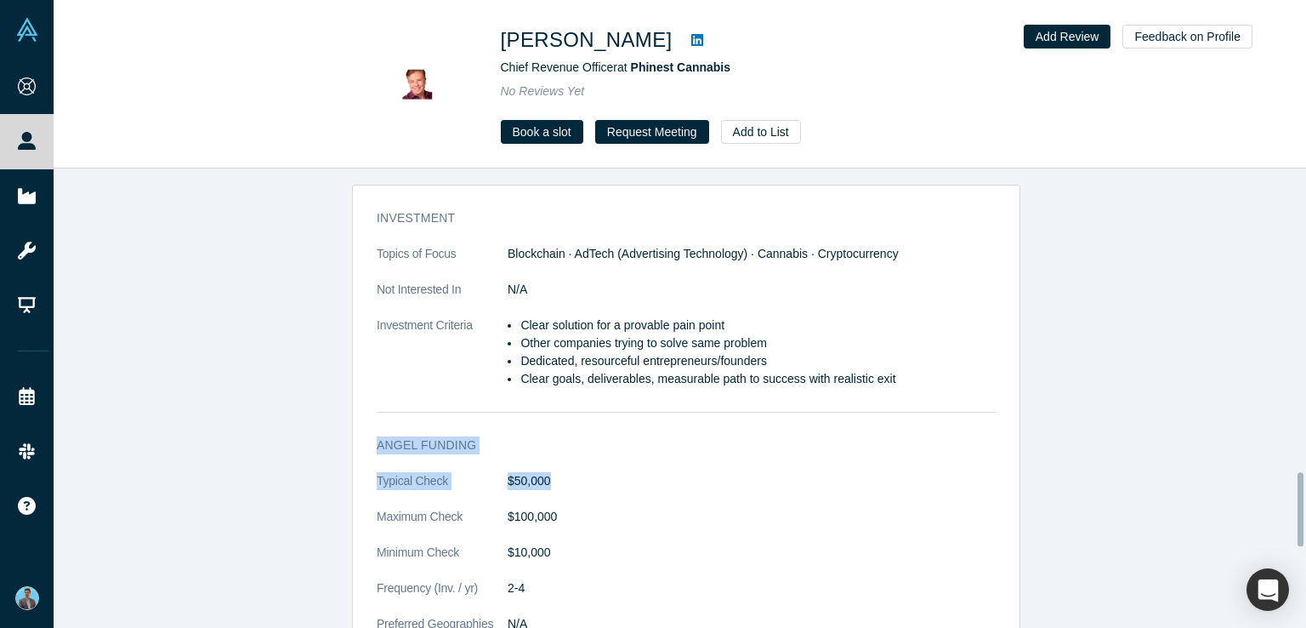
scroll to position [2047, 0]
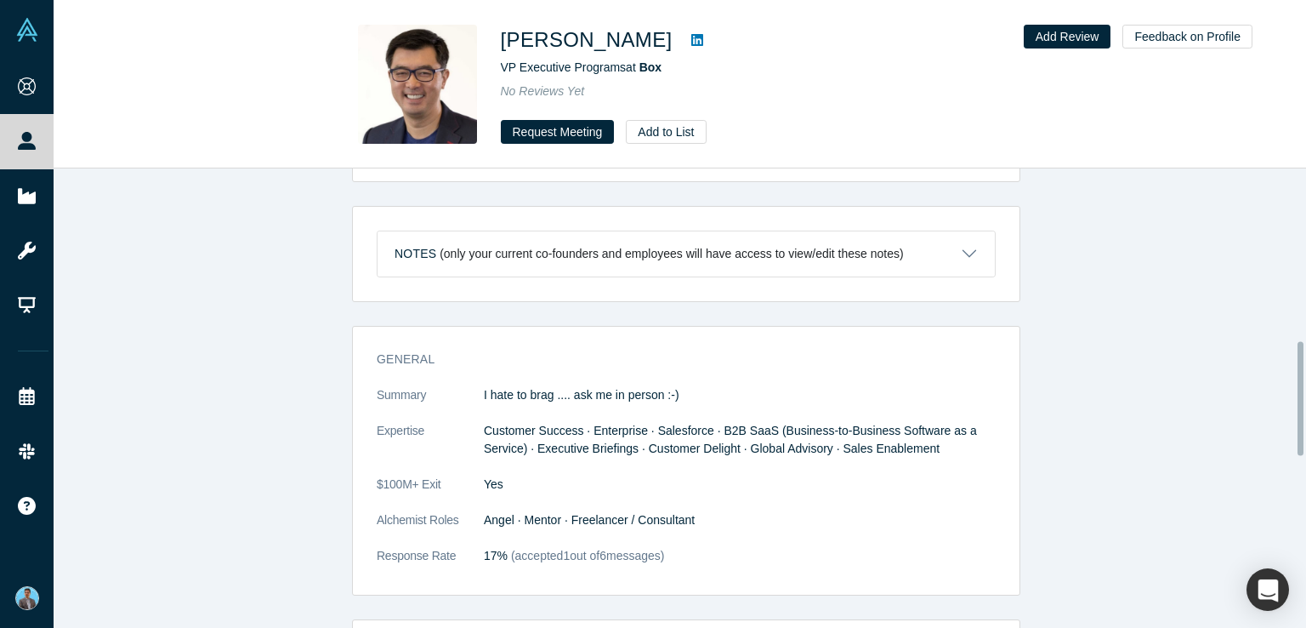
scroll to position [765, 0]
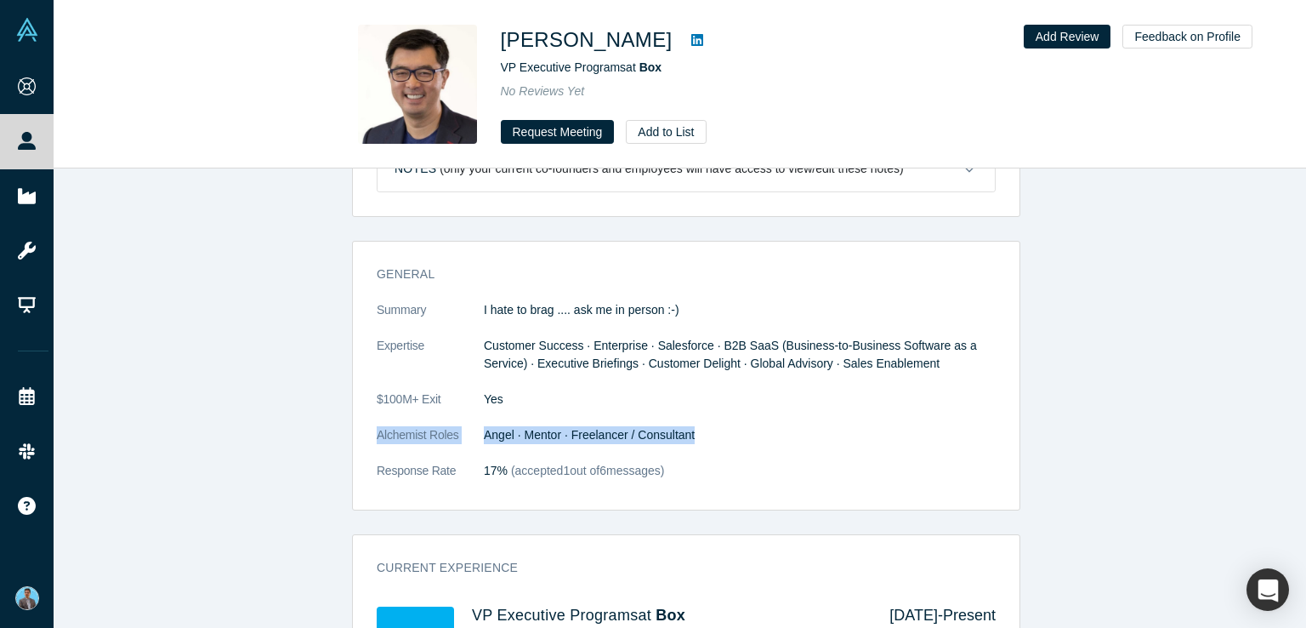
drag, startPoint x: 359, startPoint y: 433, endPoint x: 745, endPoint y: 449, distance: 386.4
click at [745, 449] on div "General Summary I hate to brag .... ask me in person :-) Expertise Customer Suc…" at bounding box center [686, 381] width 667 height 256
copy dl "Alchemist Roles Angel · Mentor · Freelancer / Consultant"
click at [883, 429] on dd "Angel · Mentor · Freelancer / Consultant" at bounding box center [740, 435] width 512 height 18
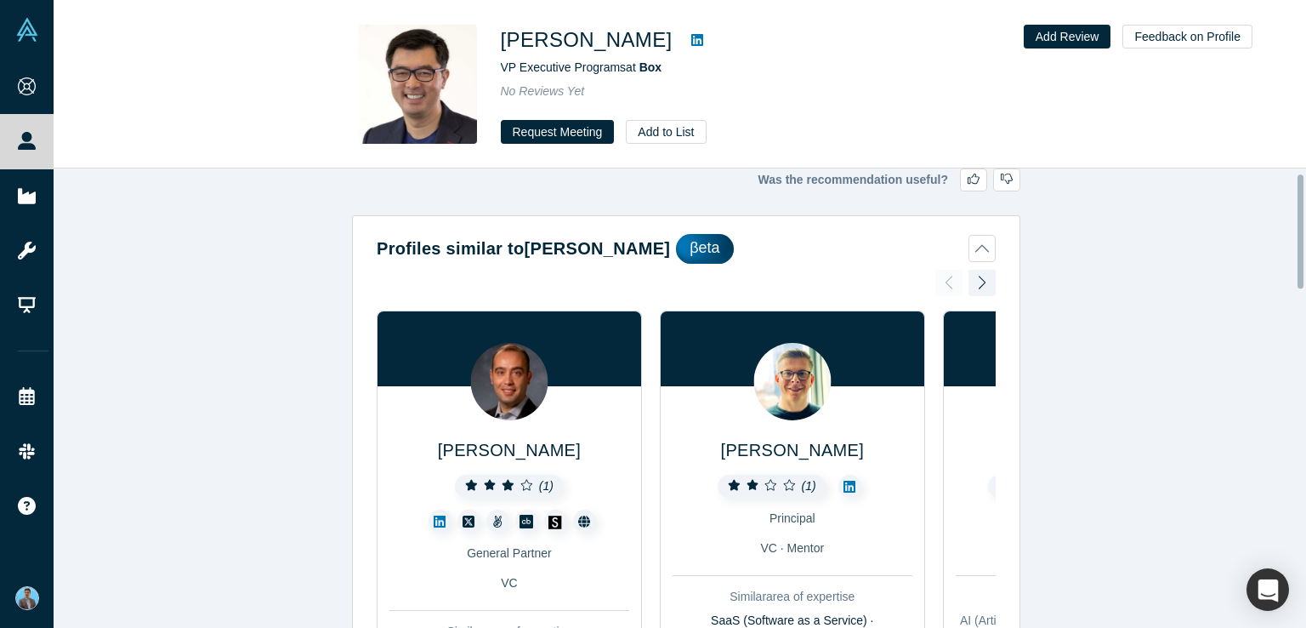
scroll to position [0, 0]
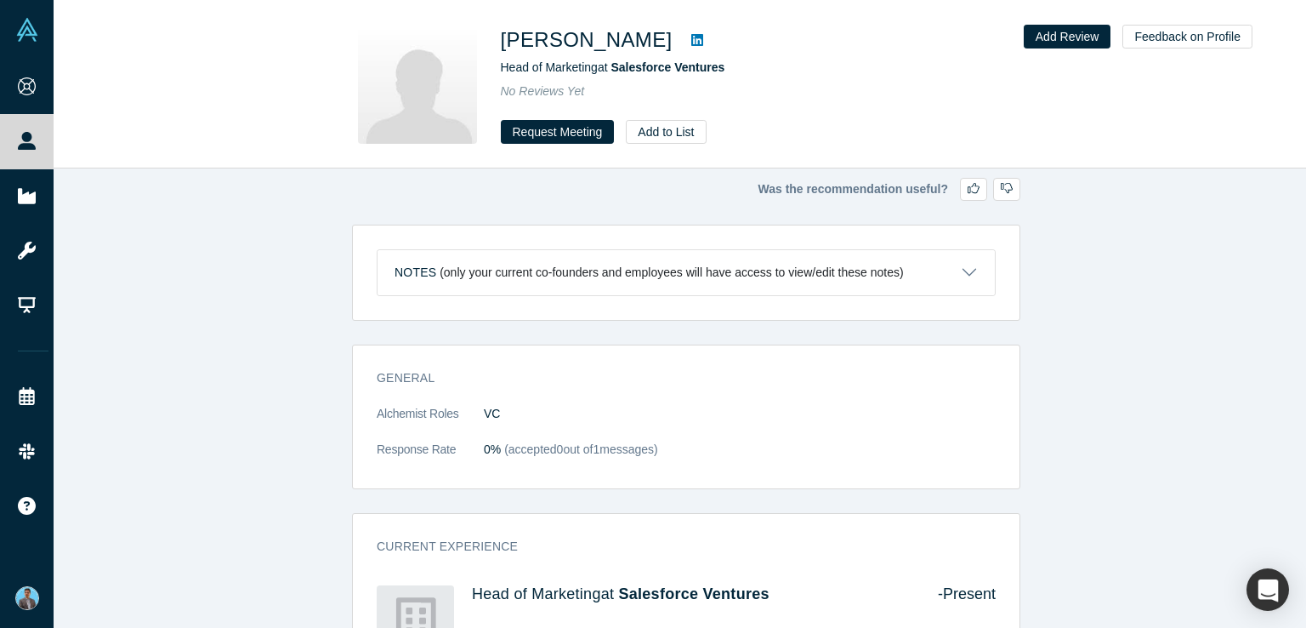
click at [400, 446] on dt "Response Rate" at bounding box center [430, 458] width 107 height 36
click at [401, 409] on dt "Alchemist Roles" at bounding box center [430, 423] width 107 height 36
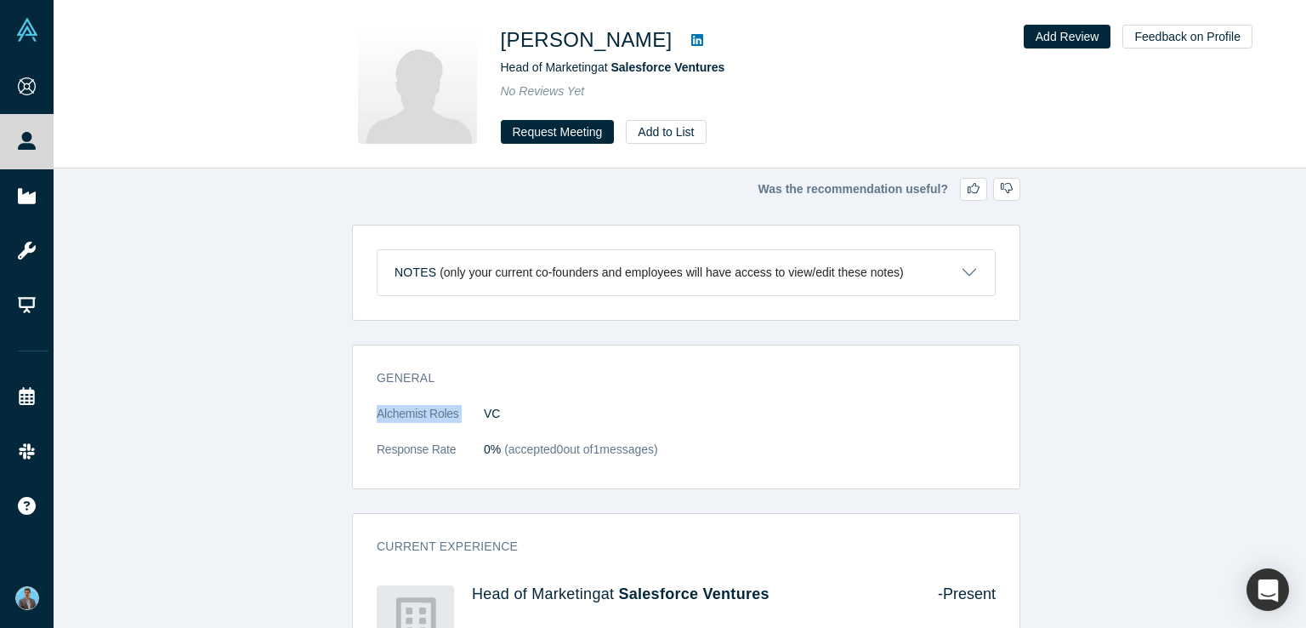
click at [401, 409] on dt "Alchemist Roles" at bounding box center [430, 423] width 107 height 36
drag, startPoint x: 521, startPoint y: 412, endPoint x: 367, endPoint y: 407, distance: 154.0
click at [367, 407] on div "General Alchemist Roles VC Response Rate 0% (accepted 0 out of 1 messages)" at bounding box center [686, 422] width 667 height 131
copy dl "Alchemist Roles VC"
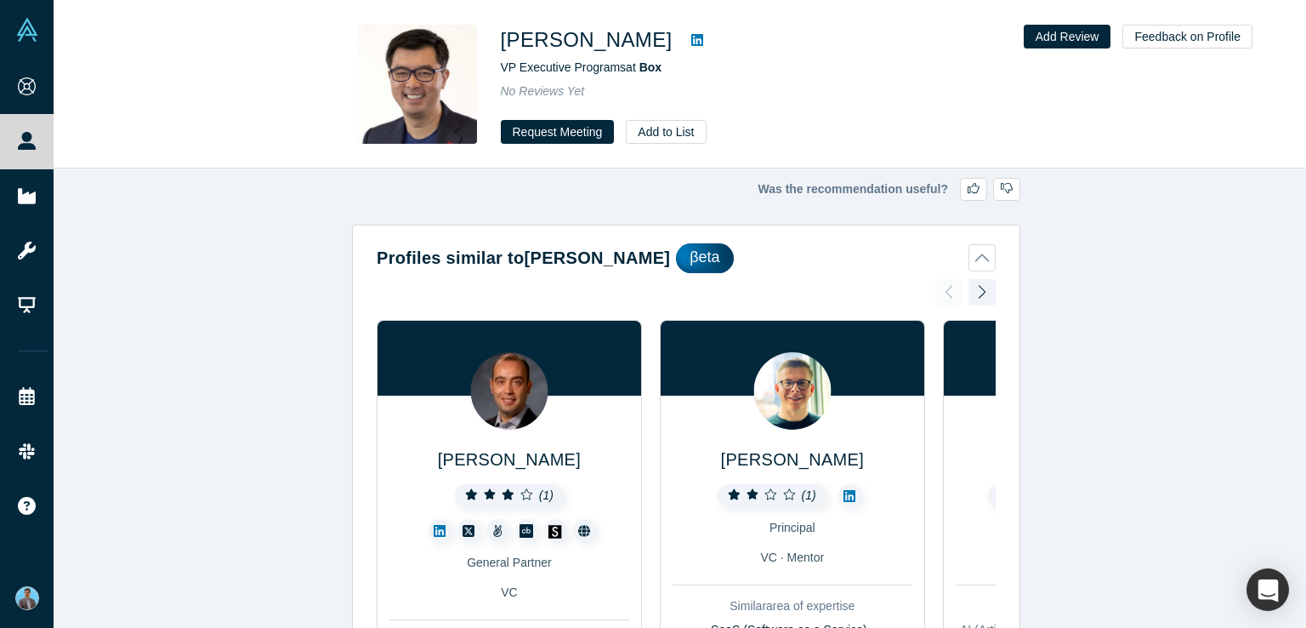
scroll to position [830, 0]
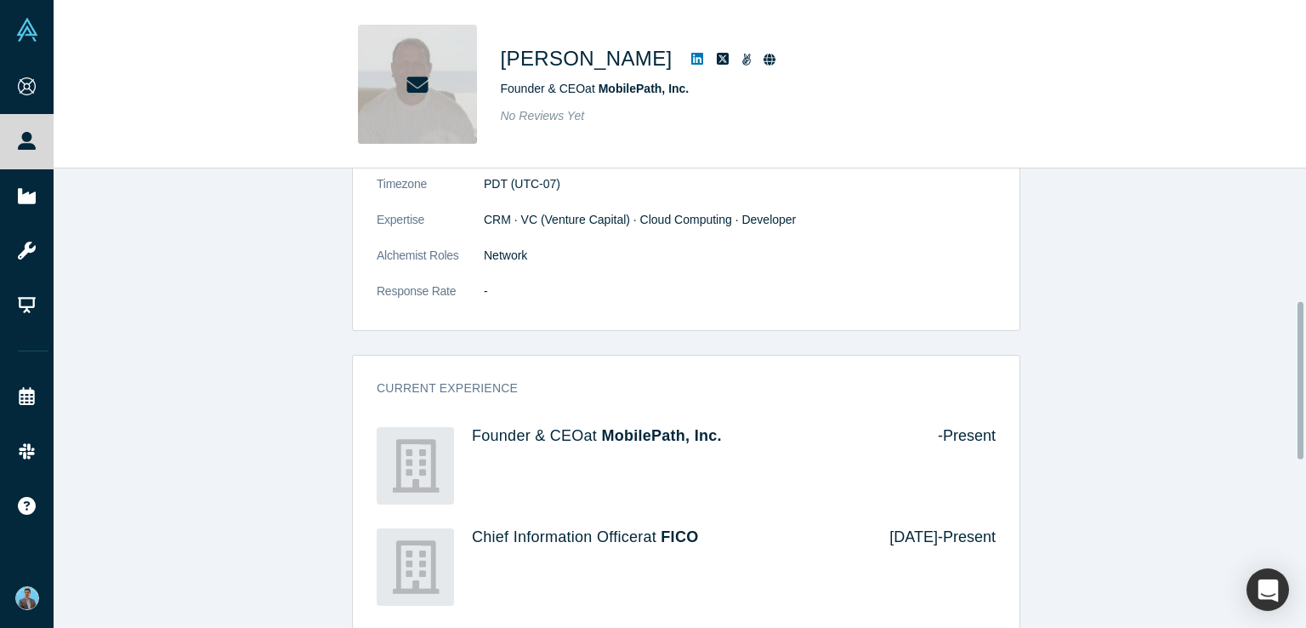
scroll to position [363, 0]
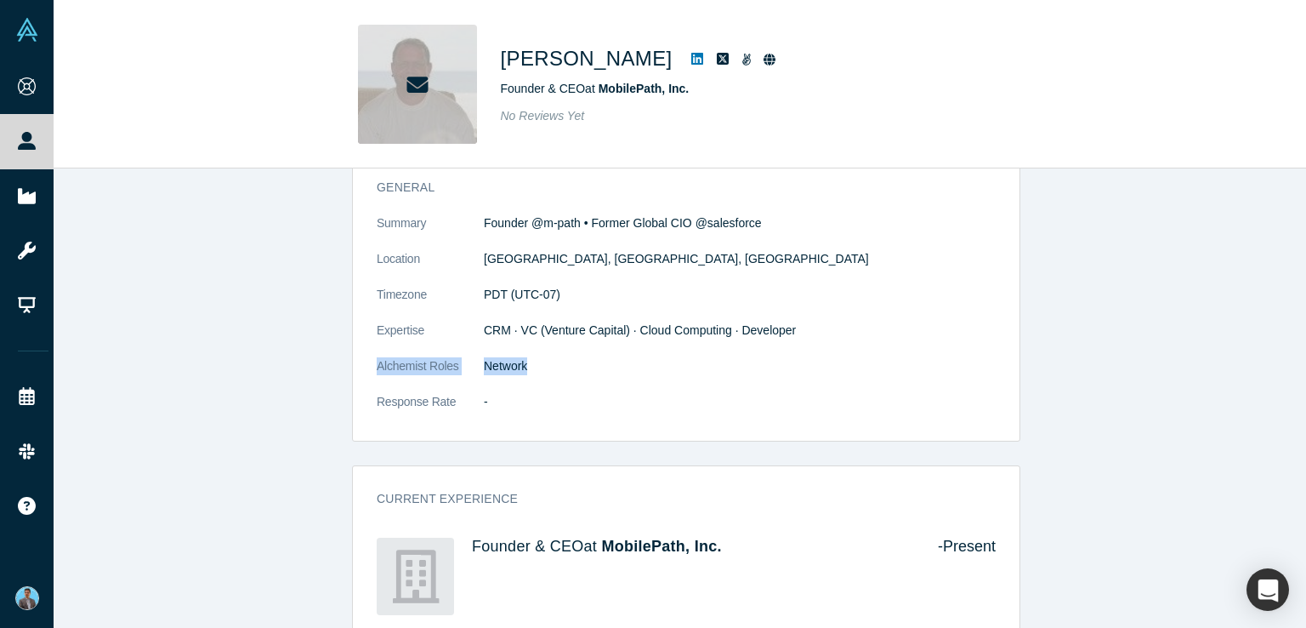
drag, startPoint x: 364, startPoint y: 362, endPoint x: 536, endPoint y: 365, distance: 171.8
click at [536, 365] on div "General Summary Founder @m-path • Former Global CIO @salesforce Location [GEOGR…" at bounding box center [686, 304] width 667 height 274
copy dl "Alchemist Roles Network"
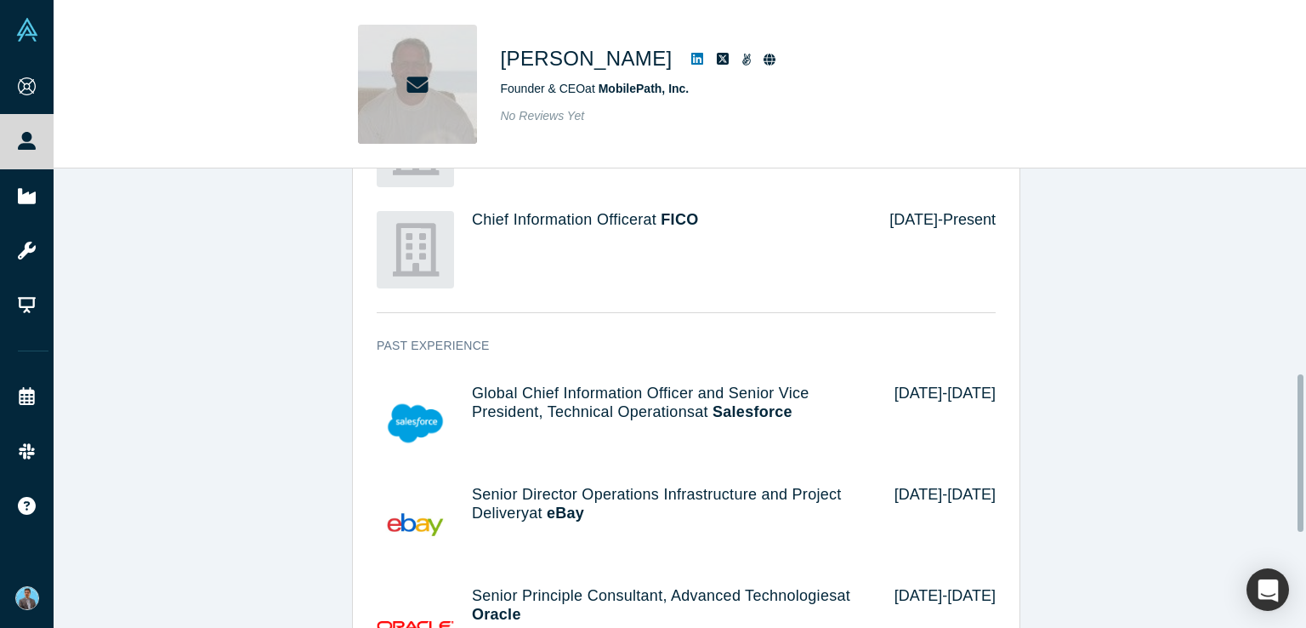
scroll to position [533, 0]
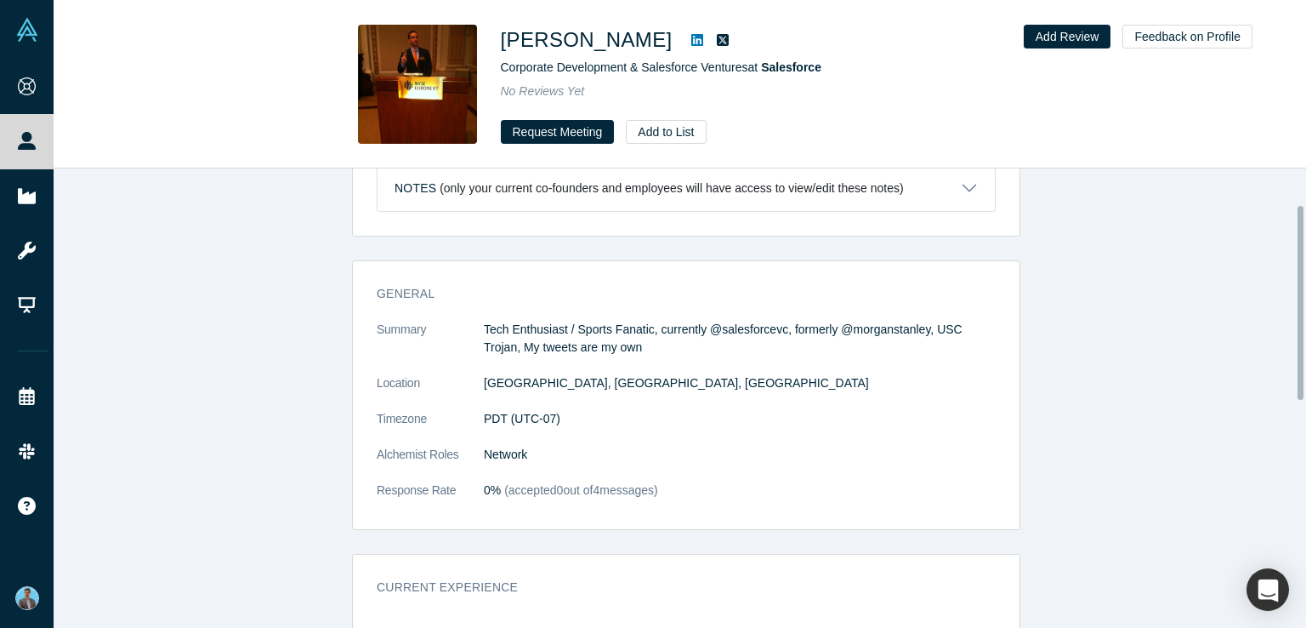
scroll to position [85, 0]
drag, startPoint x: 362, startPoint y: 450, endPoint x: 546, endPoint y: 450, distance: 183.7
click at [546, 450] on div "General Summary Tech Enthusiast / Sports Fanatic, currently @salesforcevc, form…" at bounding box center [686, 400] width 667 height 256
copy dl "Alchemist Roles Network"
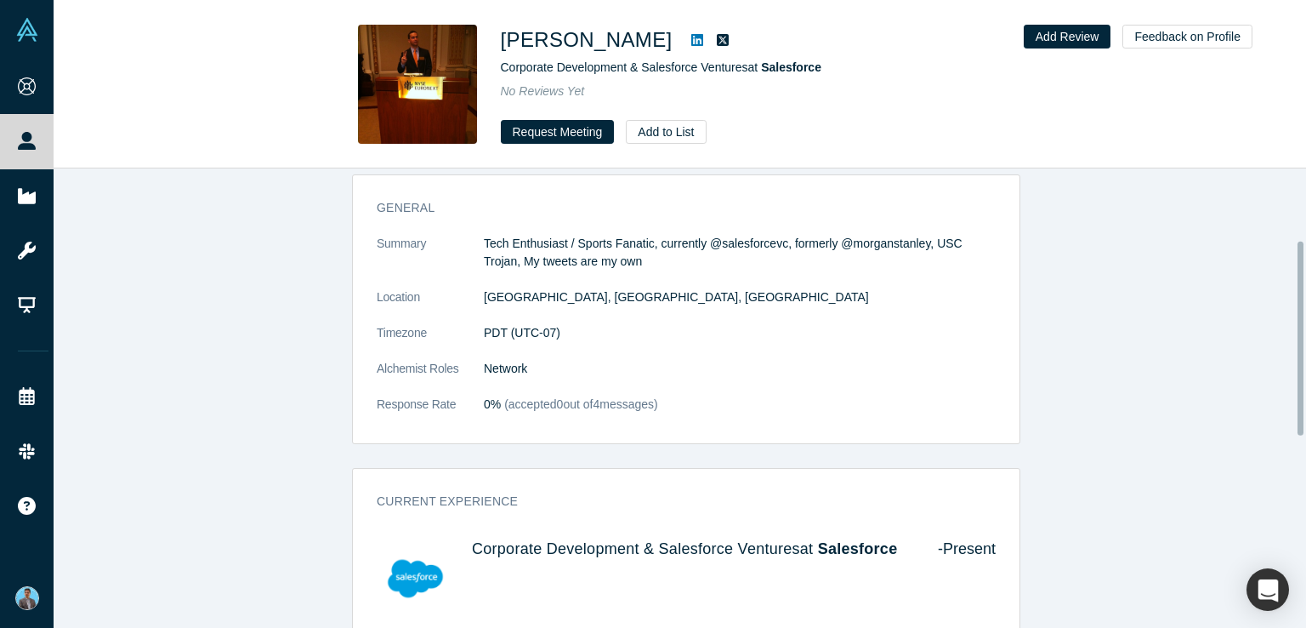
scroll to position [255, 0]
